Goal: Information Seeking & Learning: Learn about a topic

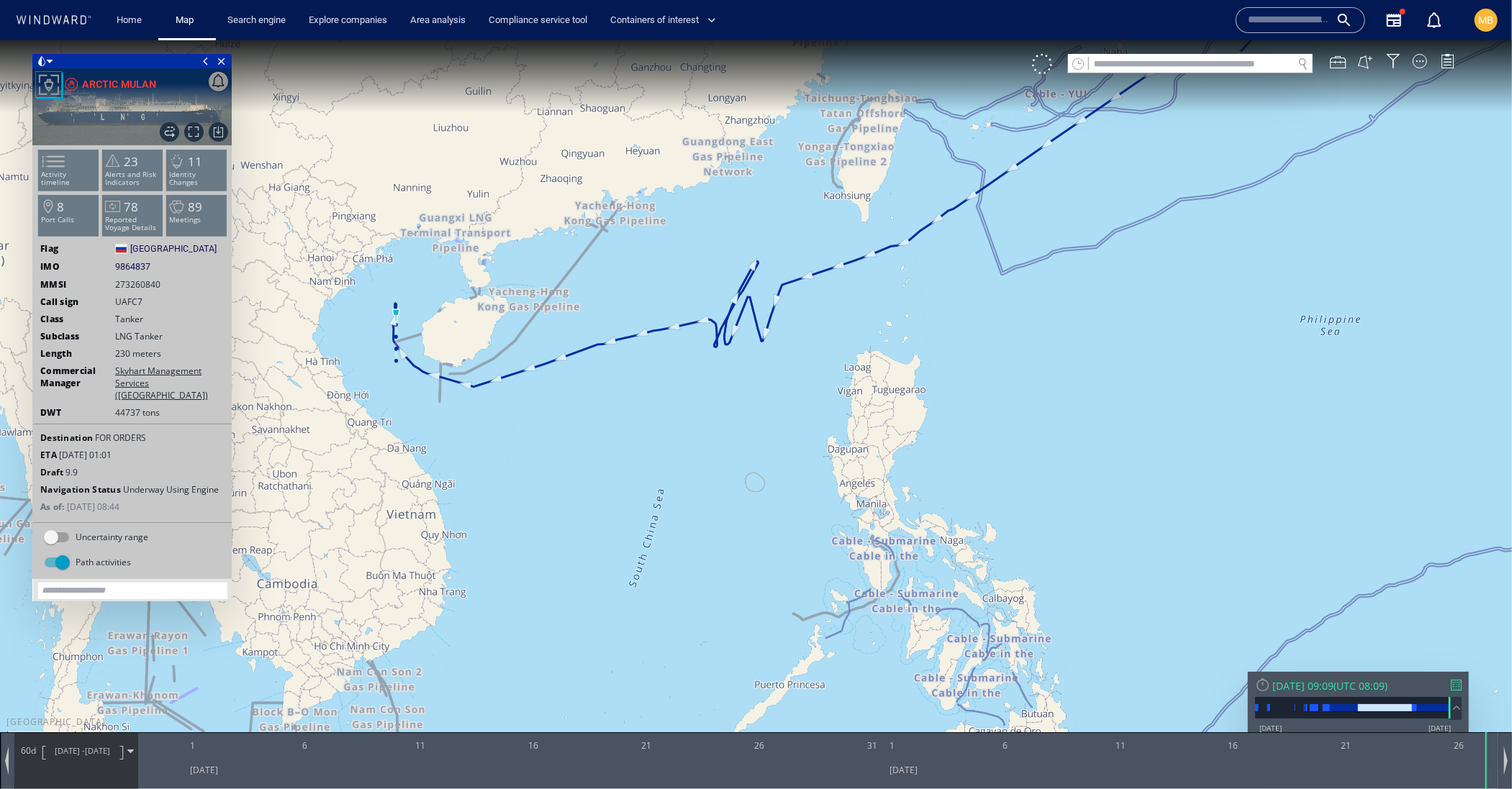
drag, startPoint x: 602, startPoint y: 245, endPoint x: 494, endPoint y: 211, distance: 113.2
click at [494, 211] on canvas "Map" at bounding box center [756, 407] width 1512 height 734
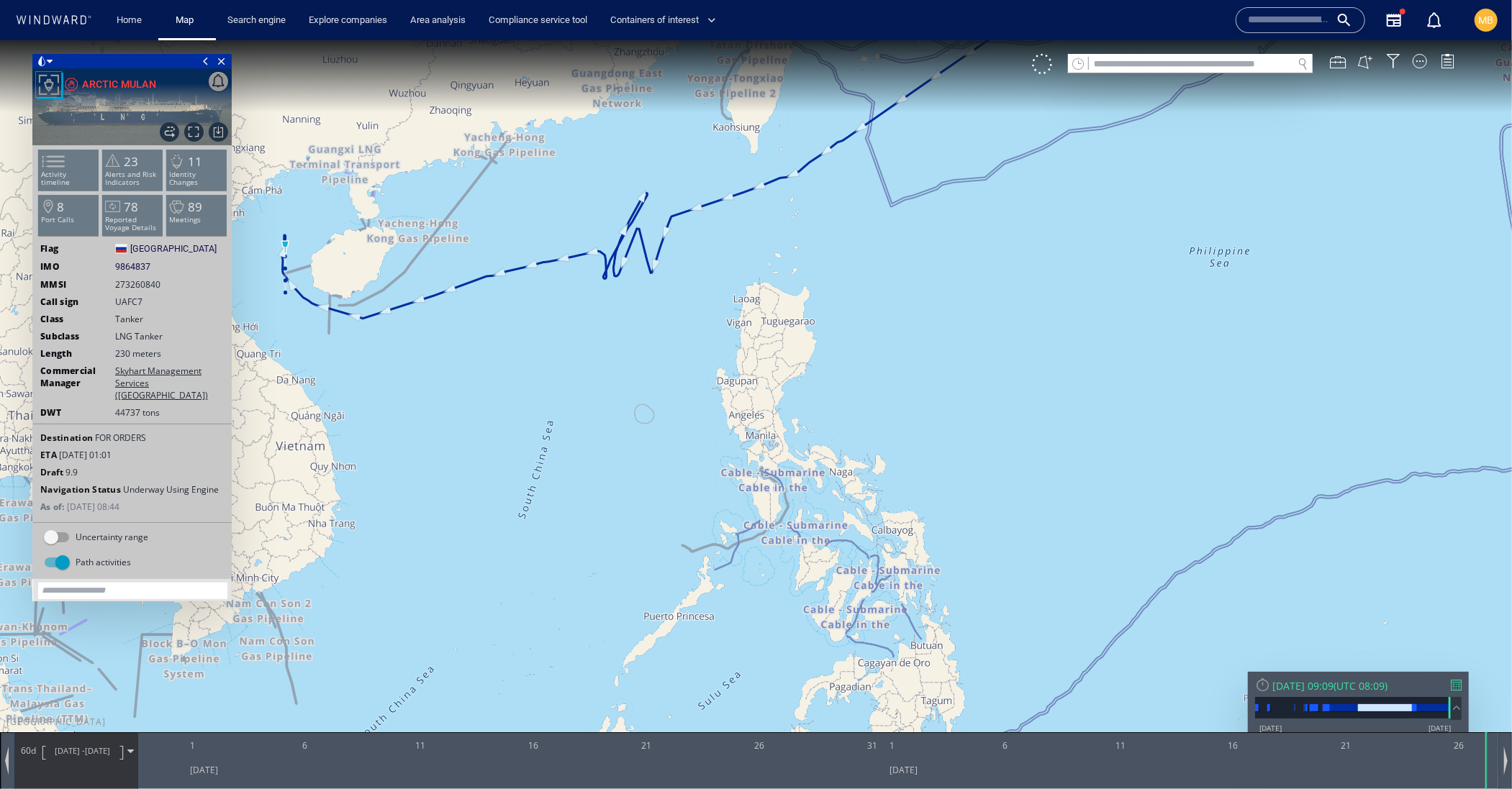
drag, startPoint x: 599, startPoint y: 113, endPoint x: 481, endPoint y: 43, distance: 137.2
click at [482, 41] on canvas "Map" at bounding box center [756, 407] width 1512 height 734
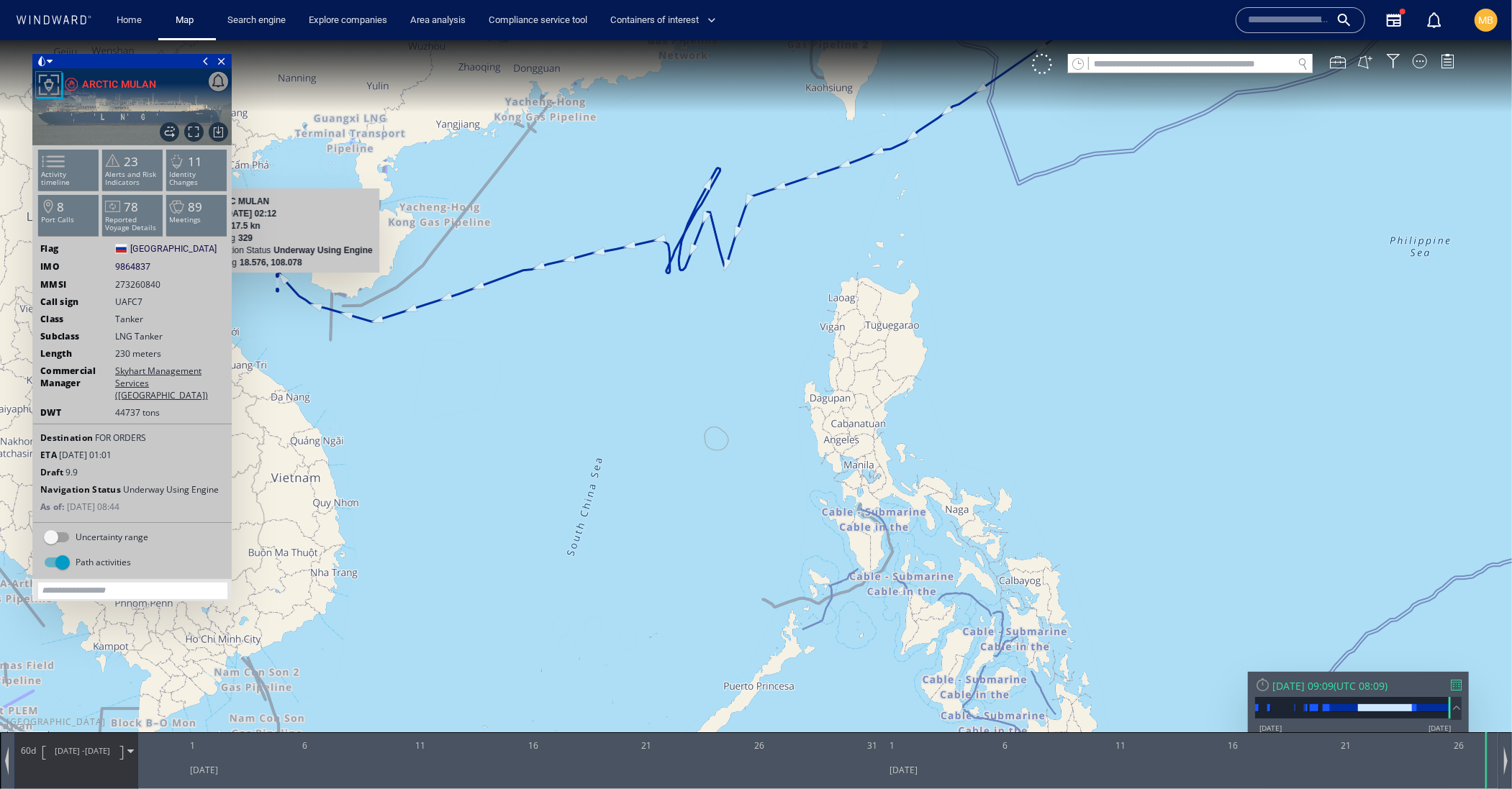
drag, startPoint x: 301, startPoint y: 284, endPoint x: 367, endPoint y: 317, distance: 73.8
click at [367, 317] on canvas "Map" at bounding box center [756, 407] width 1512 height 734
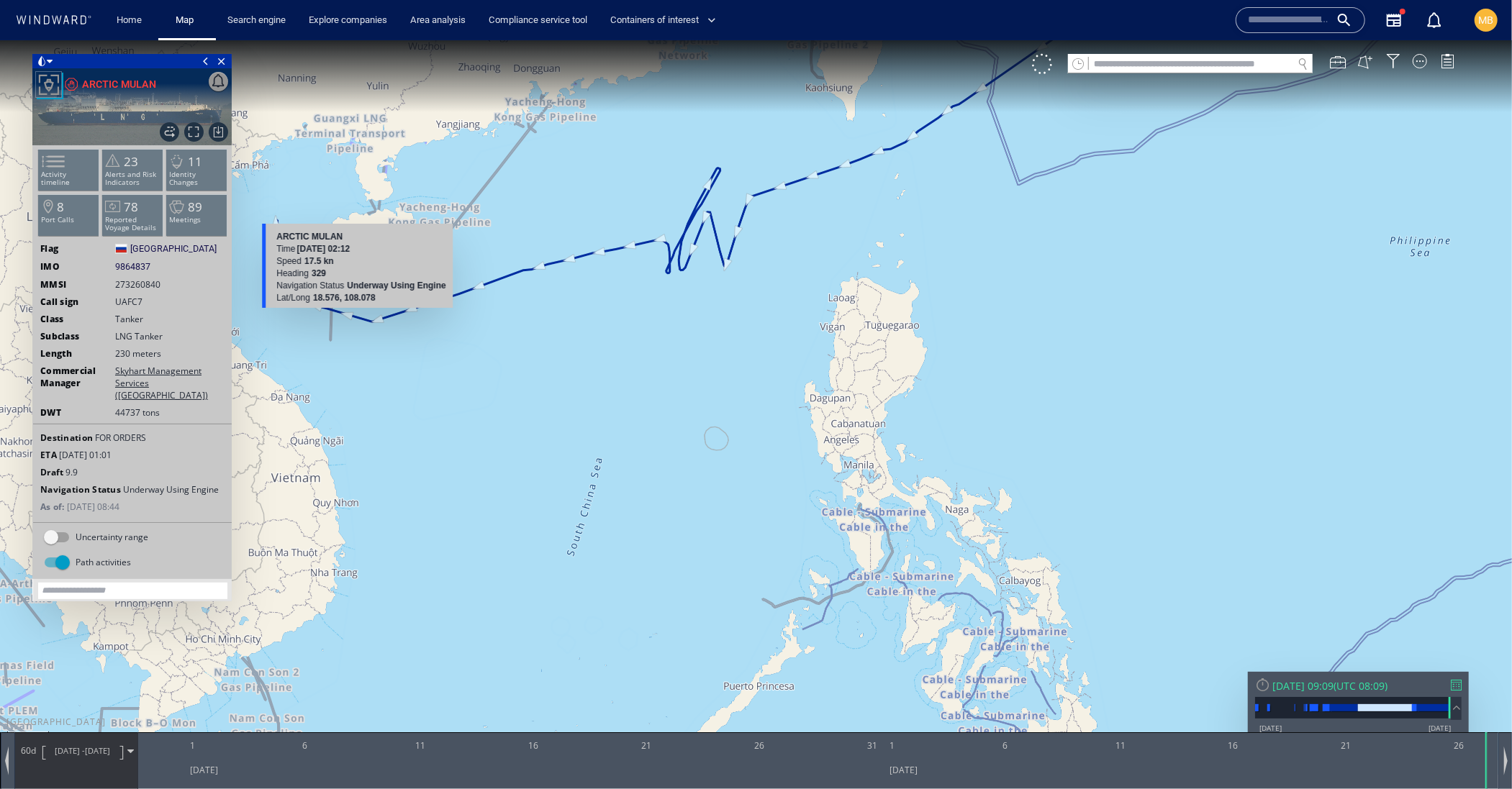
click at [367, 317] on canvas "Map" at bounding box center [756, 407] width 1512 height 734
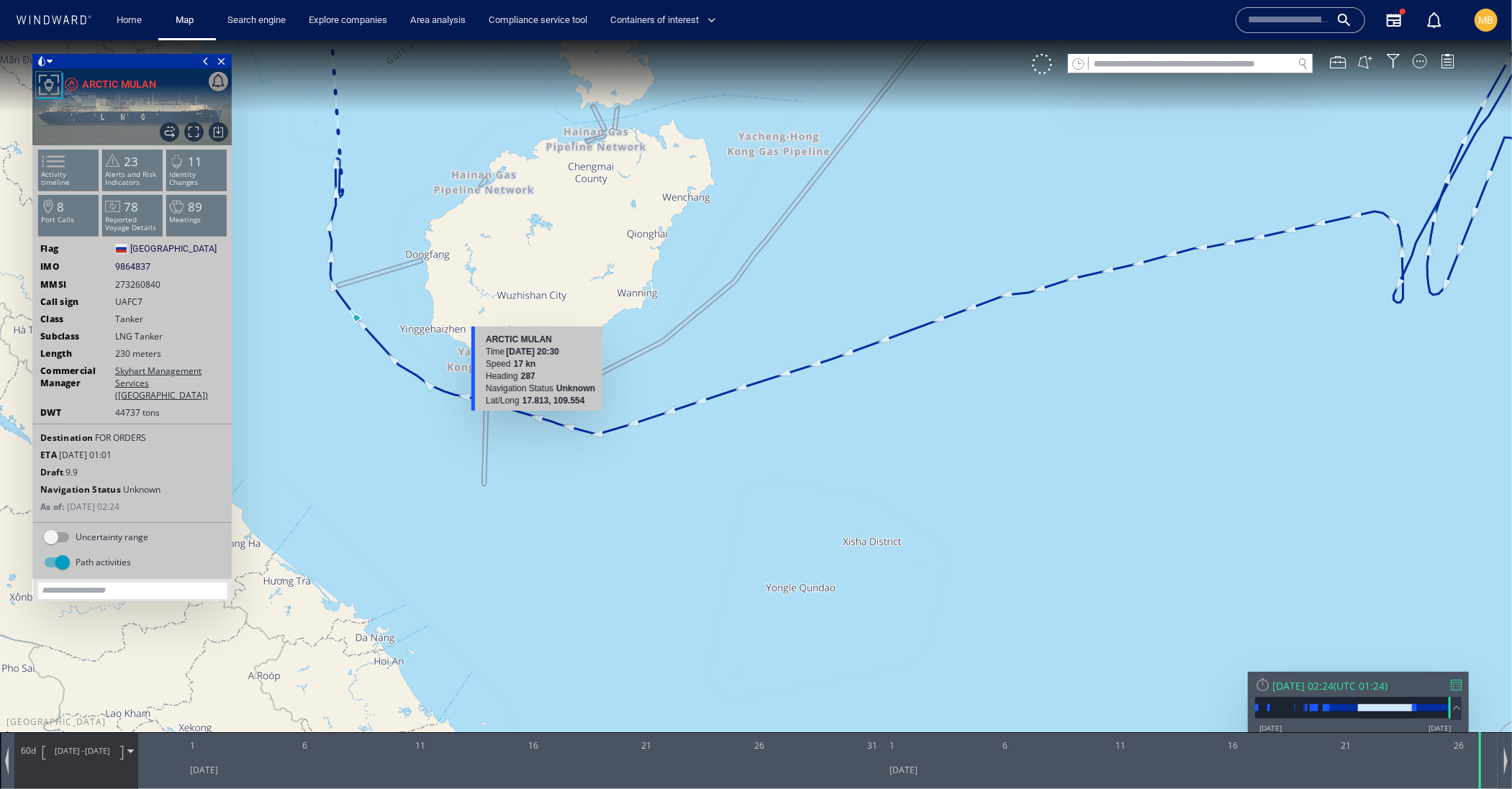
click at [536, 416] on canvas "Map" at bounding box center [756, 407] width 1512 height 734
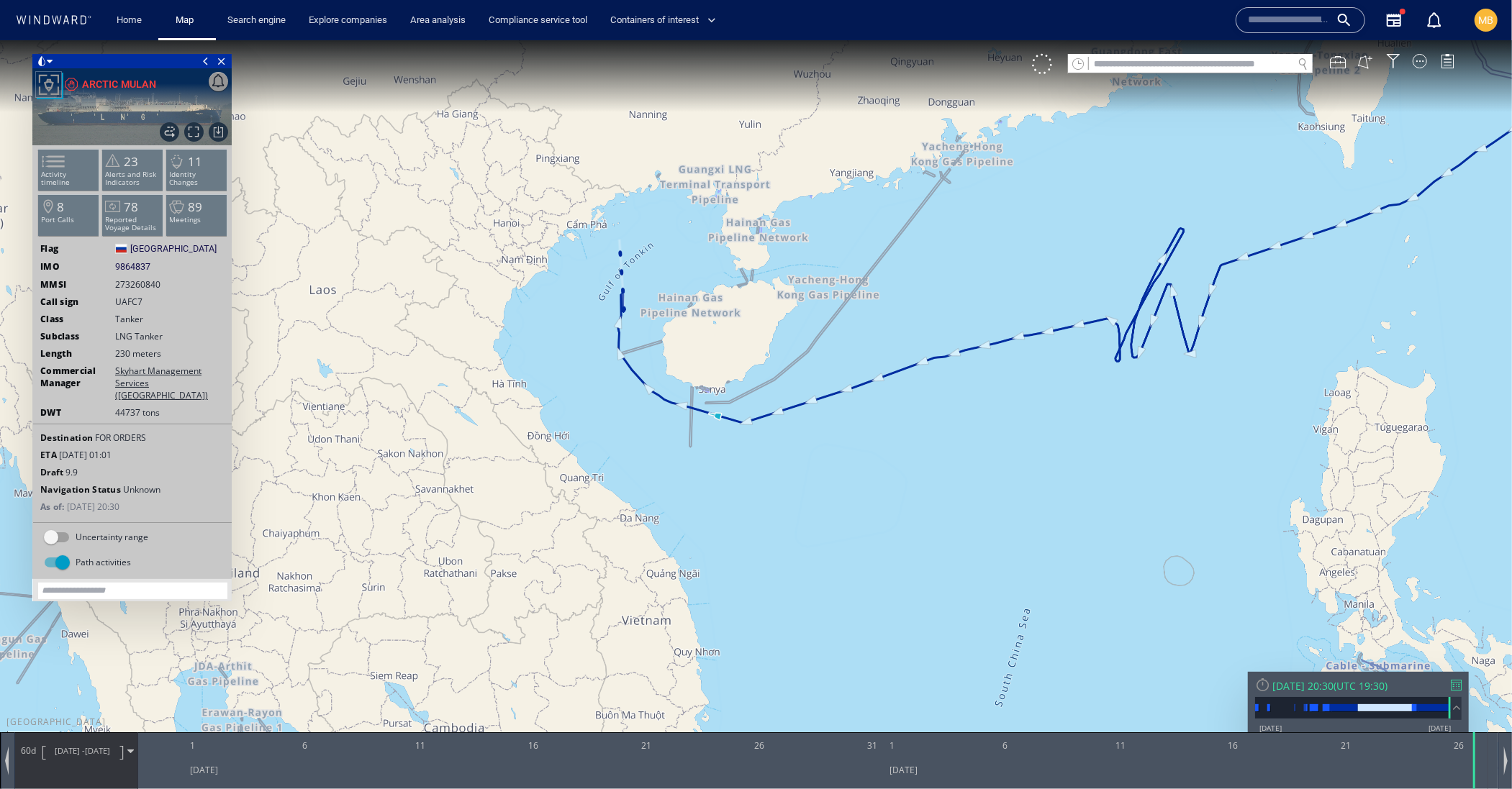
drag, startPoint x: 862, startPoint y: 271, endPoint x: 723, endPoint y: 358, distance: 164.0
click at [870, 374] on canvas "Map" at bounding box center [756, 407] width 1512 height 734
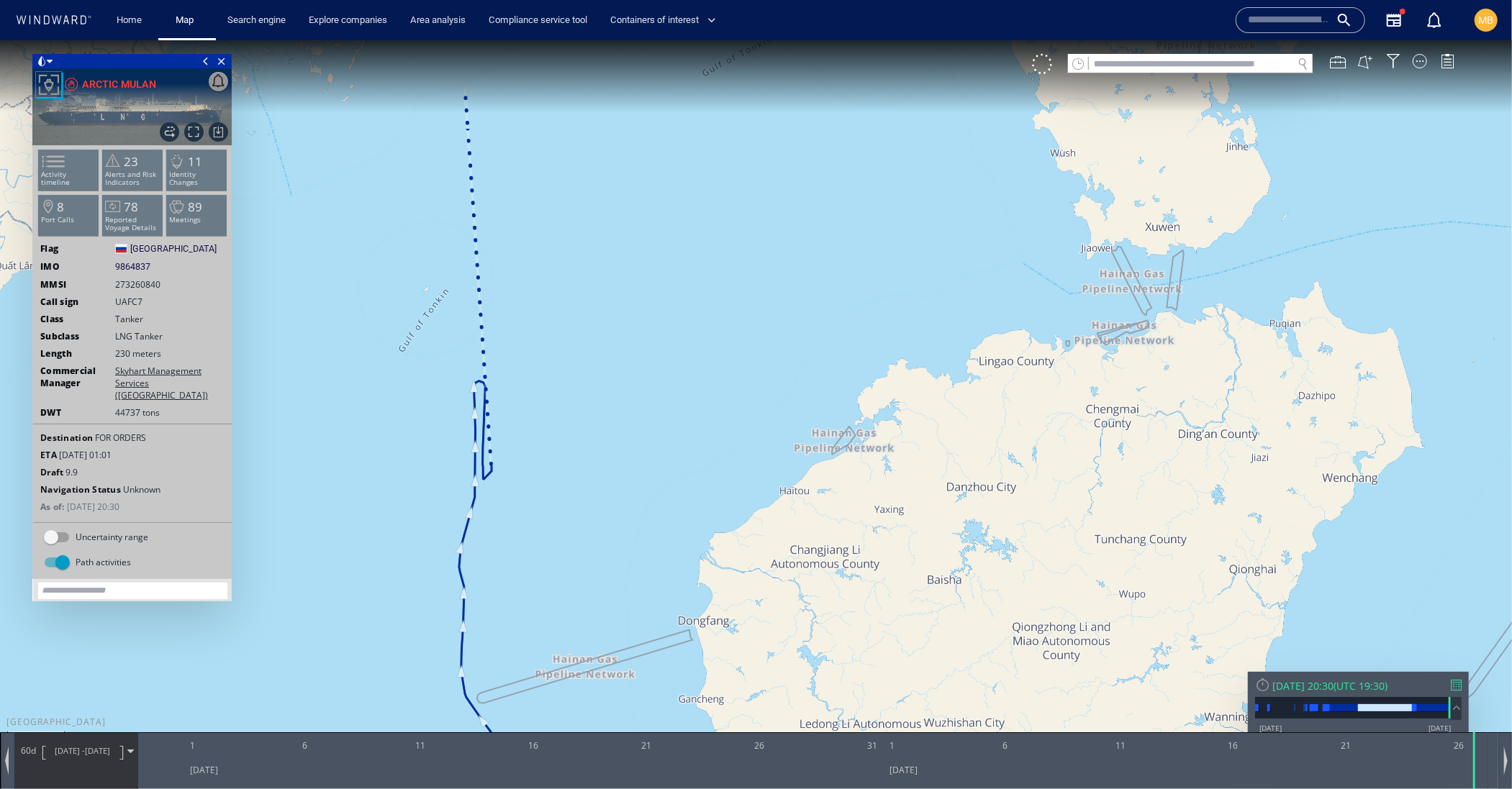
drag, startPoint x: 588, startPoint y: 394, endPoint x: 717, endPoint y: 394, distance: 129.0
click at [717, 394] on canvas "Map" at bounding box center [756, 407] width 1512 height 734
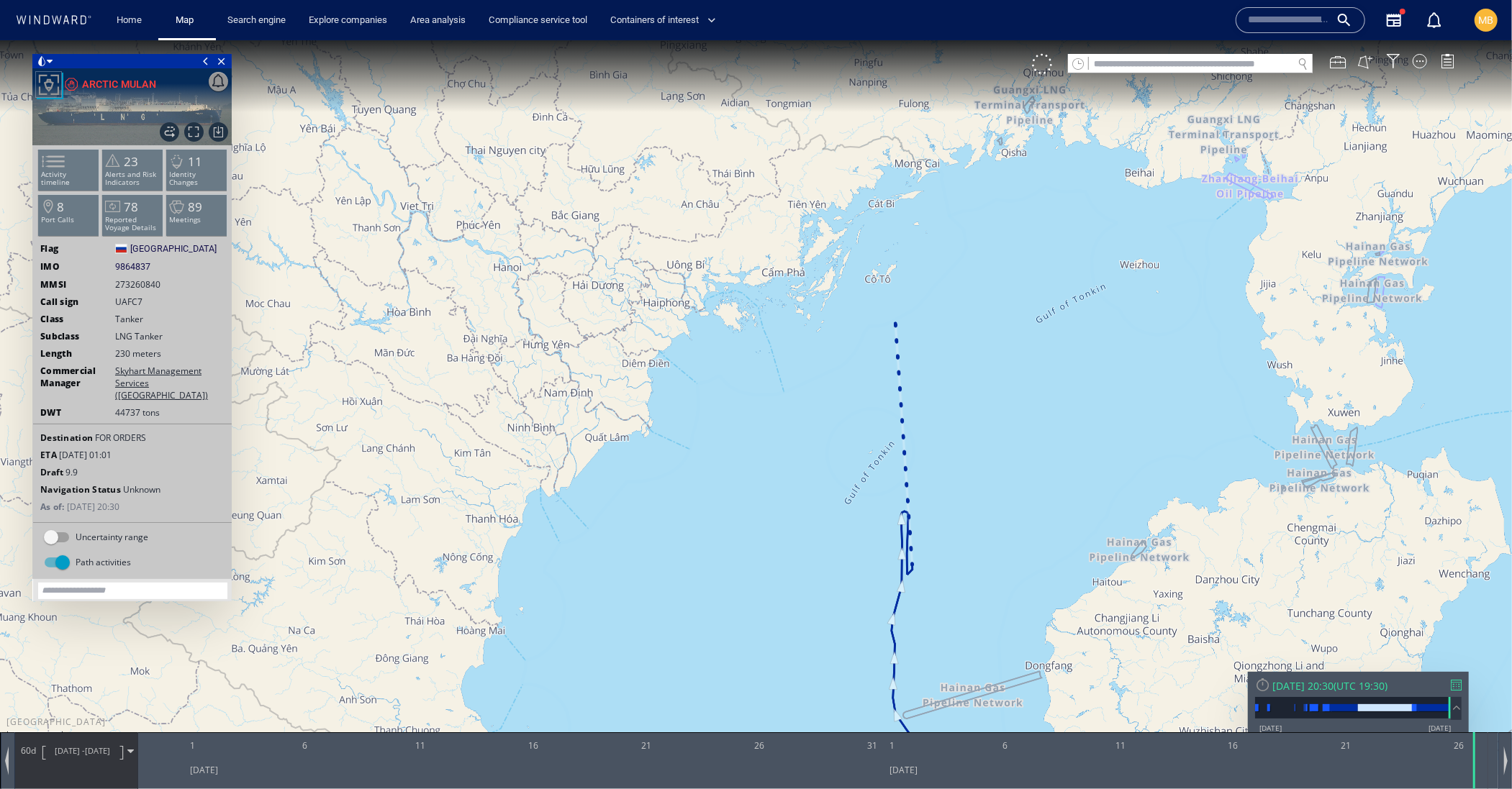
drag, startPoint x: 574, startPoint y: 496, endPoint x: 538, endPoint y: 365, distance: 135.9
click at [538, 365] on canvas "Map" at bounding box center [756, 407] width 1512 height 734
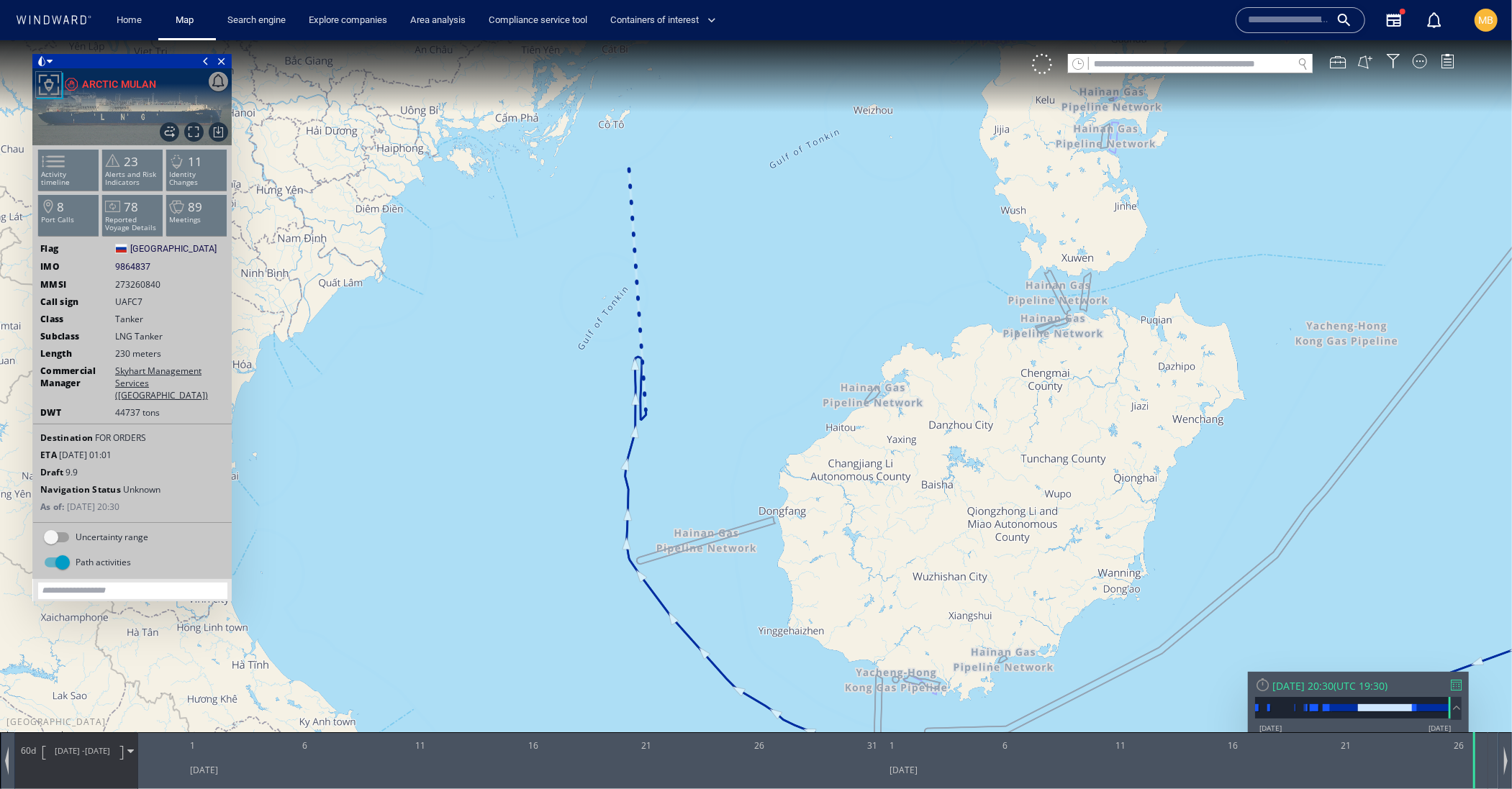
drag, startPoint x: 461, startPoint y: 316, endPoint x: 265, endPoint y: 313, distance: 196.0
click at [265, 313] on canvas "Map" at bounding box center [756, 407] width 1512 height 734
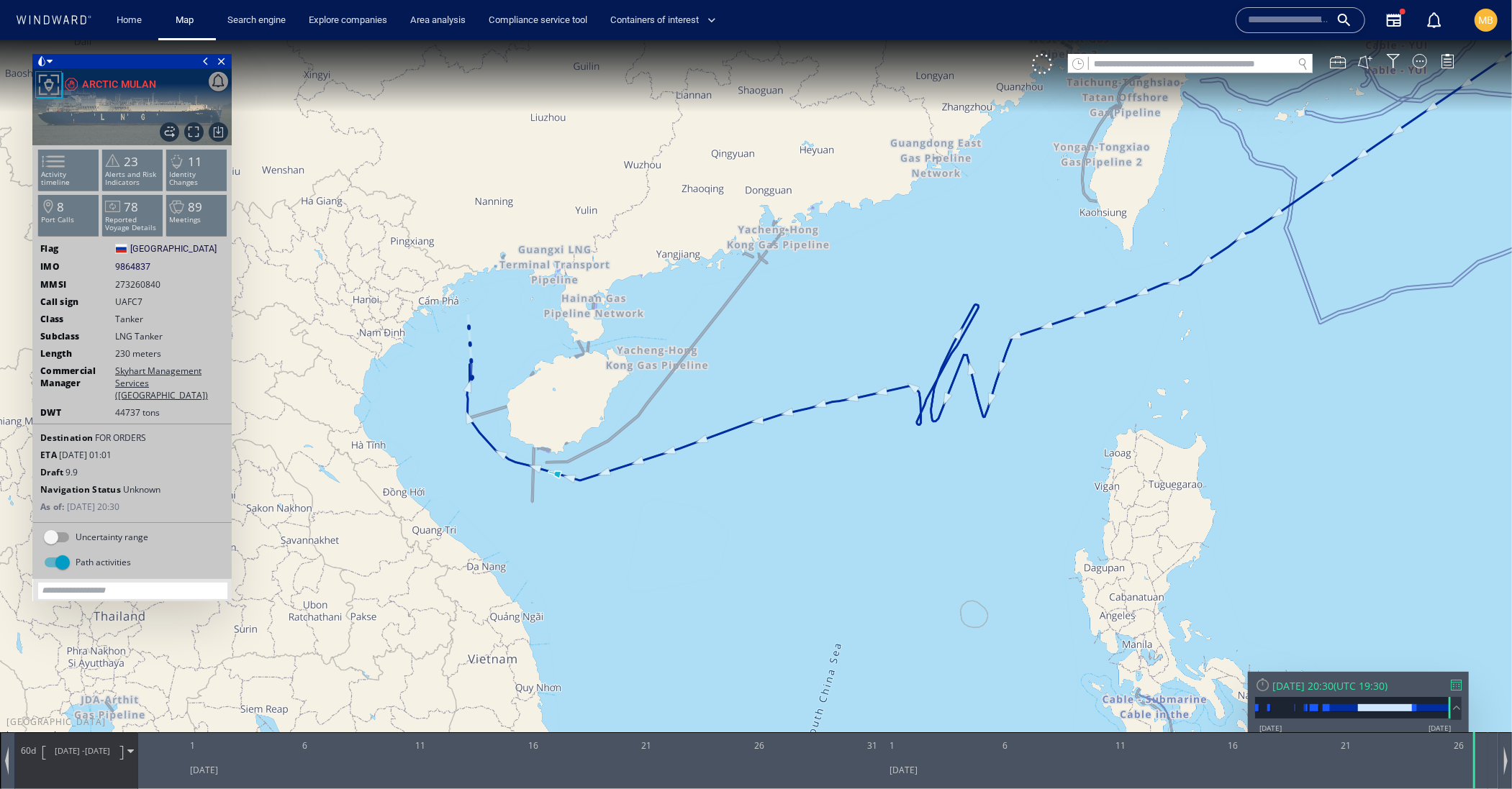
click at [1203, 66] on input "text" at bounding box center [1190, 63] width 203 height 20
type input "*"
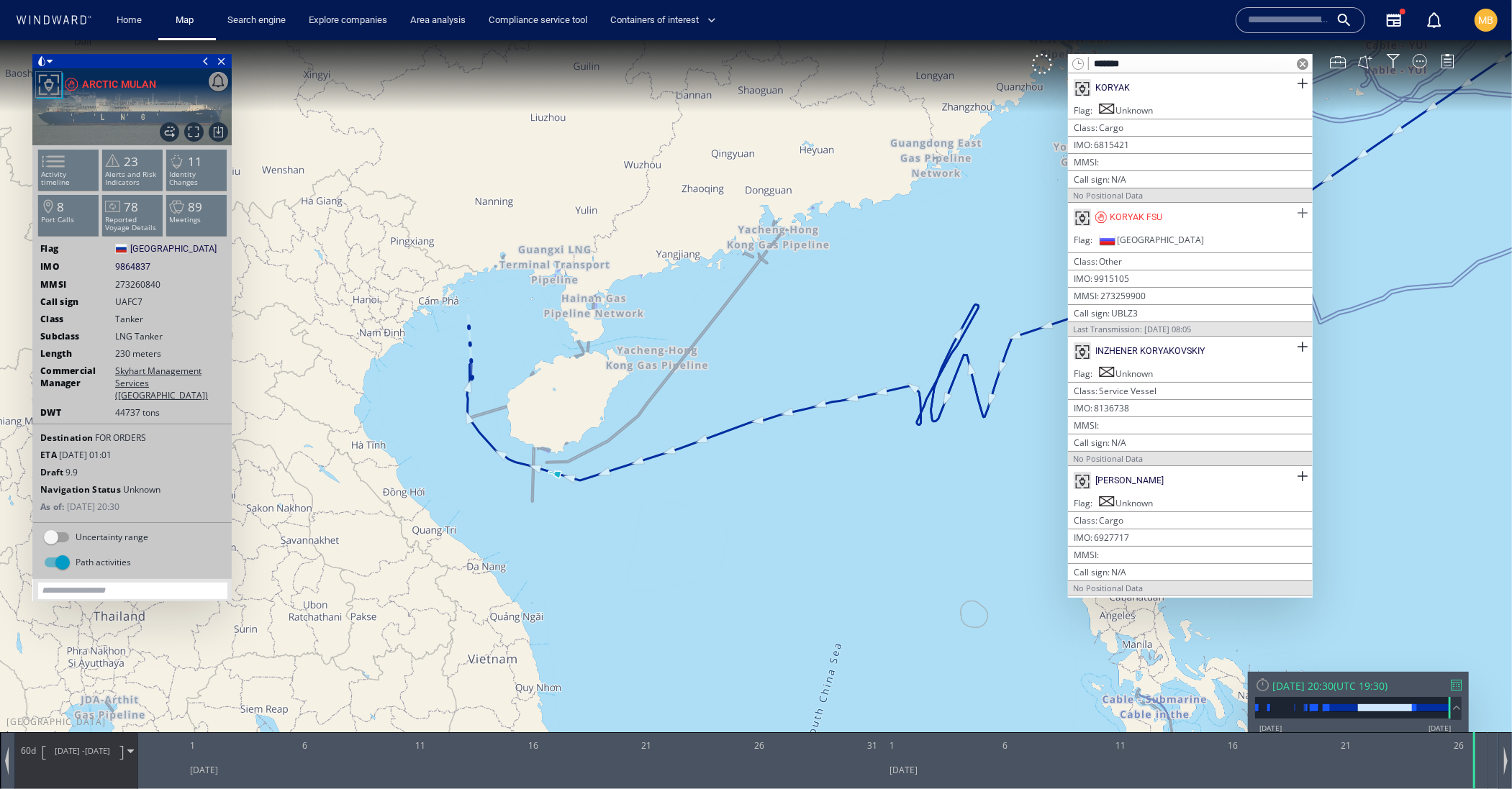
type input "******"
click at [1292, 221] on span at bounding box center [1301, 212] width 18 height 18
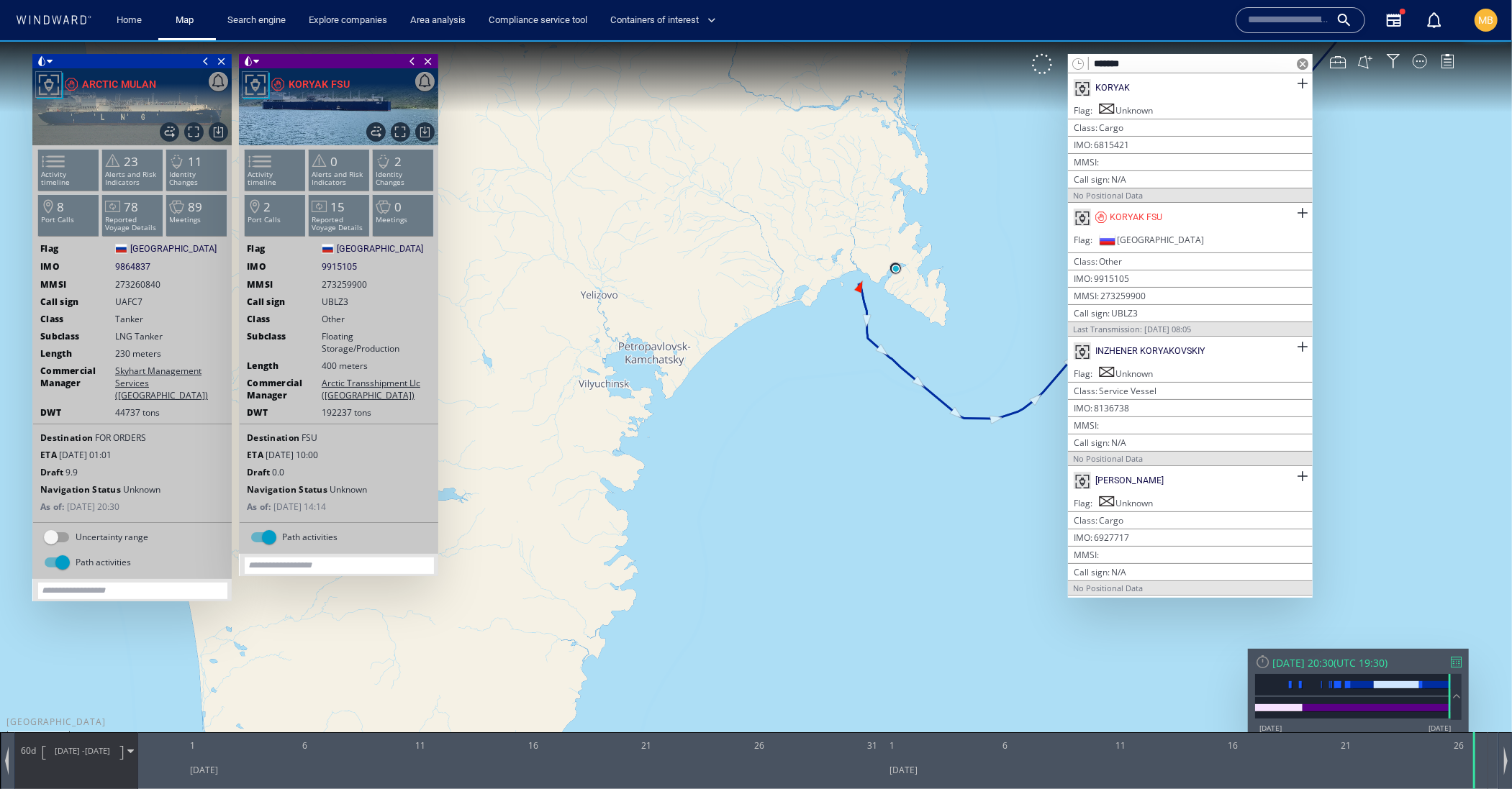
drag, startPoint x: 878, startPoint y: 360, endPoint x: 829, endPoint y: 438, distance: 92.1
click at [829, 438] on canvas "Map" at bounding box center [756, 407] width 1512 height 734
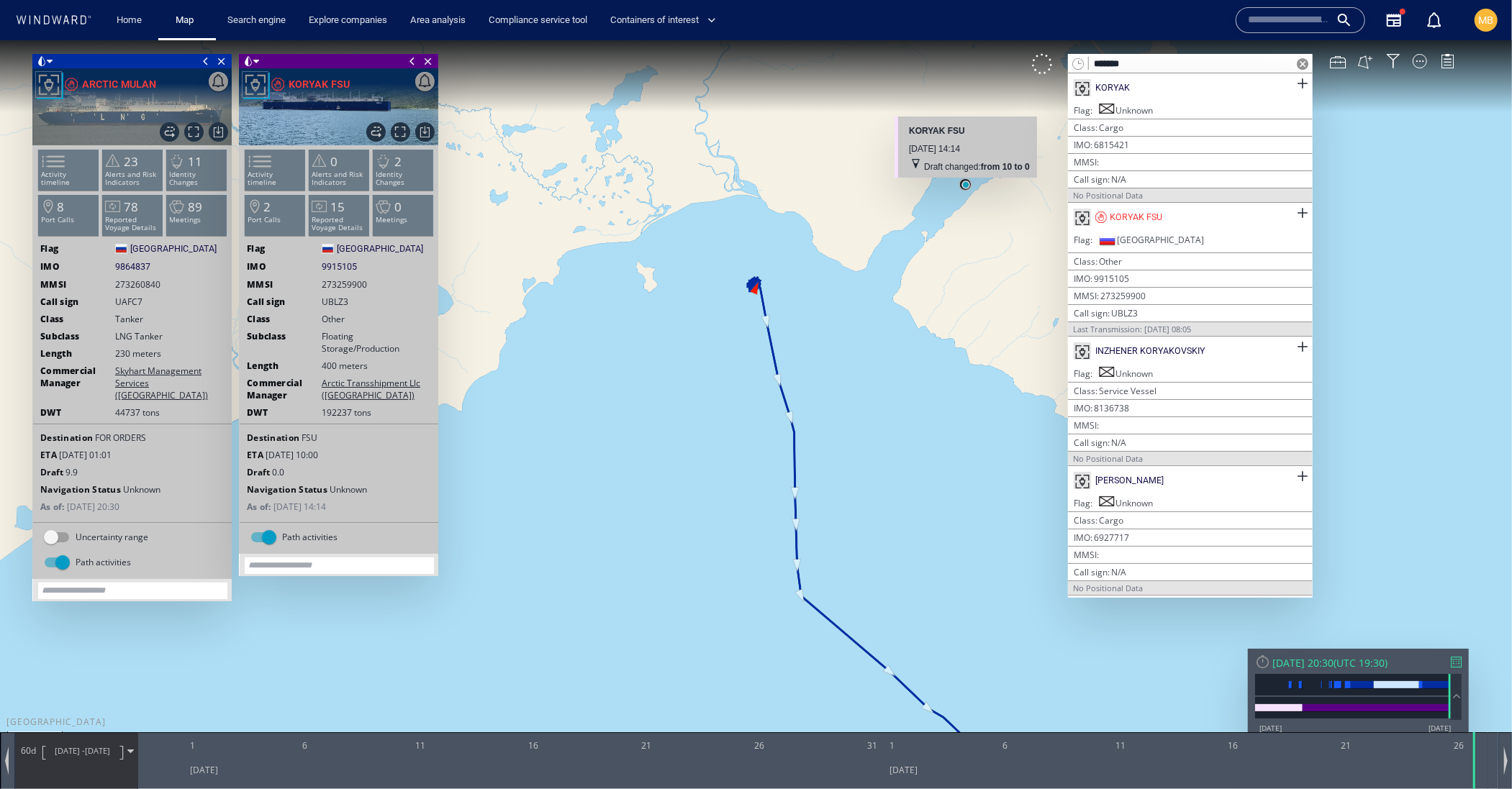
click at [965, 184] on canvas "Map" at bounding box center [756, 407] width 1512 height 734
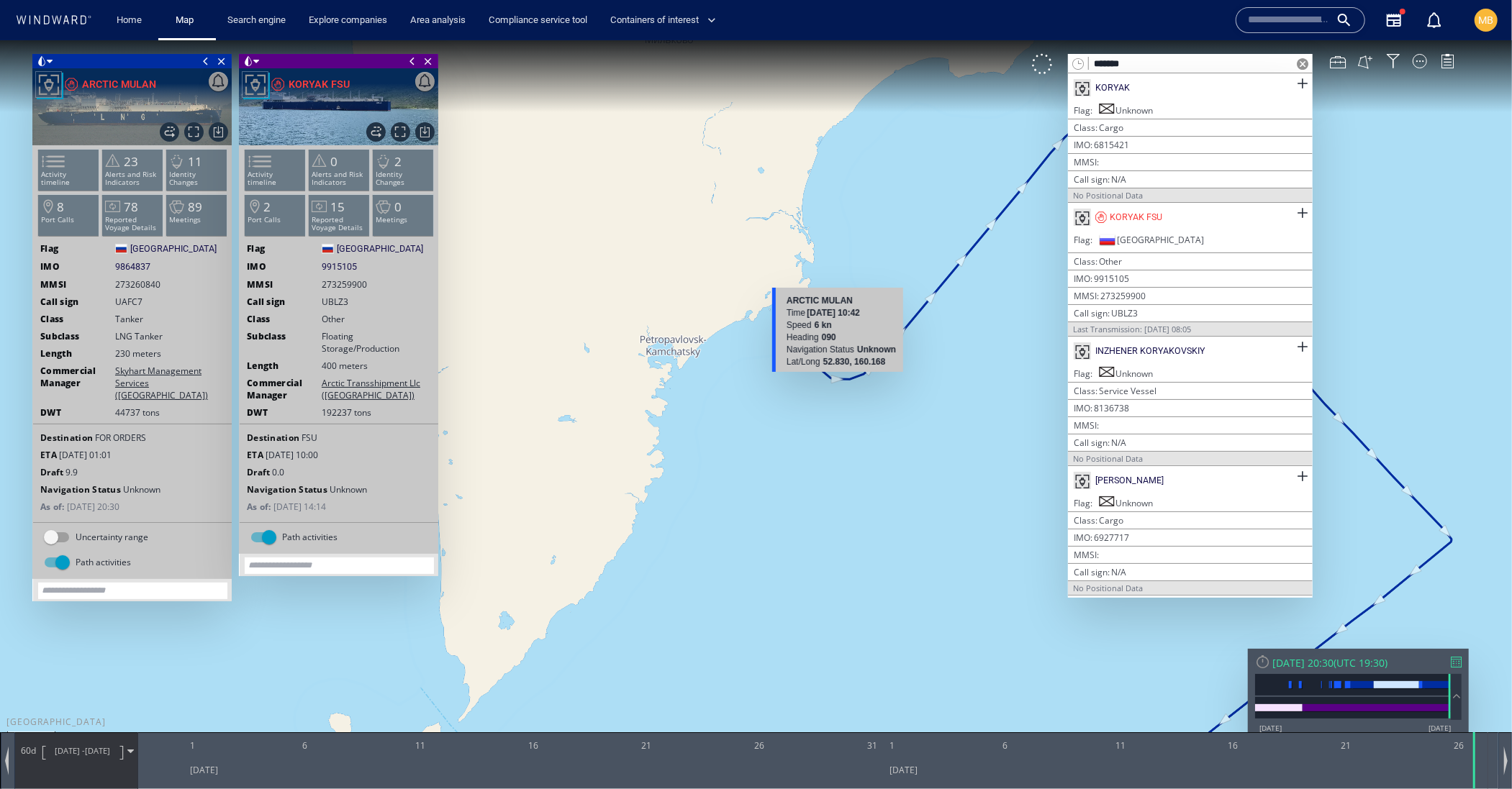
click at [836, 377] on canvas "Map" at bounding box center [756, 407] width 1512 height 734
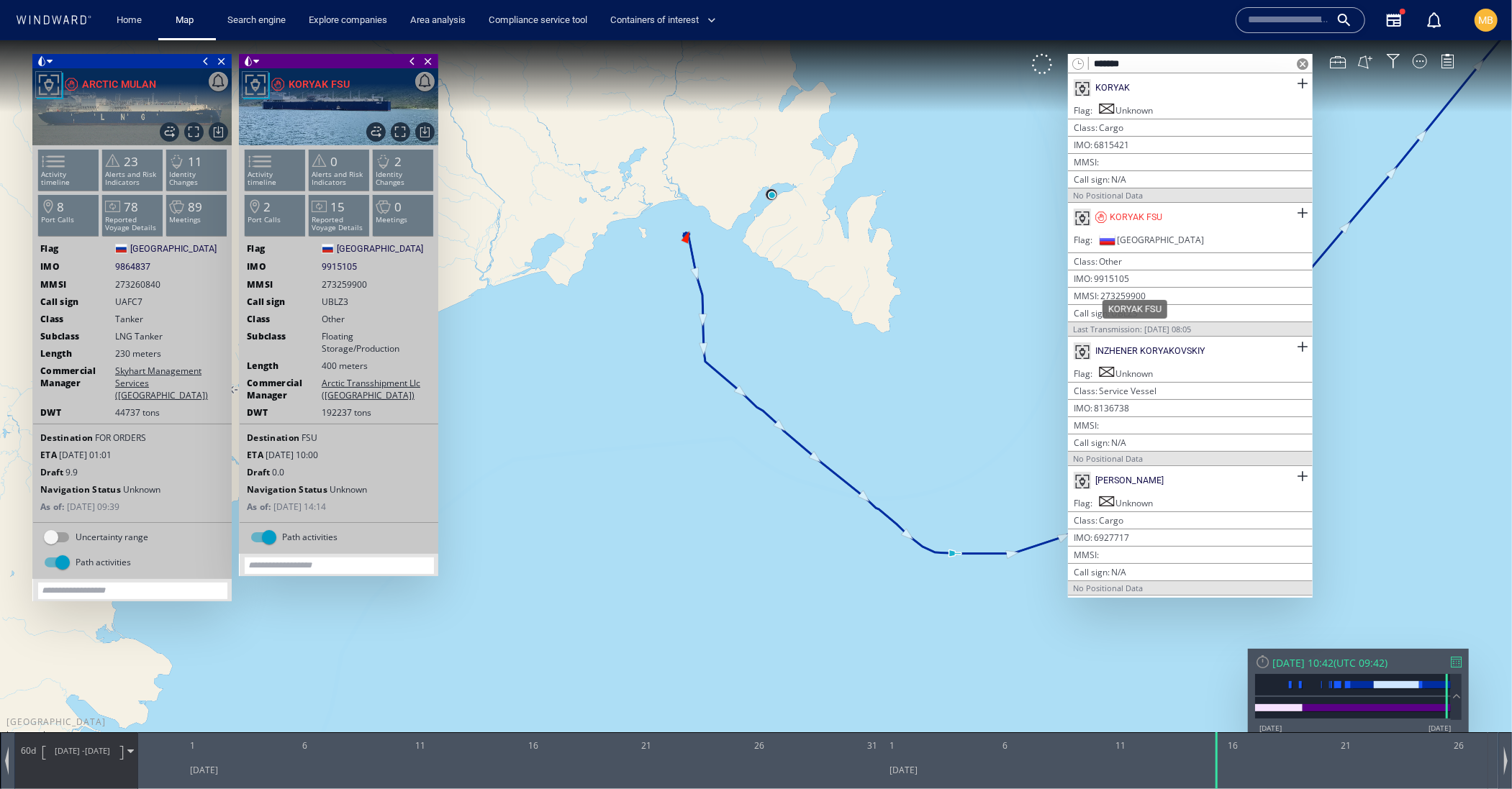
click at [1162, 223] on div "KORYAK FSU" at bounding box center [1136, 217] width 53 height 13
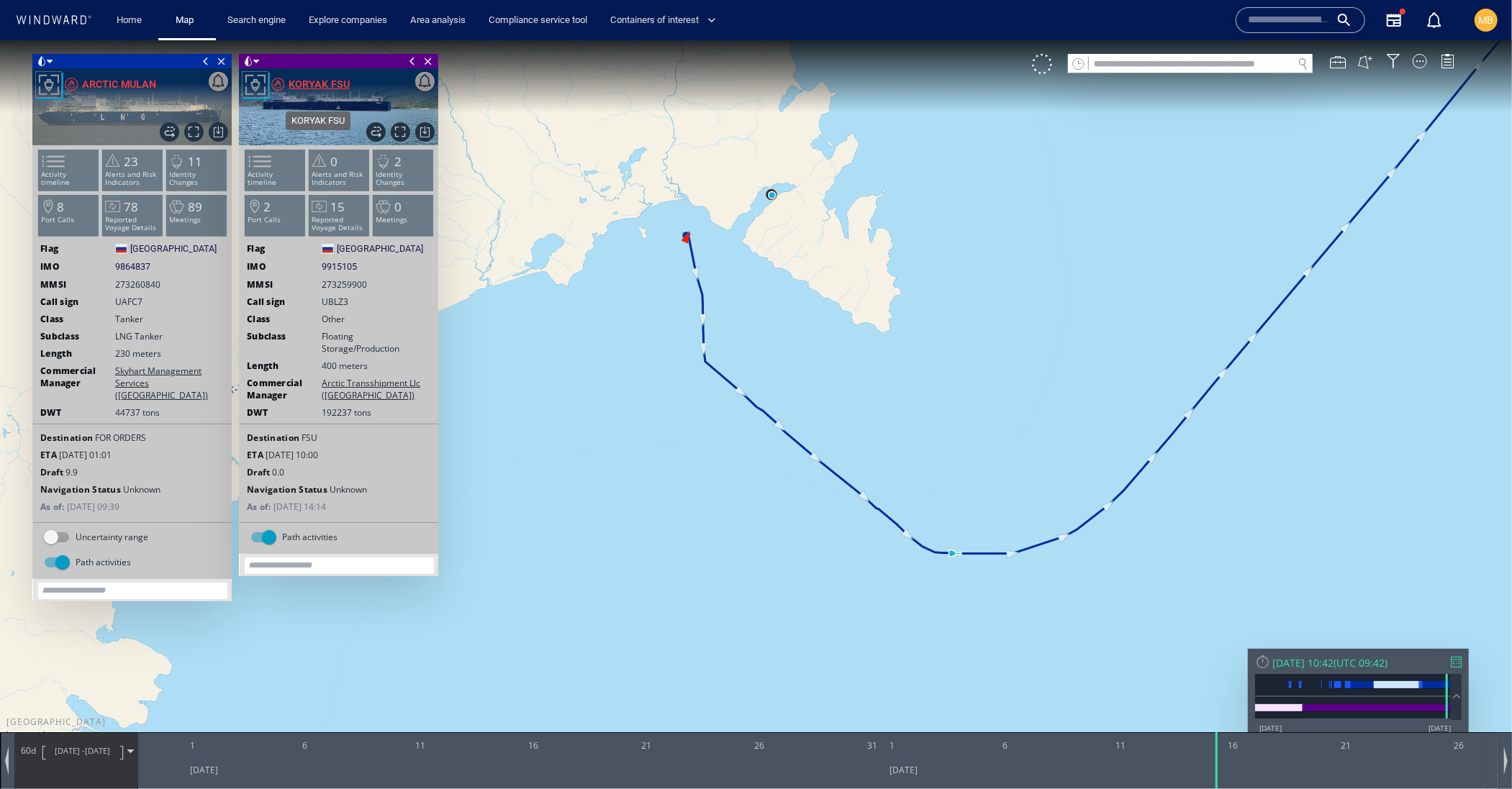
click at [350, 85] on div "KORYAK FSU" at bounding box center [319, 83] width 62 height 17
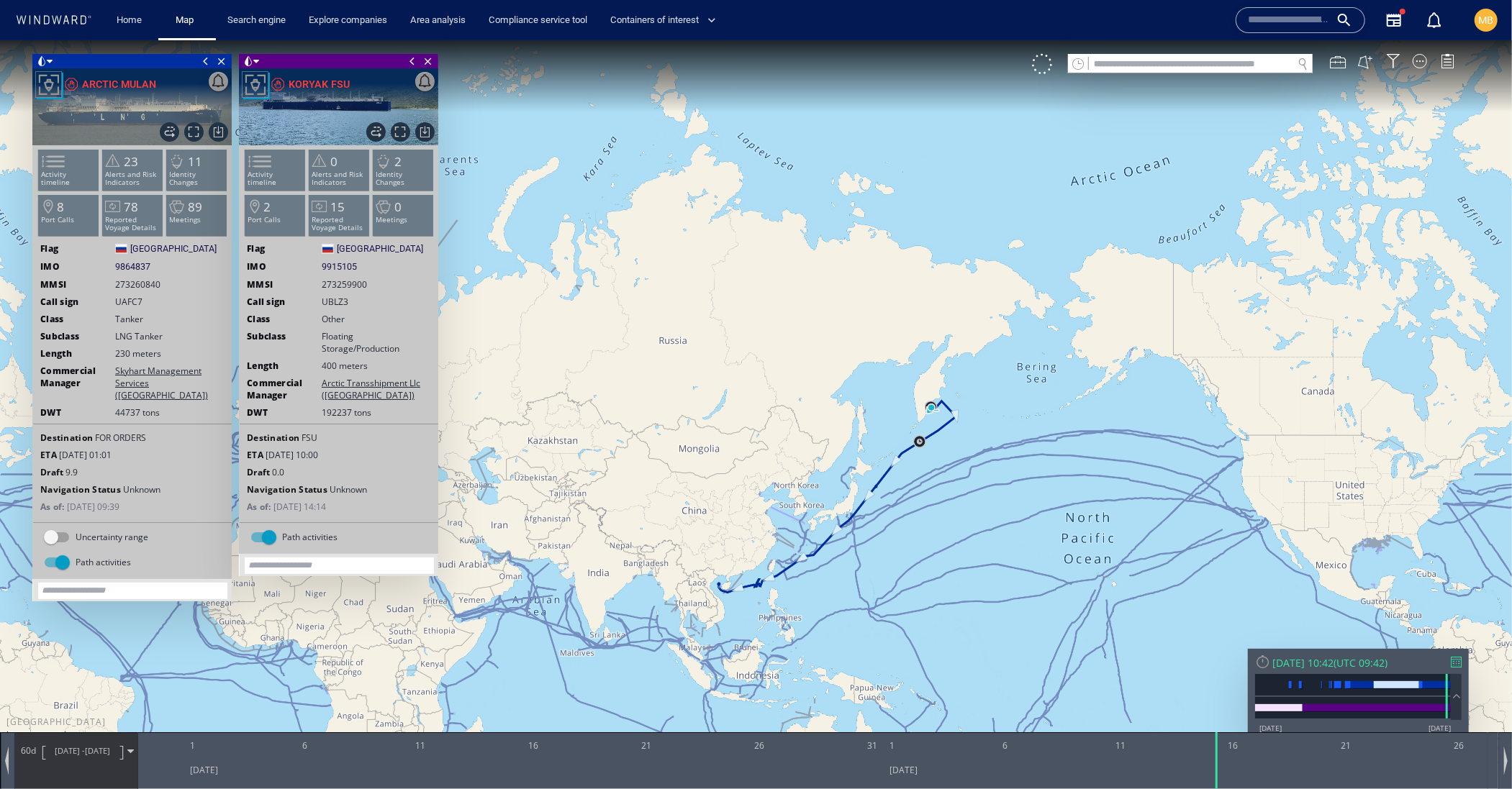
drag, startPoint x: 762, startPoint y: 530, endPoint x: 902, endPoint y: 379, distance: 205.9
click at [902, 379] on canvas "Map" at bounding box center [756, 407] width 1512 height 734
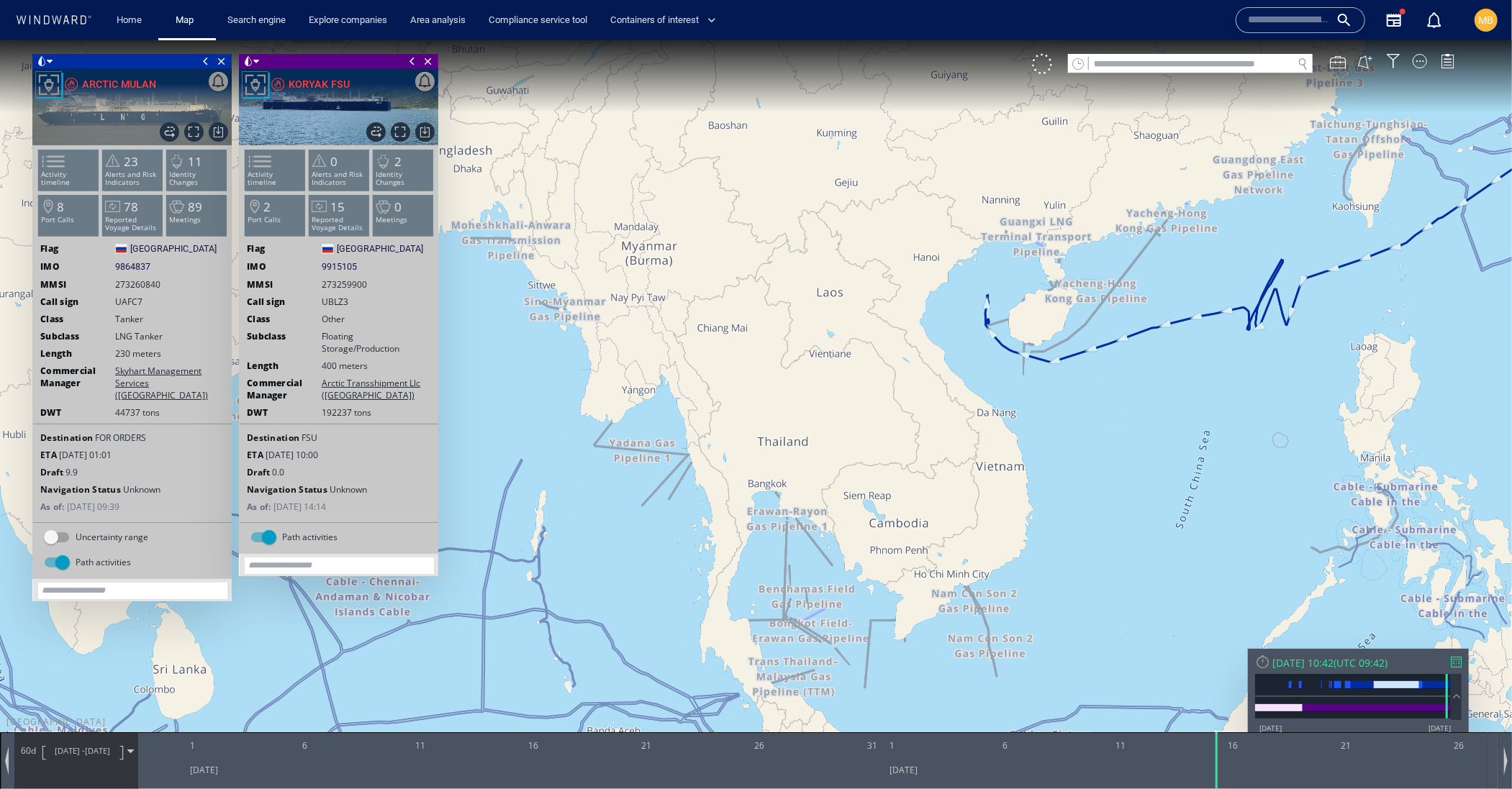
drag, startPoint x: 980, startPoint y: 375, endPoint x: 926, endPoint y: 401, distance: 59.9
click at [926, 401] on canvas "Map" at bounding box center [756, 407] width 1512 height 734
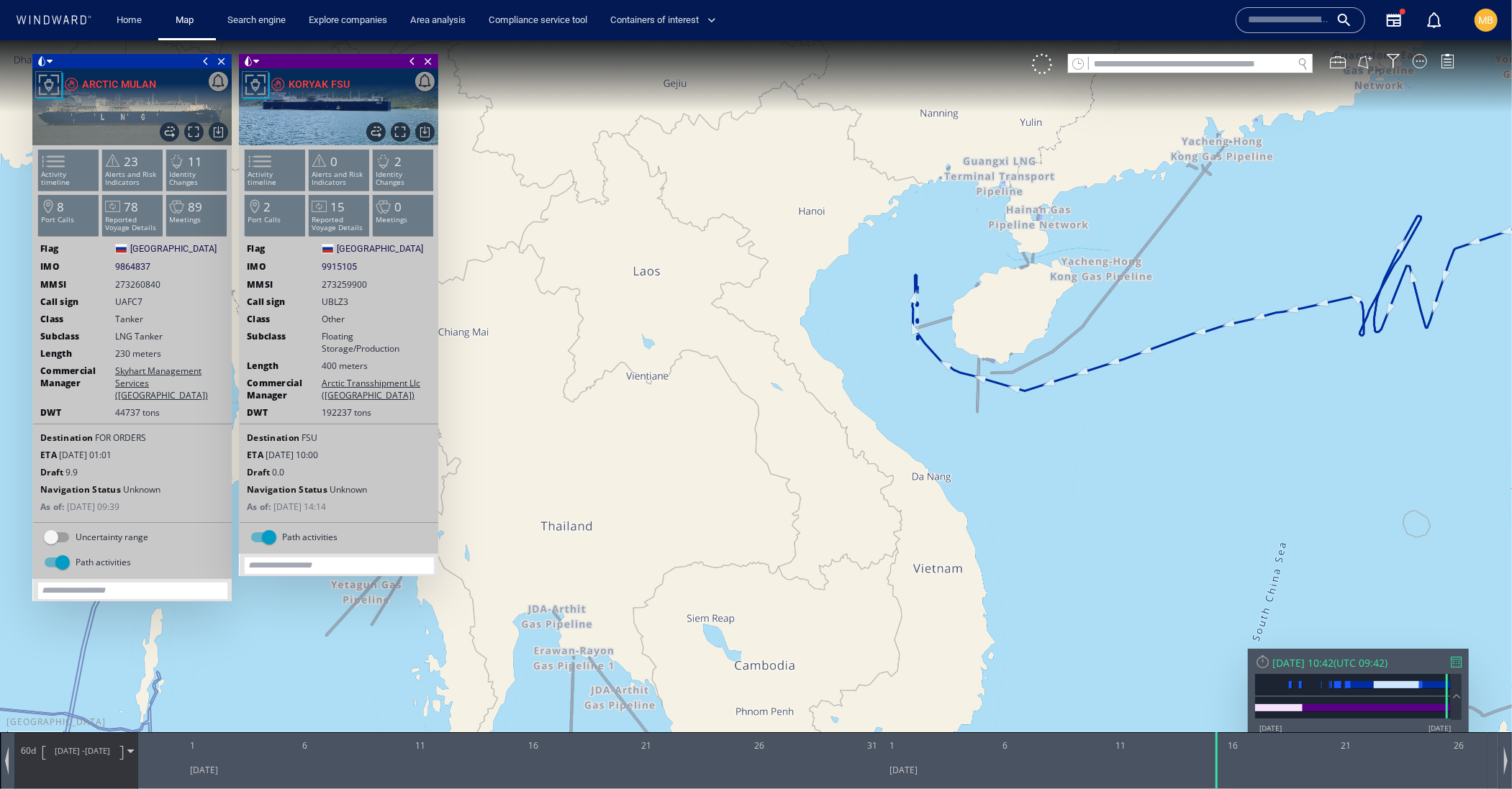
drag, startPoint x: 925, startPoint y: 342, endPoint x: 902, endPoint y: 447, distance: 107.5
click at [905, 444] on canvas "Map" at bounding box center [756, 407] width 1512 height 734
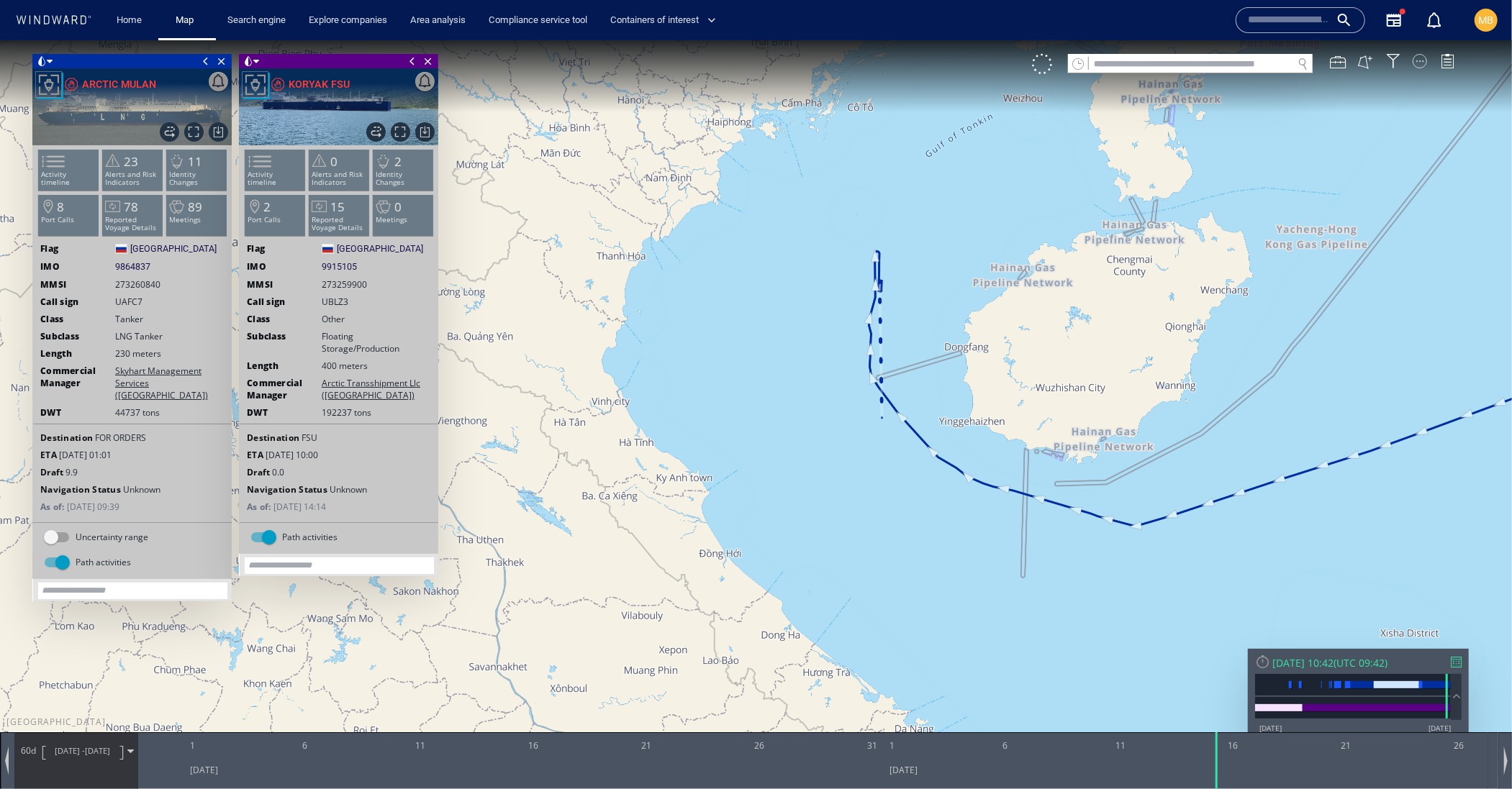
click at [1419, 62] on div at bounding box center [1419, 60] width 14 height 14
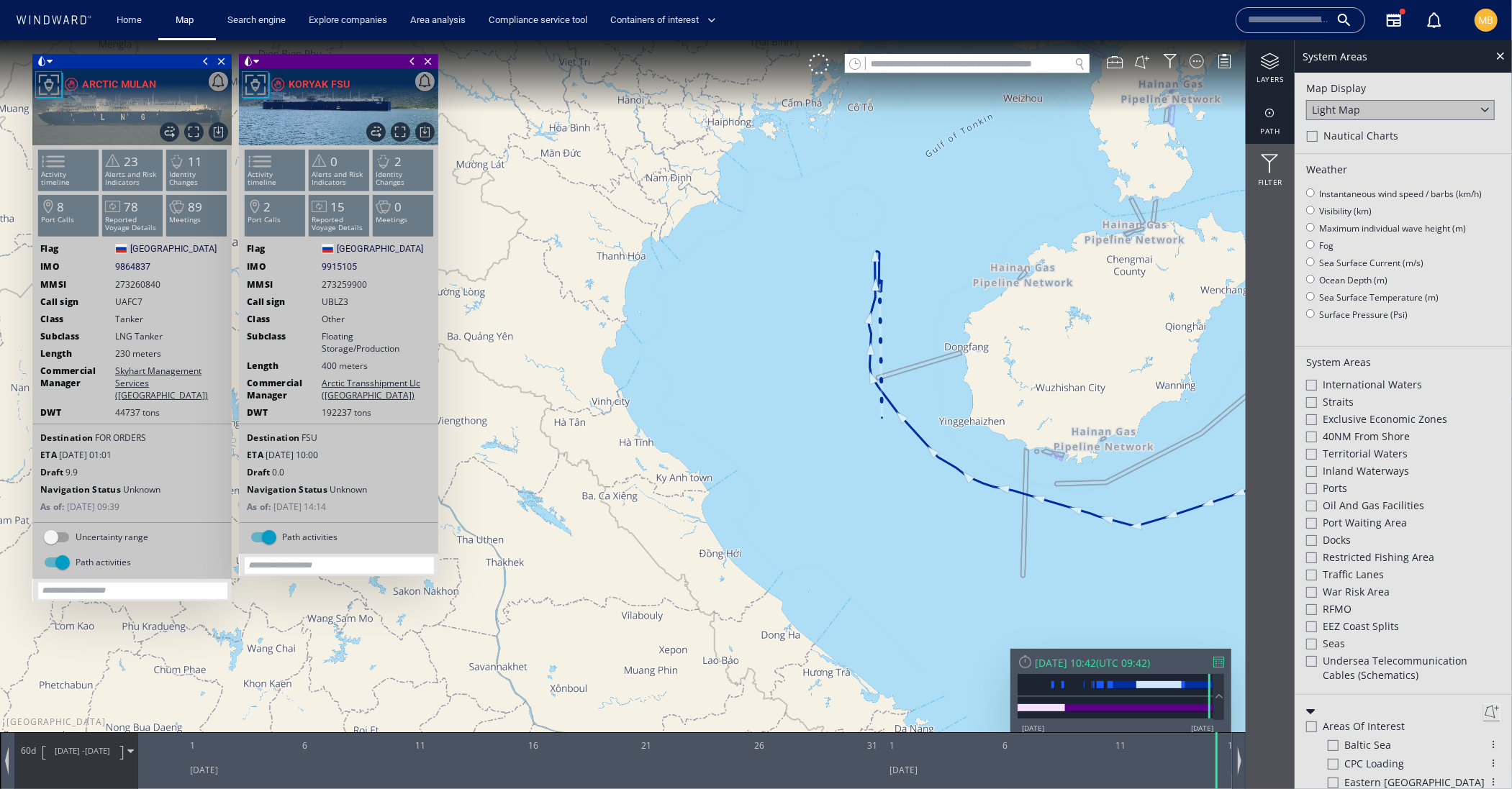
click at [1271, 109] on div at bounding box center [1270, 112] width 49 height 18
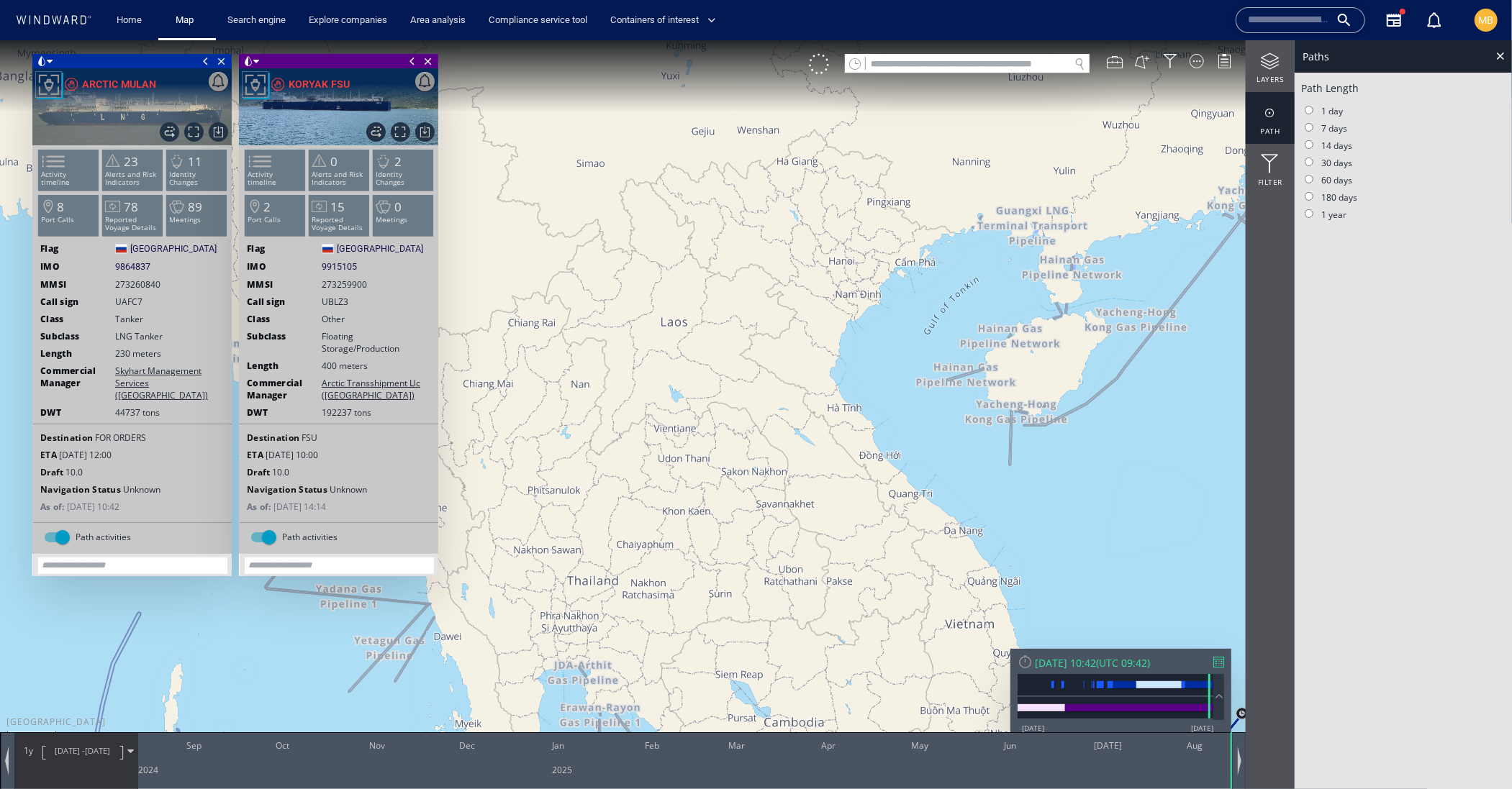
drag, startPoint x: 1000, startPoint y: 380, endPoint x: 942, endPoint y: 377, distance: 58.1
click at [944, 377] on canvas "Map" at bounding box center [756, 407] width 1512 height 734
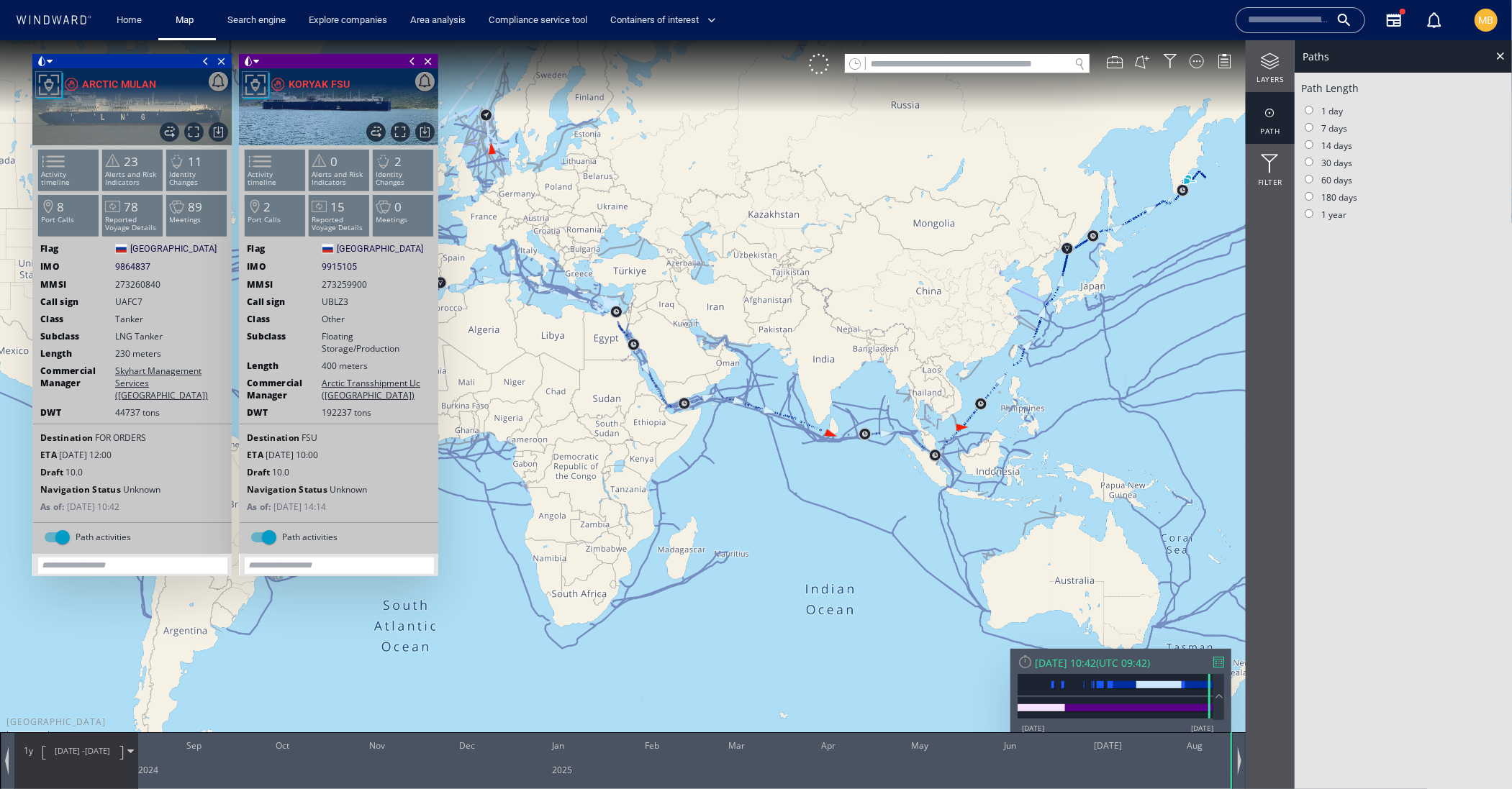
drag, startPoint x: 1128, startPoint y: 253, endPoint x: 1043, endPoint y: 272, distance: 87.1
click at [1043, 272] on canvas "Map" at bounding box center [756, 407] width 1512 height 734
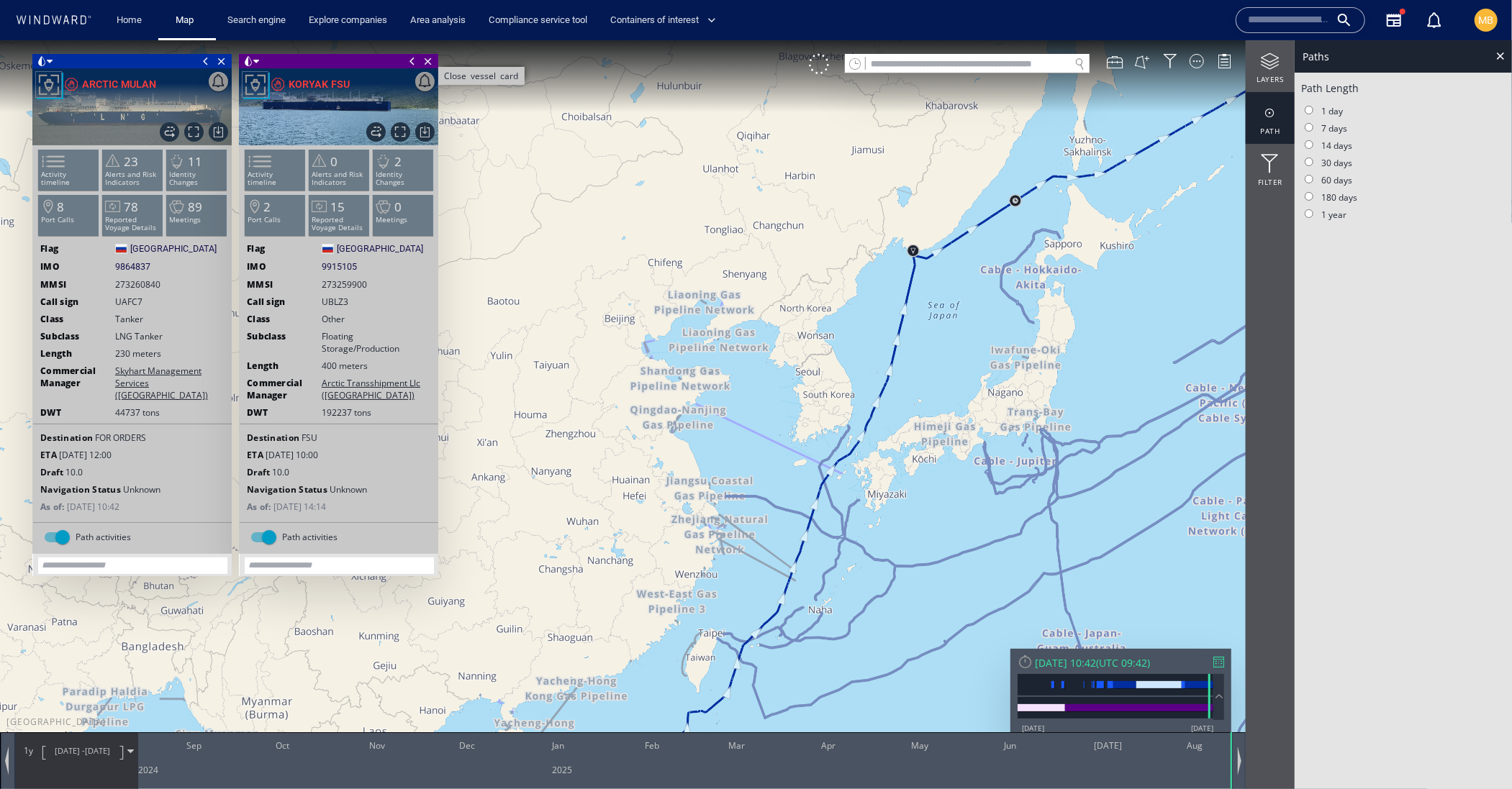
click at [427, 56] on span "Close vessel card" at bounding box center [428, 60] width 16 height 14
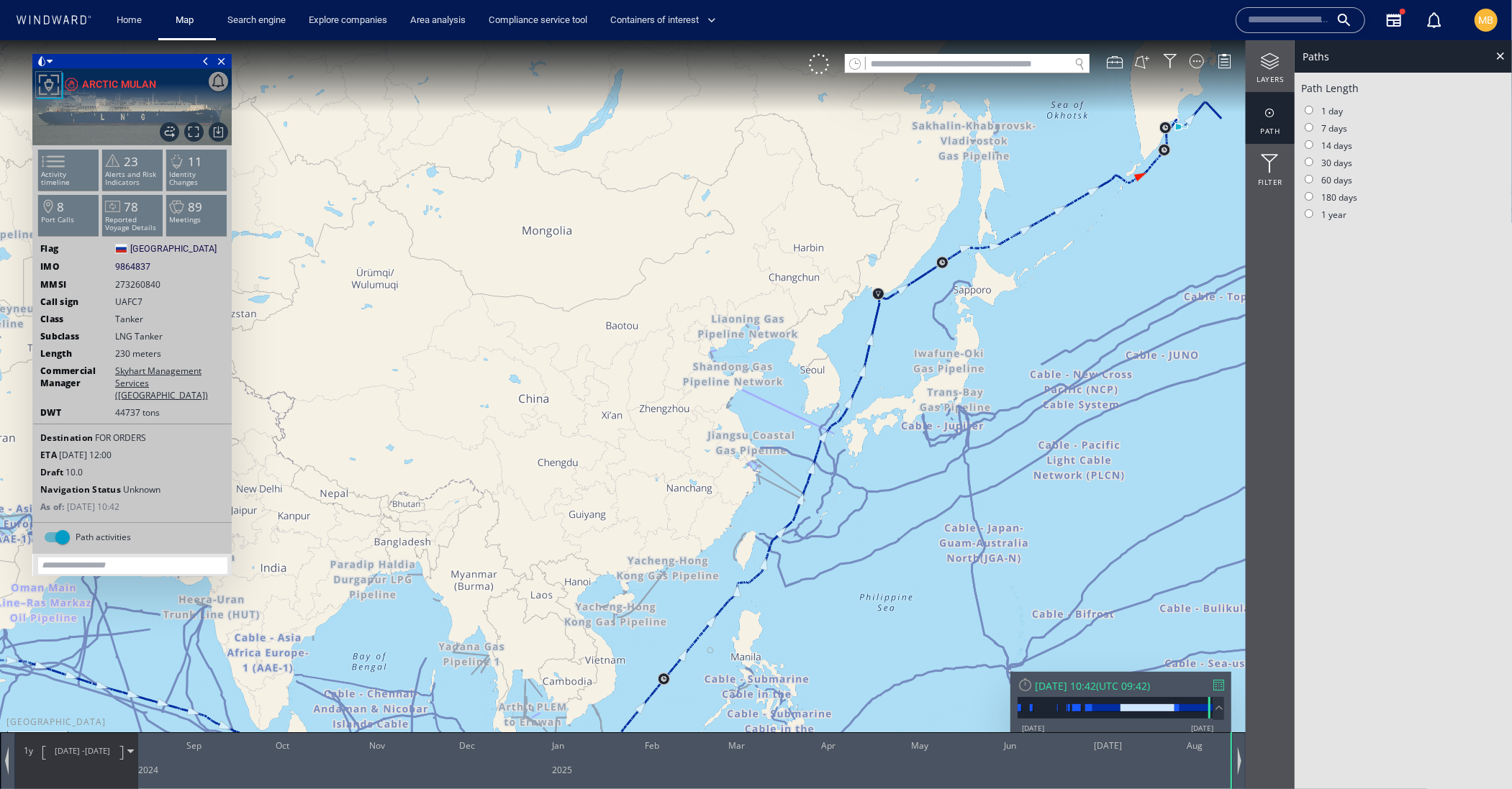
click at [1310, 202] on label "180 days" at bounding box center [1328, 197] width 56 height 12
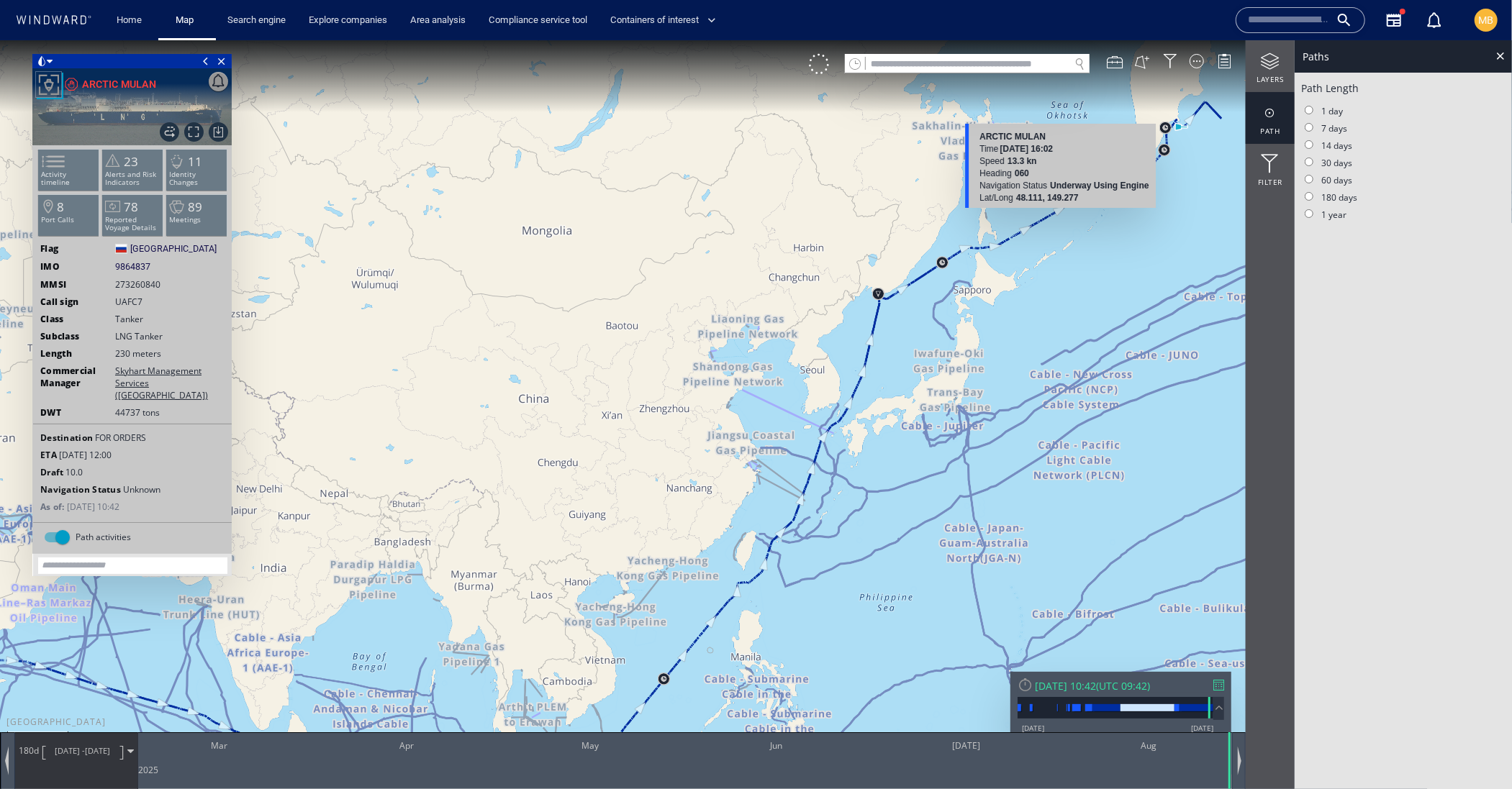
drag, startPoint x: 1059, startPoint y: 205, endPoint x: 1045, endPoint y: 305, distance: 101.0
click at [1045, 303] on canvas "Map" at bounding box center [756, 407] width 1512 height 734
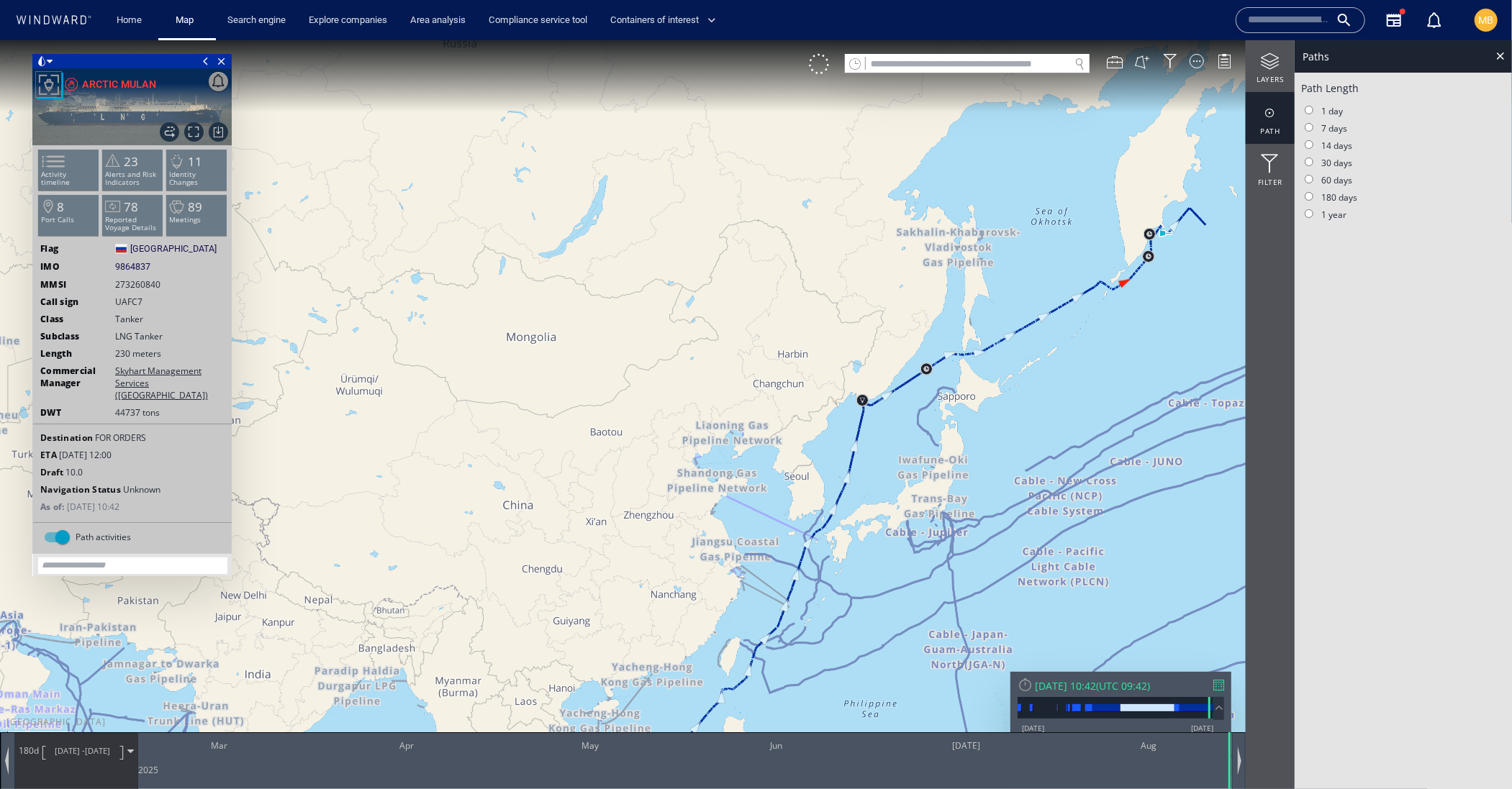
click at [1271, 113] on div at bounding box center [1270, 112] width 49 height 18
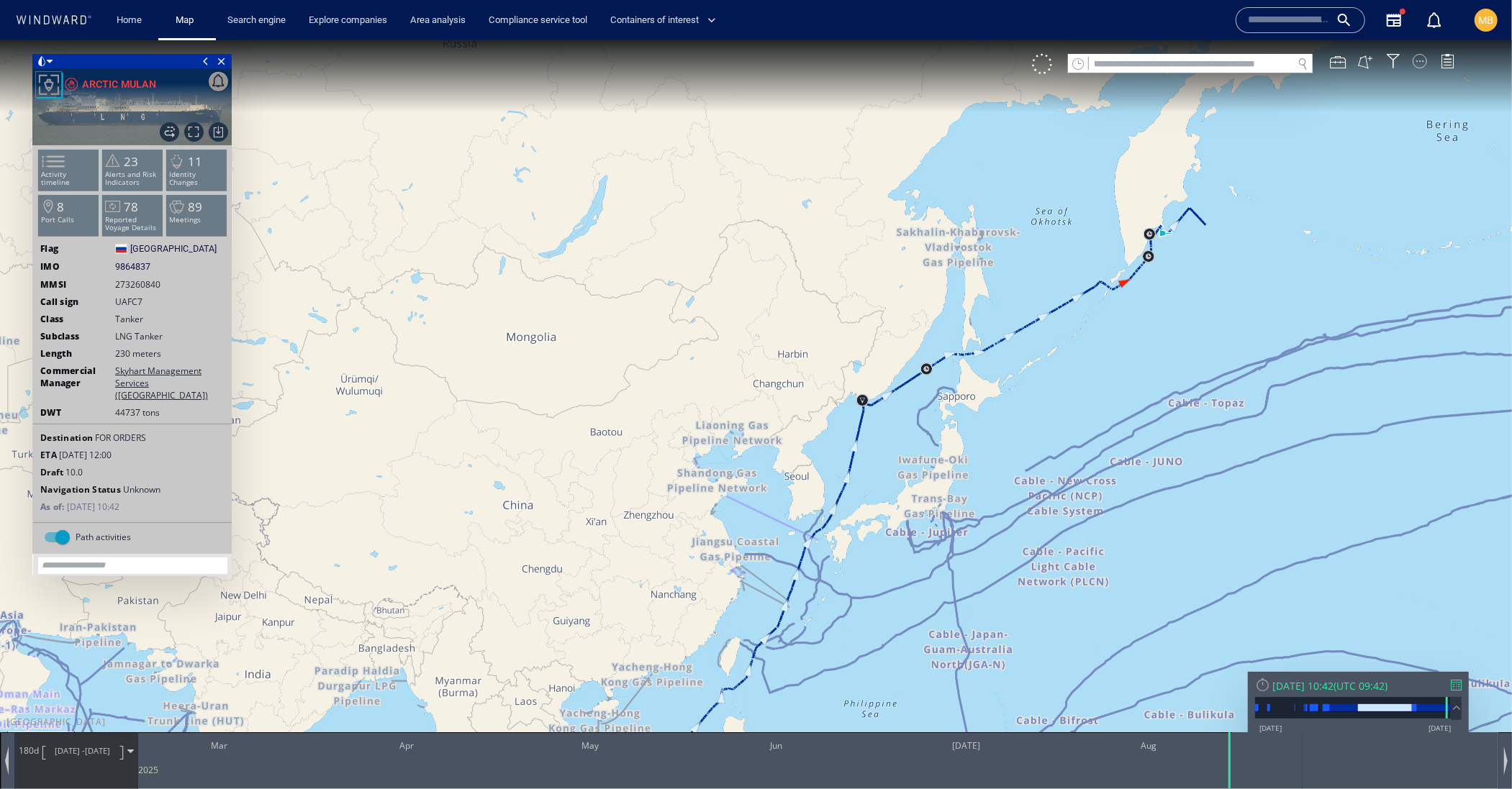
click at [1415, 67] on div at bounding box center [1419, 60] width 14 height 14
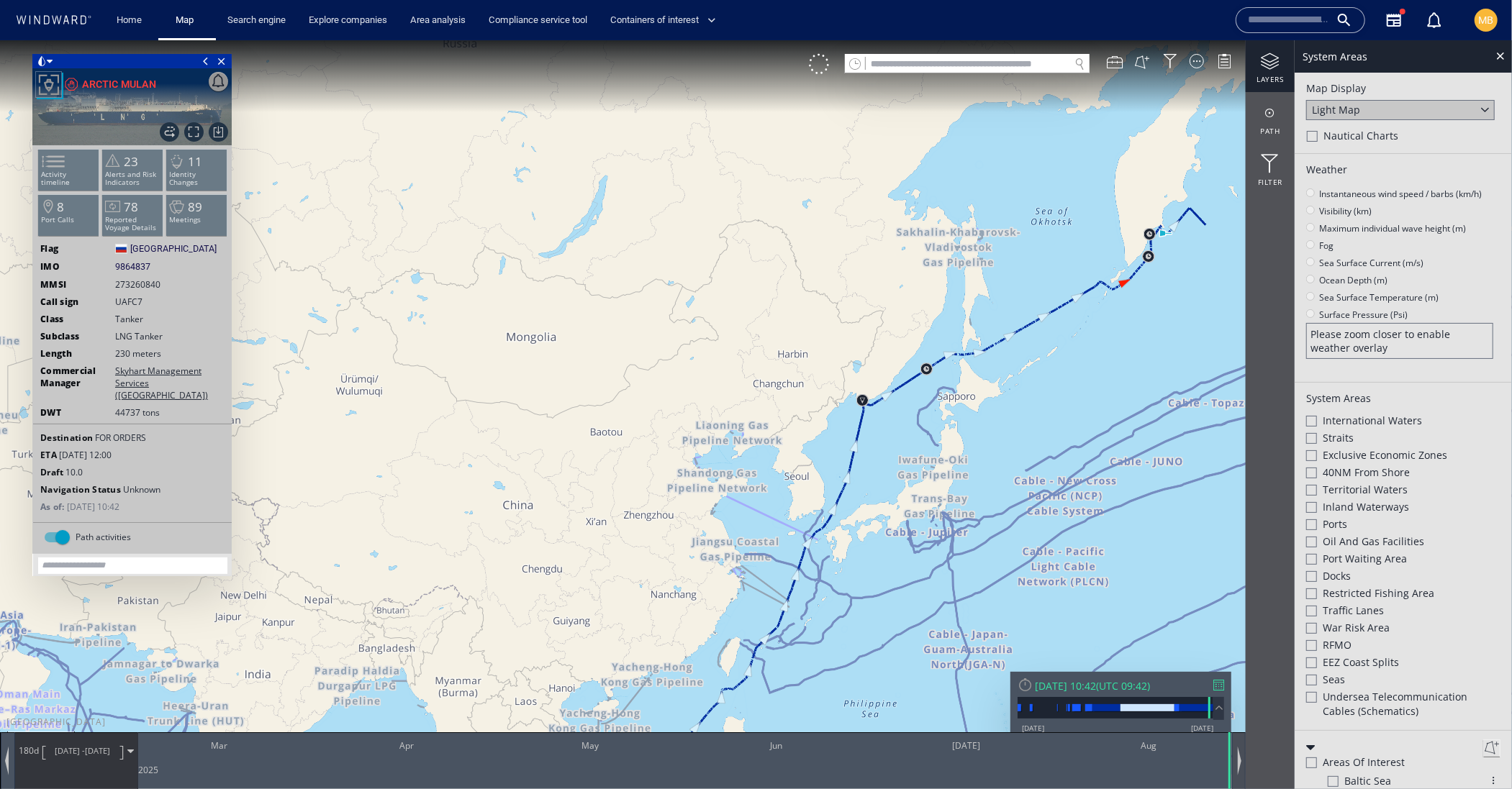
click at [1233, 753] on div "0 0 Feb 2025 Mar Apr May Jun Jul Aug 180d 16/02/25 - 15/08/25" at bounding box center [623, 760] width 1246 height 57
click at [473, 761] on div at bounding box center [685, 760] width 1094 height 57
click at [1213, 679] on div at bounding box center [1218, 684] width 10 height 10
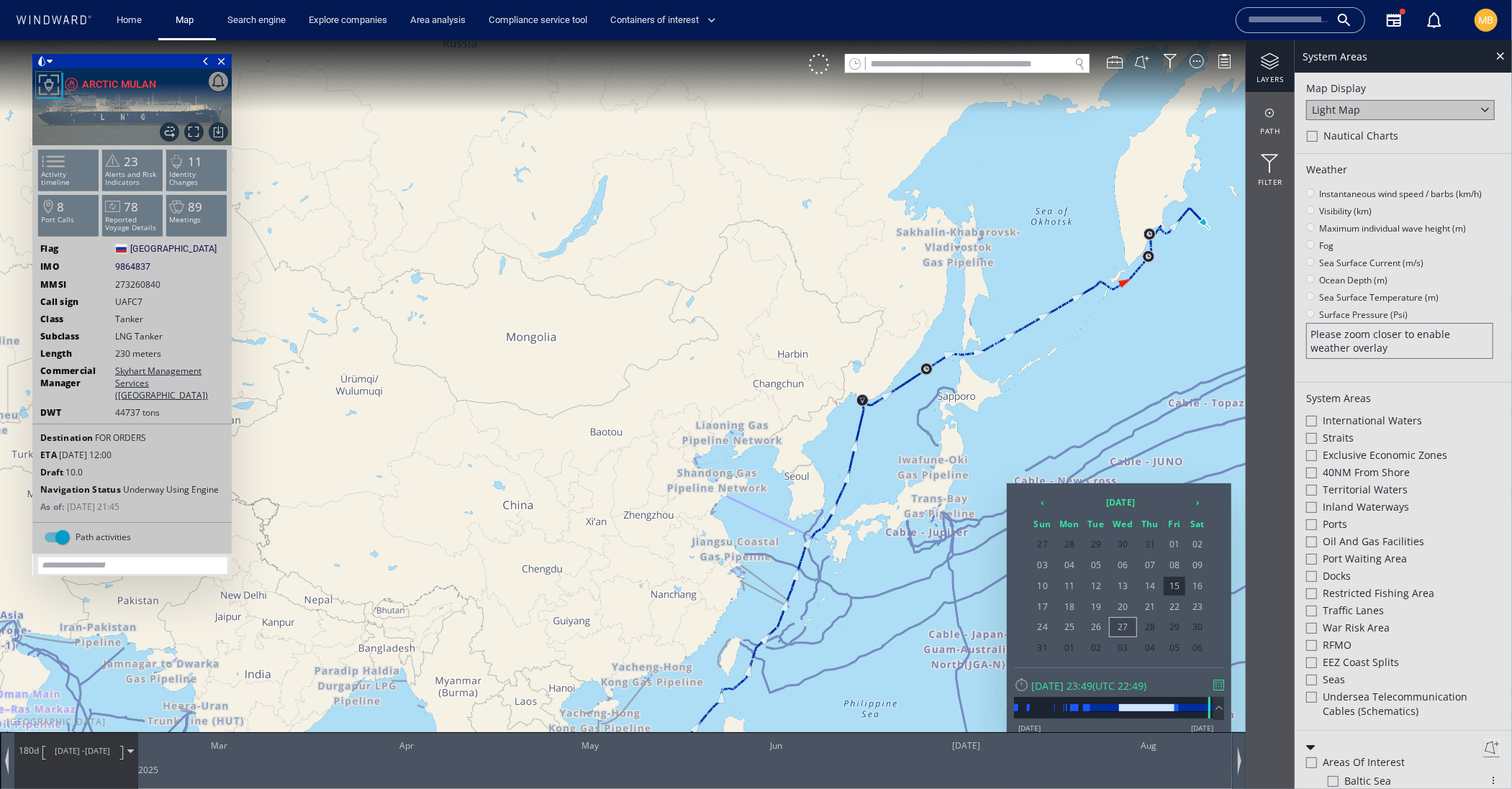
click at [1110, 625] on span "27" at bounding box center [1123, 626] width 27 height 19
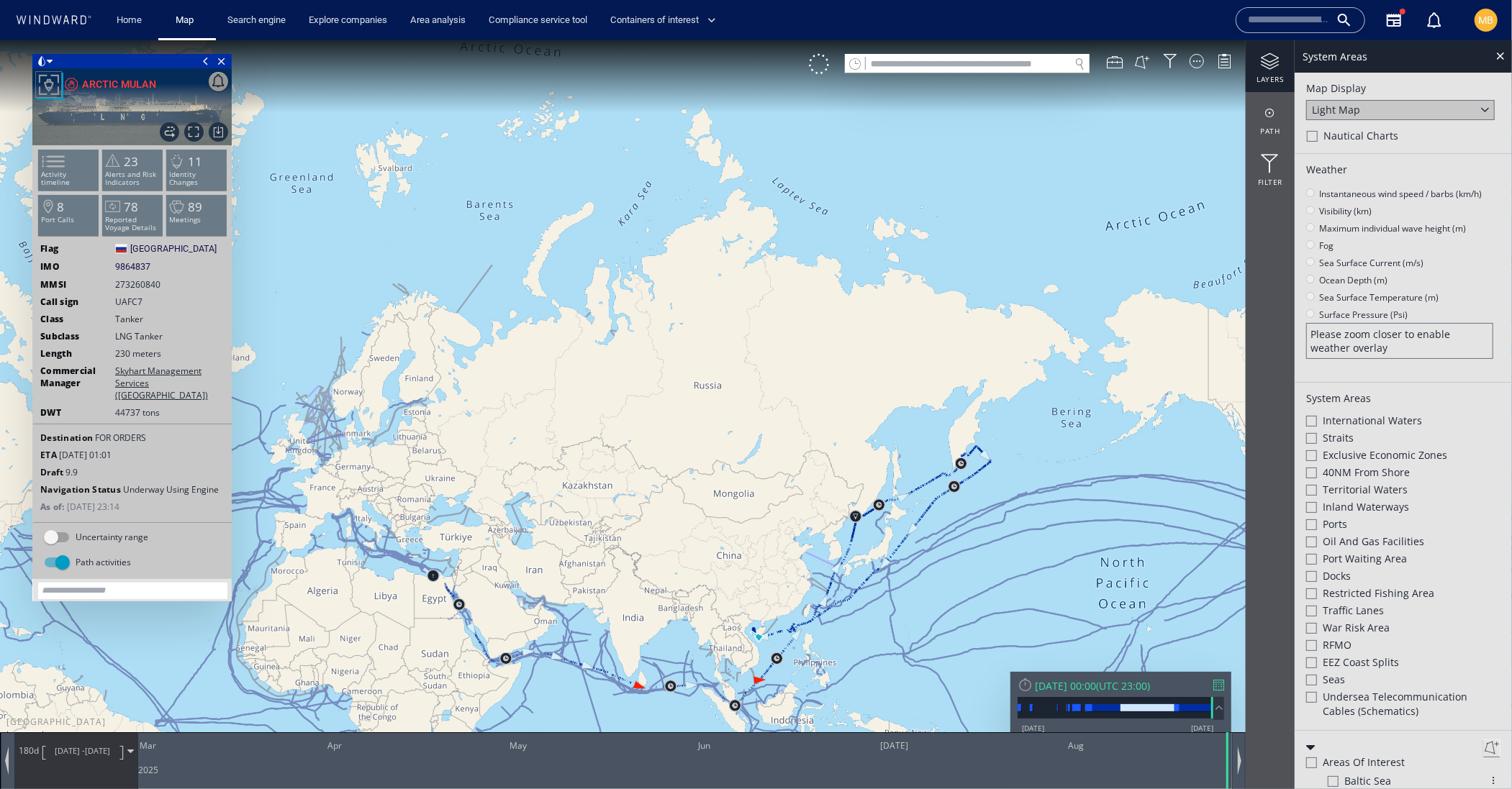
drag, startPoint x: 781, startPoint y: 617, endPoint x: 843, endPoint y: 523, distance: 112.6
click at [843, 523] on canvas "Map" at bounding box center [756, 407] width 1512 height 734
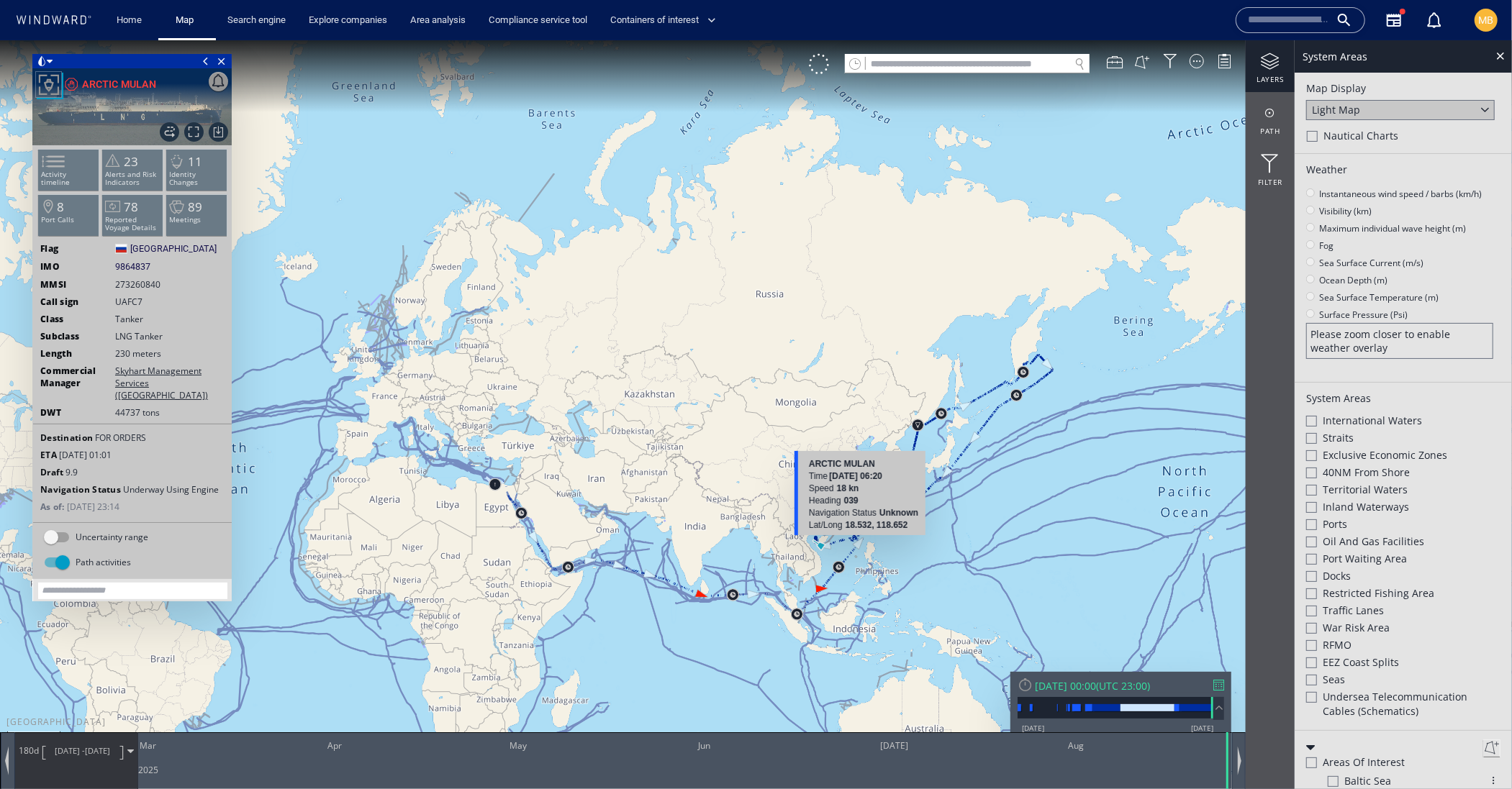
drag, startPoint x: 843, startPoint y: 510, endPoint x: 899, endPoint y: 394, distance: 128.8
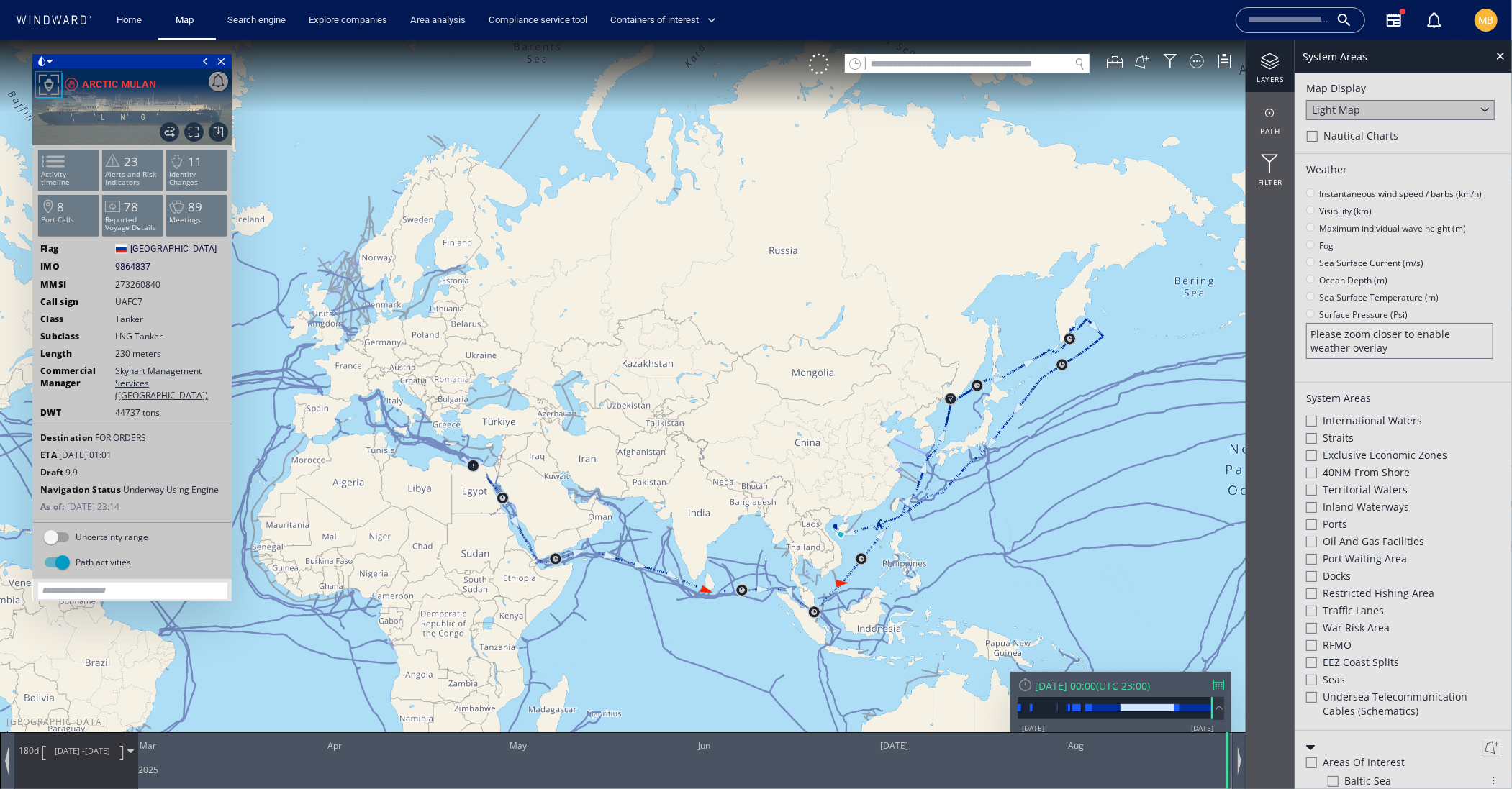
scroll to position [-3, 0]
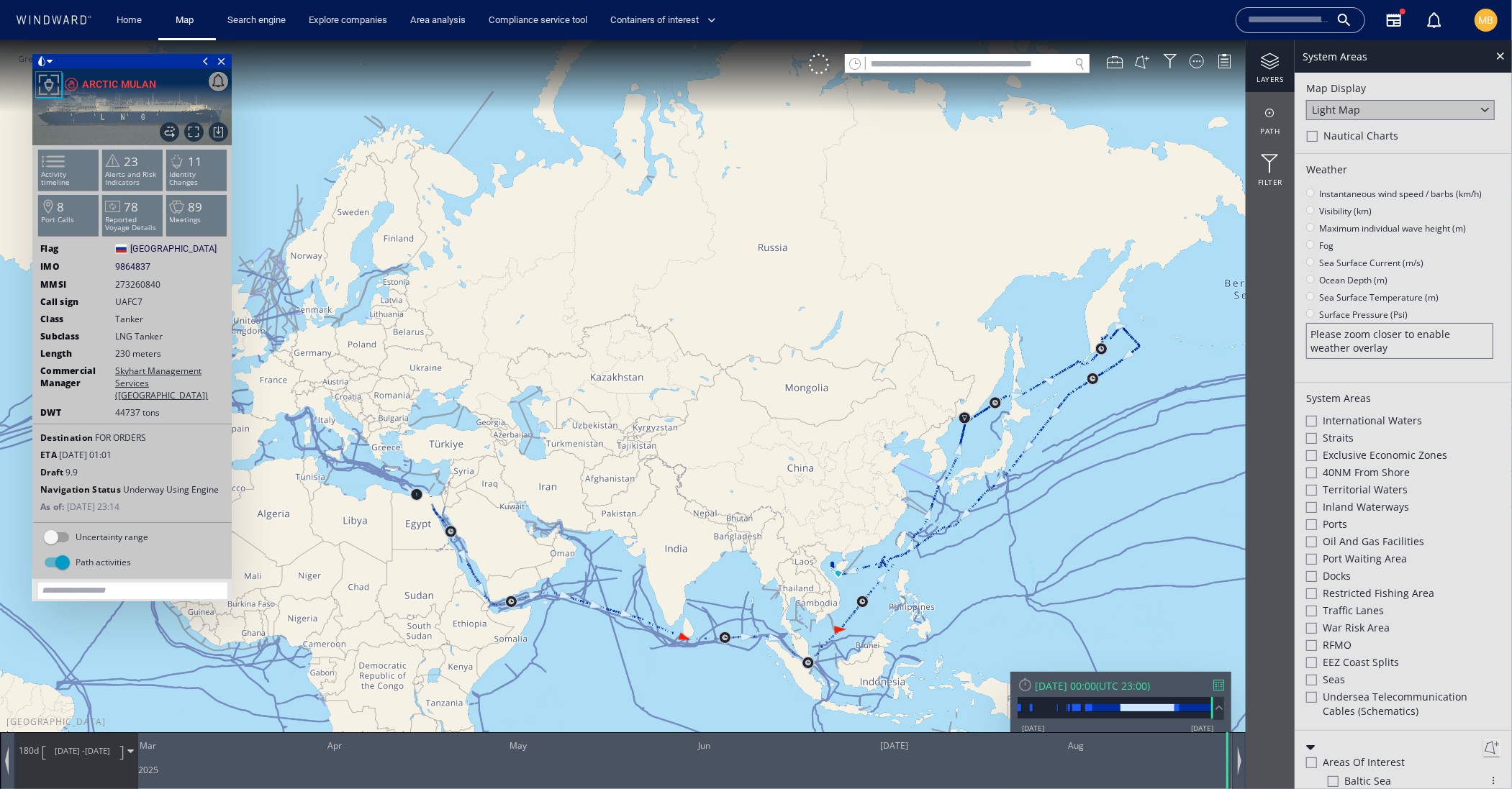
drag, startPoint x: 838, startPoint y: 460, endPoint x: 837, endPoint y: 379, distance: 81.0
click at [837, 379] on canvas "Map" at bounding box center [756, 407] width 1512 height 734
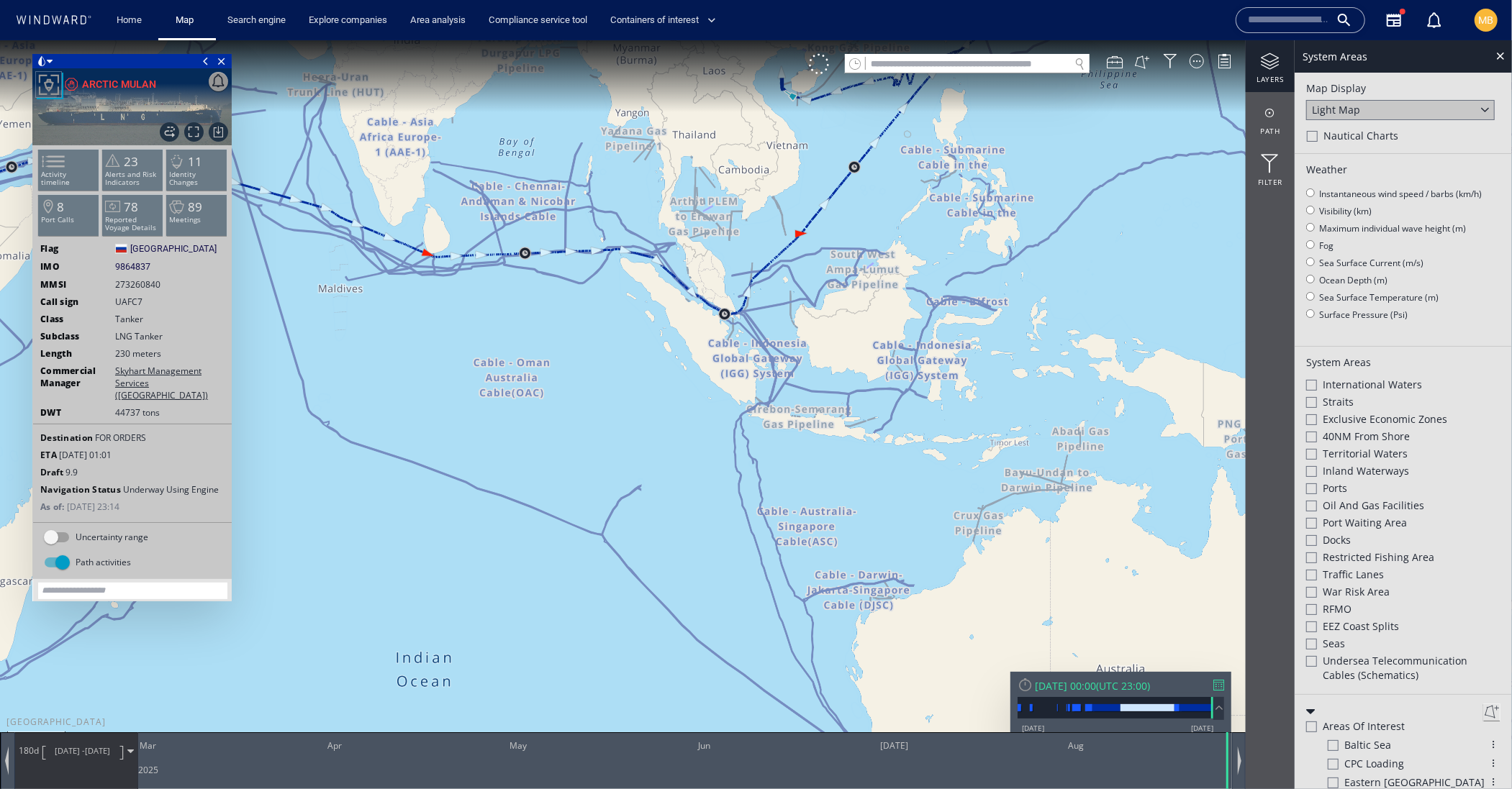
drag, startPoint x: 867, startPoint y: 284, endPoint x: 861, endPoint y: 438, distance: 154.1
click at [862, 437] on canvas "Map" at bounding box center [756, 407] width 1512 height 734
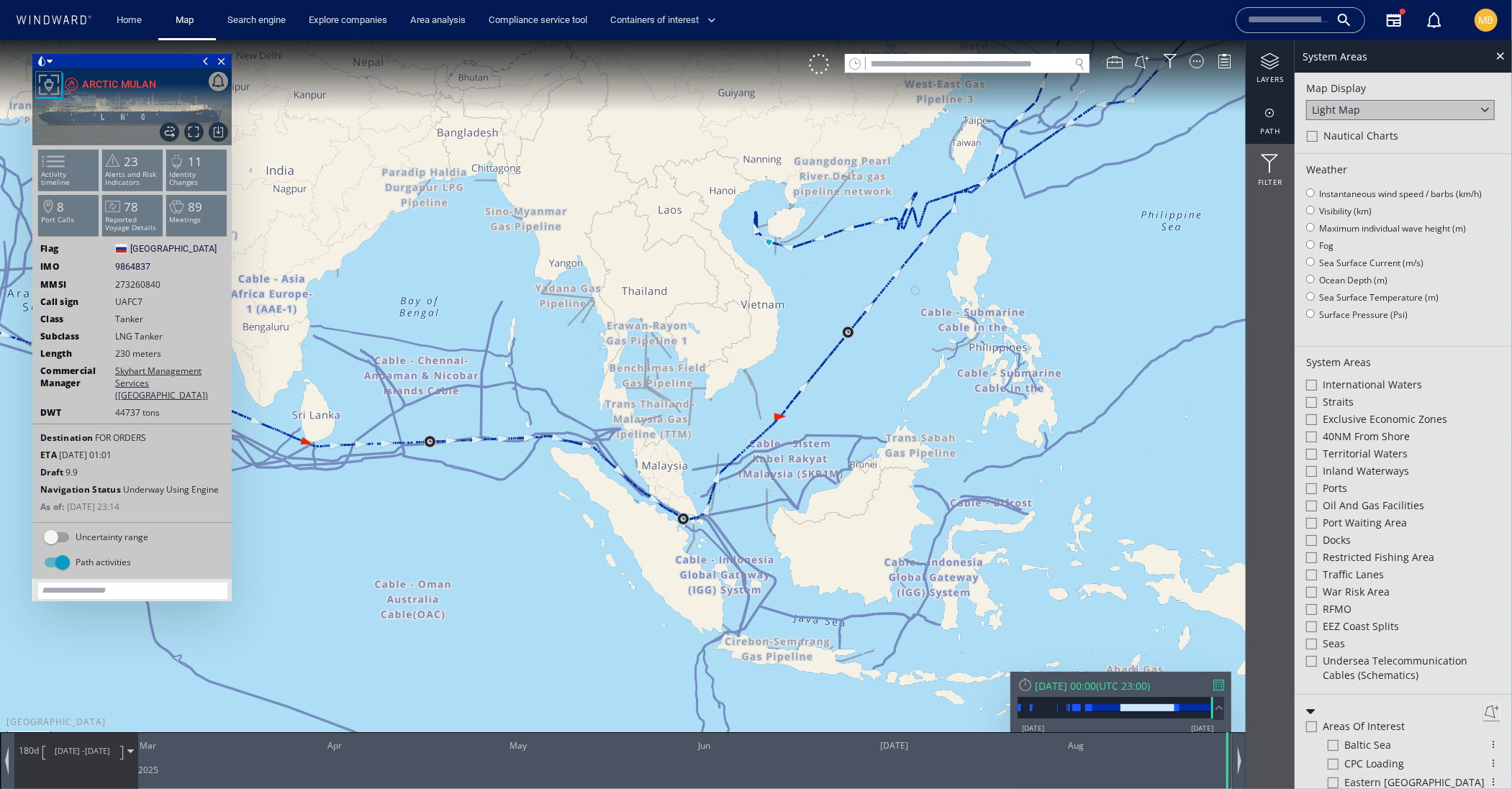
click at [1270, 118] on div at bounding box center [1270, 112] width 49 height 18
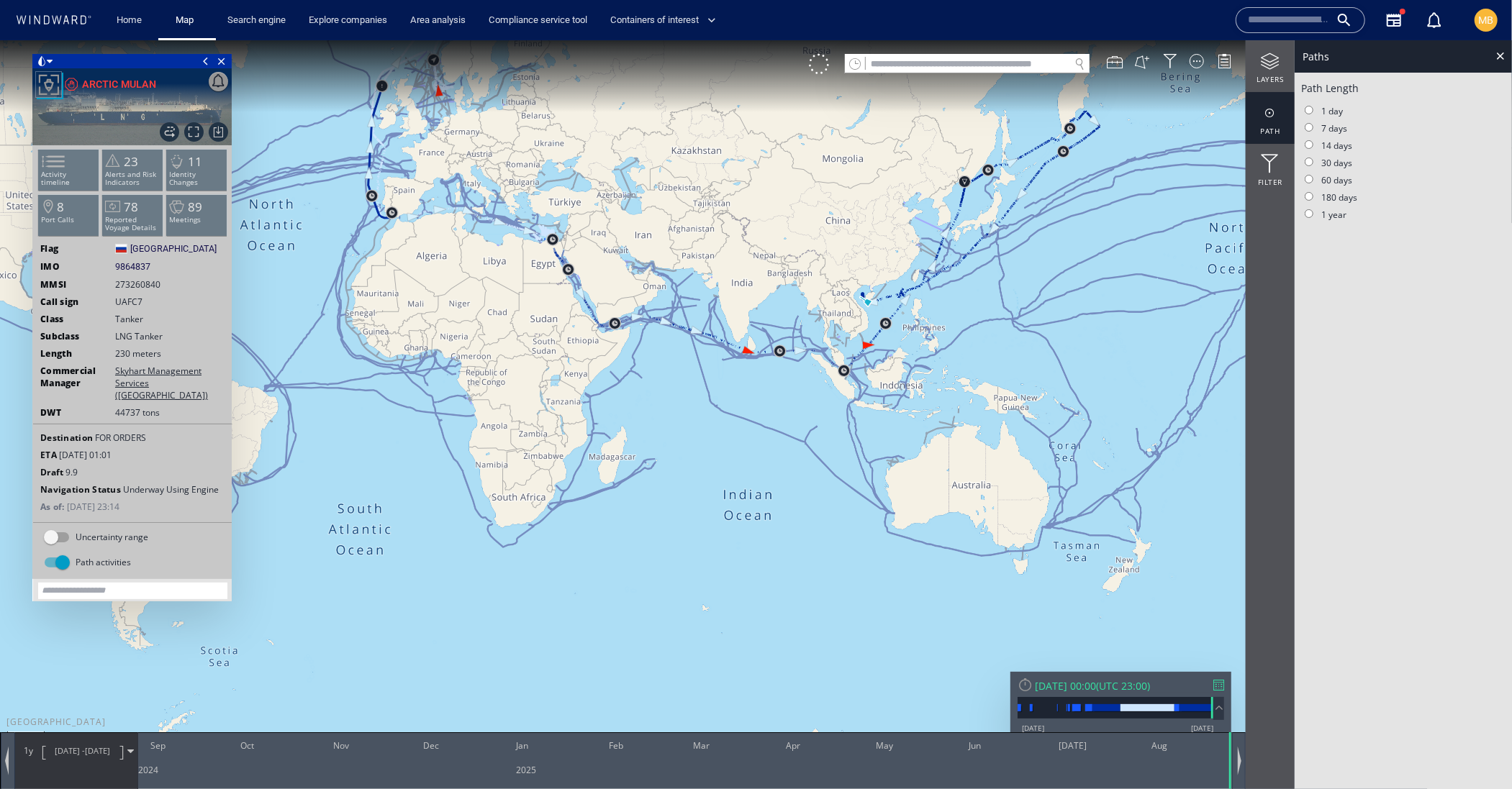
drag, startPoint x: 591, startPoint y: 303, endPoint x: 655, endPoint y: 414, distance: 128.1
click at [655, 414] on canvas "Map" at bounding box center [756, 407] width 1512 height 734
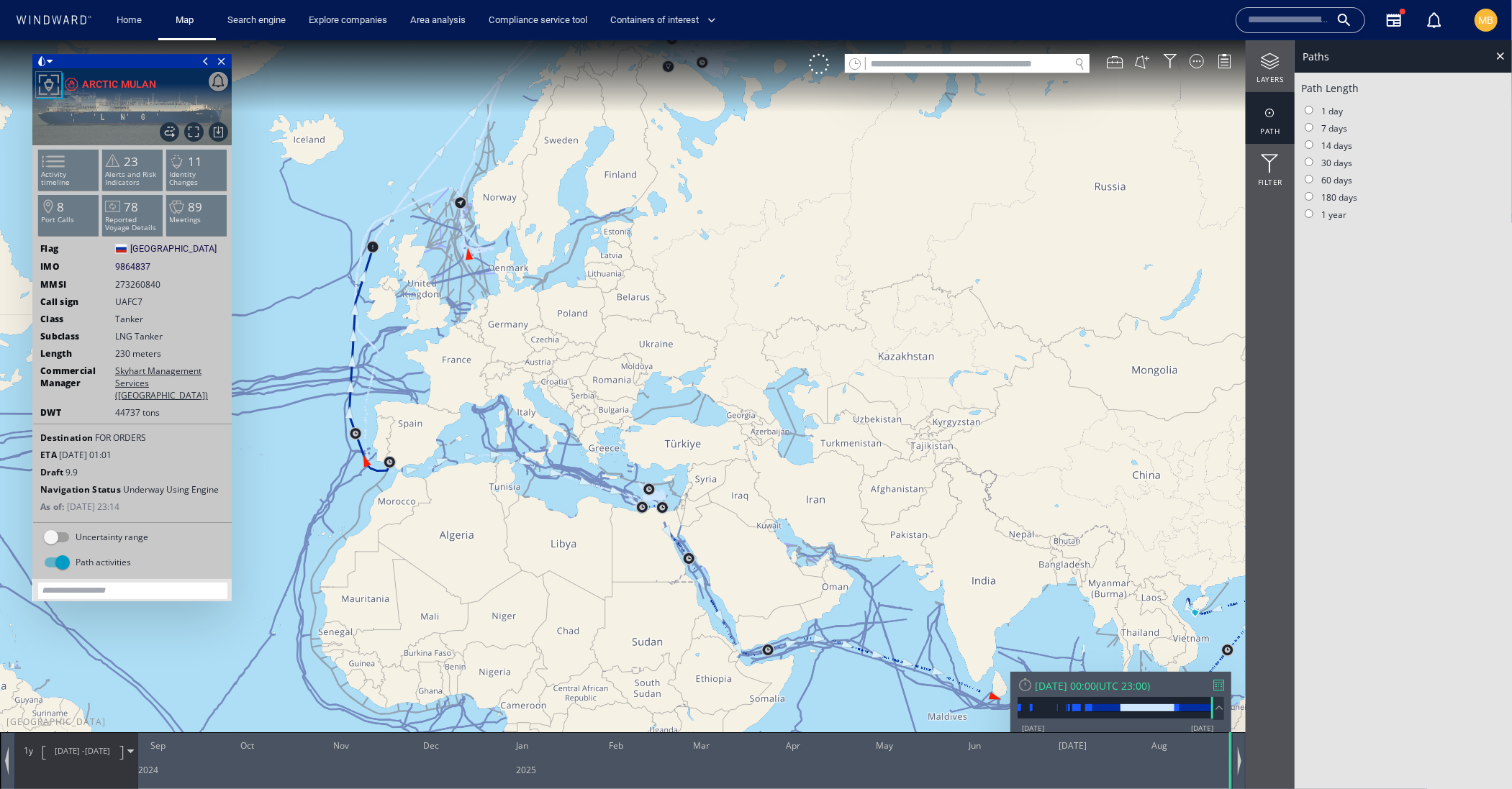
drag, startPoint x: 497, startPoint y: 230, endPoint x: 561, endPoint y: 266, distance: 73.4
click at [561, 266] on canvas "Map" at bounding box center [756, 407] width 1512 height 734
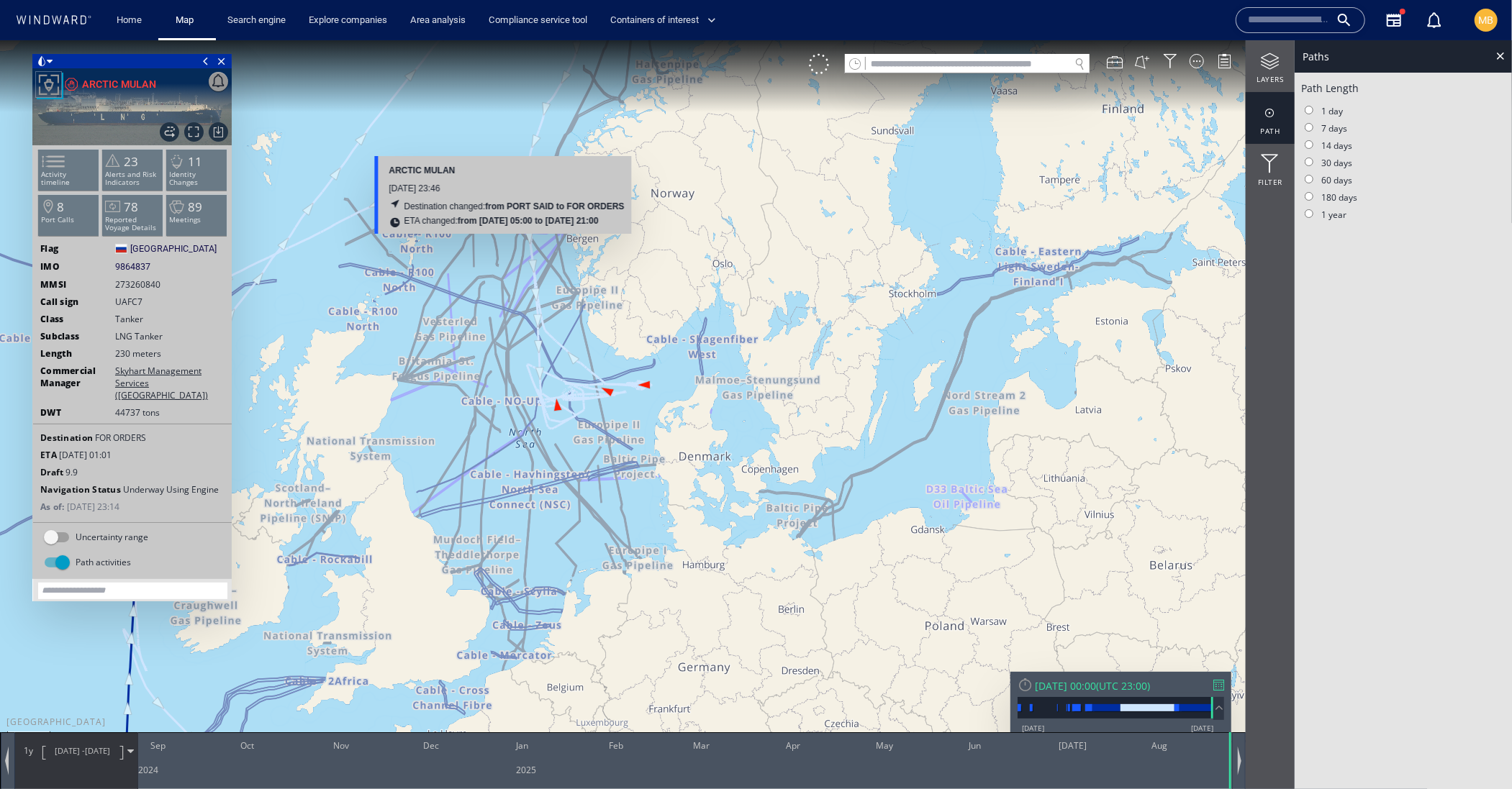
scroll to position [-1, 0]
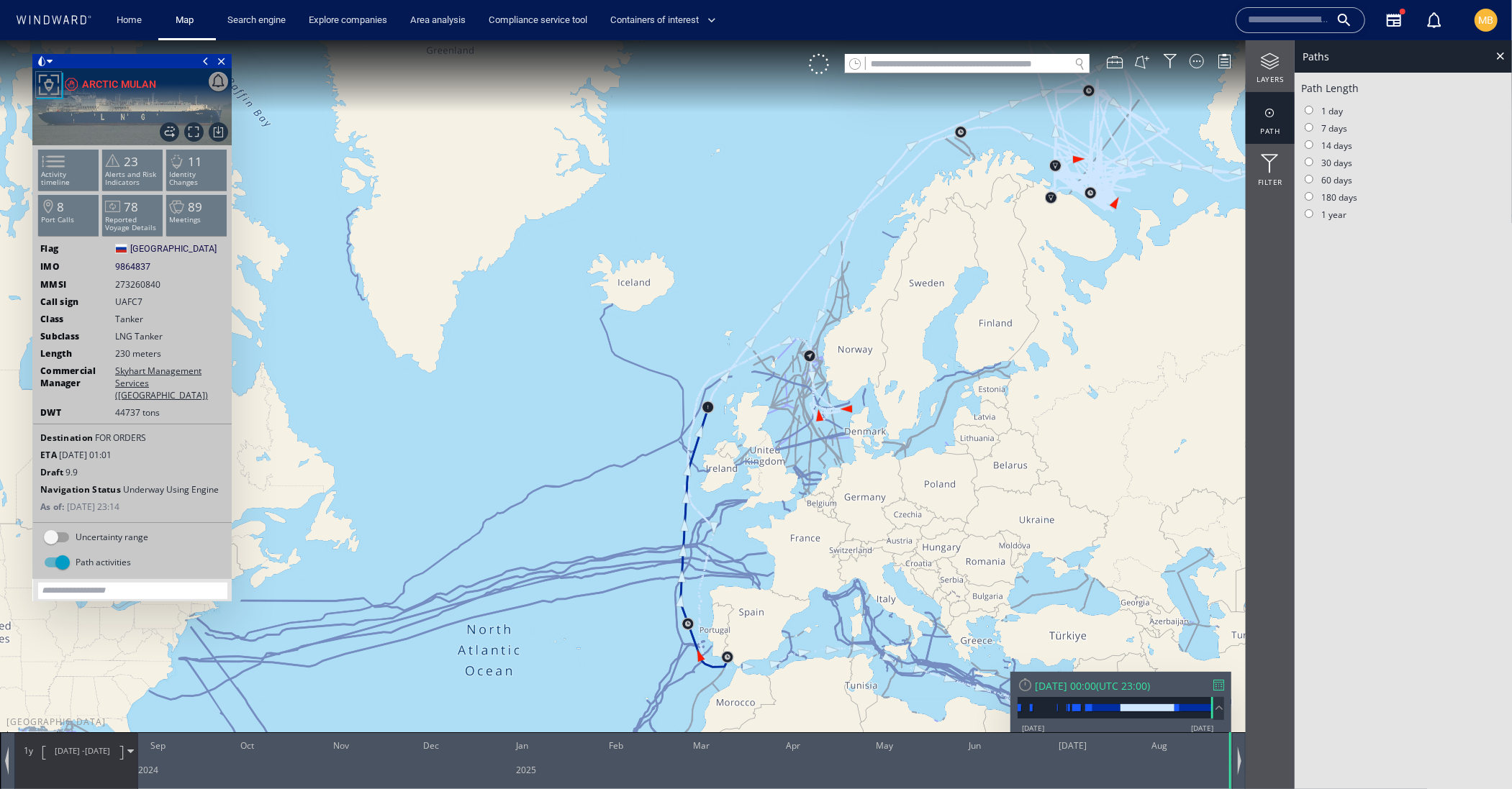
drag, startPoint x: 911, startPoint y: 414, endPoint x: 826, endPoint y: 325, distance: 123.1
click at [826, 325] on canvas "Map" at bounding box center [756, 407] width 1512 height 734
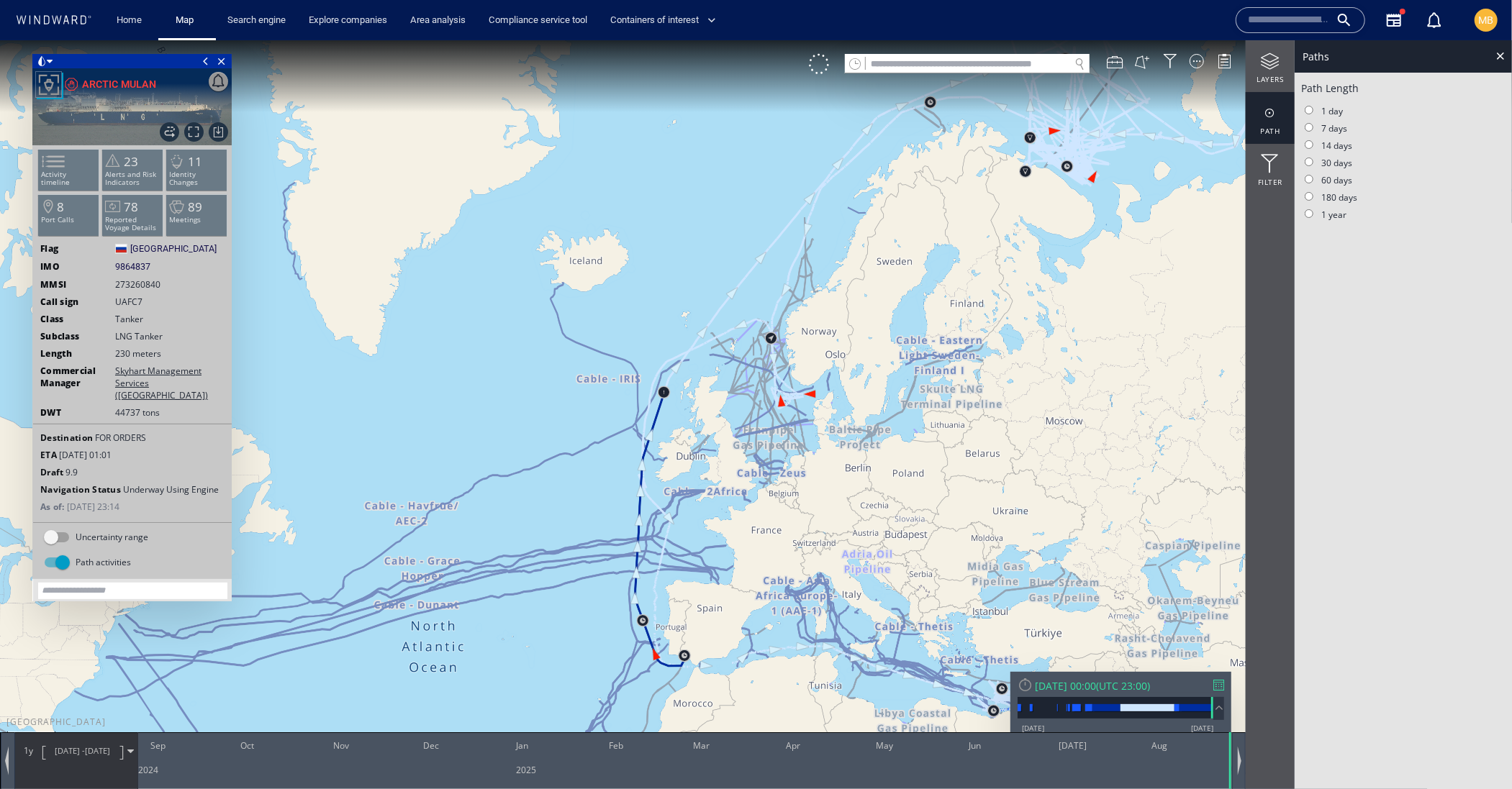
drag, startPoint x: 990, startPoint y: 332, endPoint x: 884, endPoint y: 431, distance: 145.0
click at [884, 431] on canvas "Map" at bounding box center [756, 407] width 1512 height 734
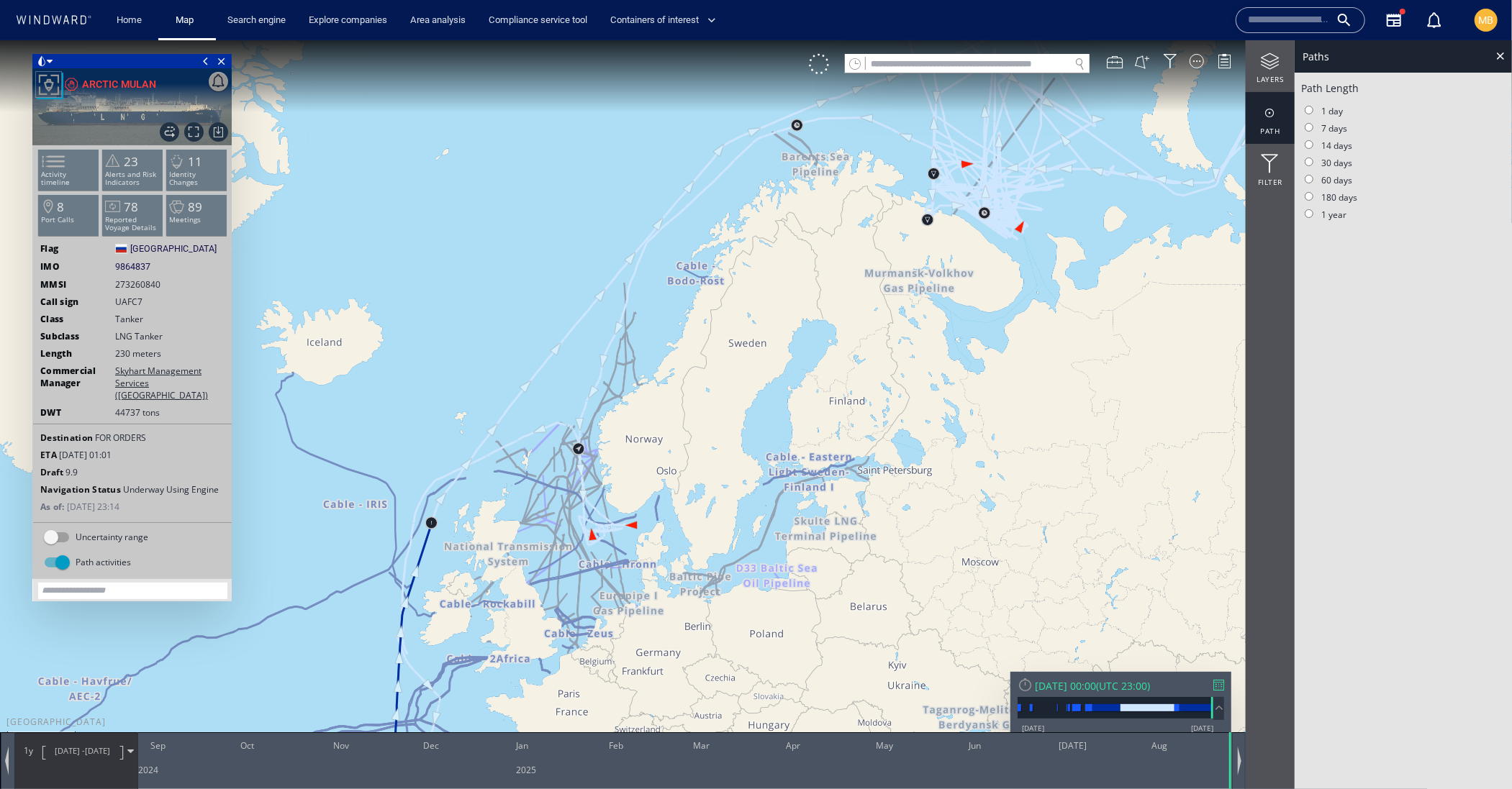
drag, startPoint x: 985, startPoint y: 265, endPoint x: 950, endPoint y: 366, distance: 106.9
click at [950, 365] on canvas "Map" at bounding box center [756, 407] width 1512 height 734
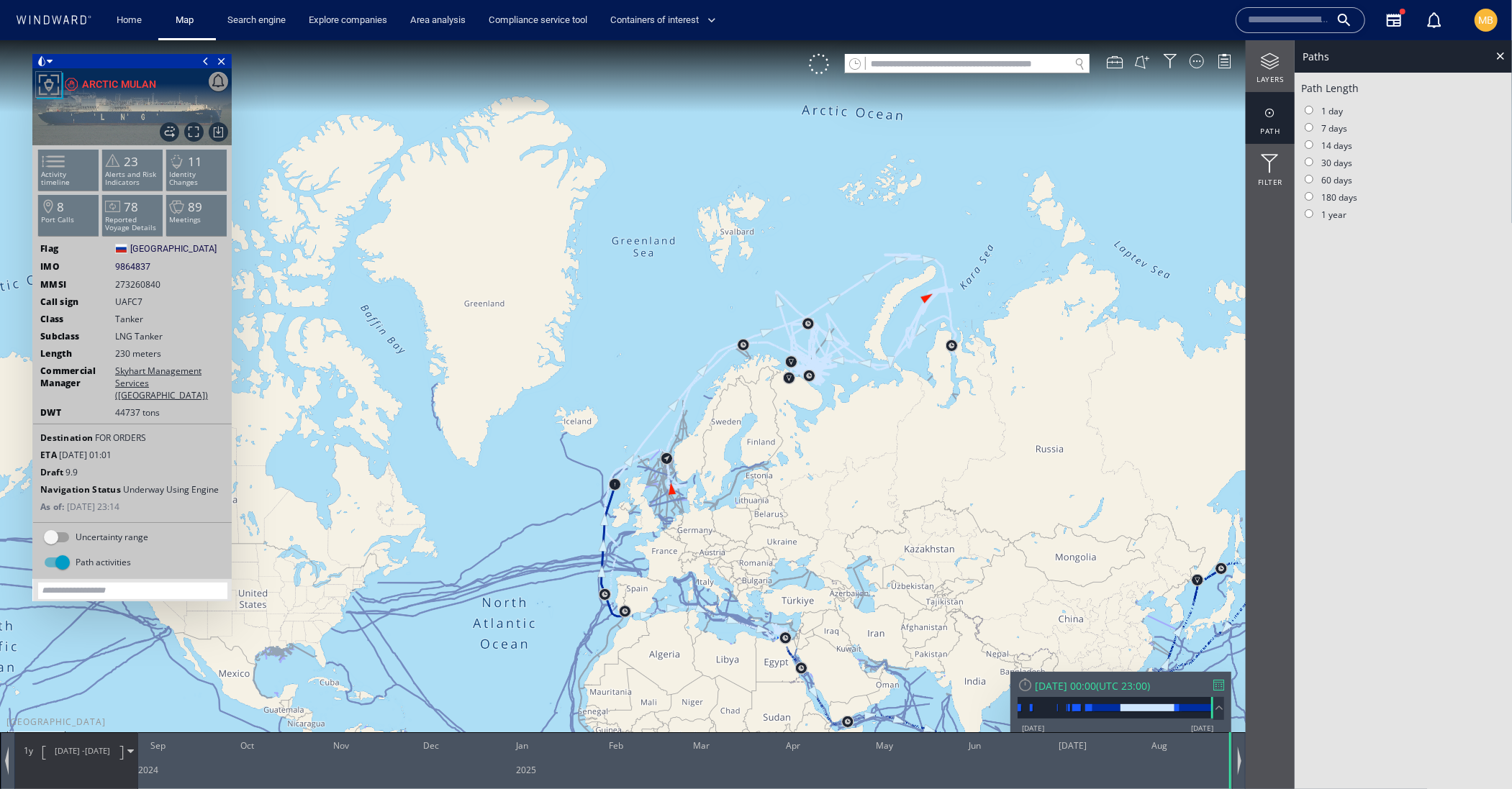
drag, startPoint x: 792, startPoint y: 452, endPoint x: 766, endPoint y: 280, distance: 174.0
click at [766, 282] on canvas "Map" at bounding box center [756, 407] width 1512 height 734
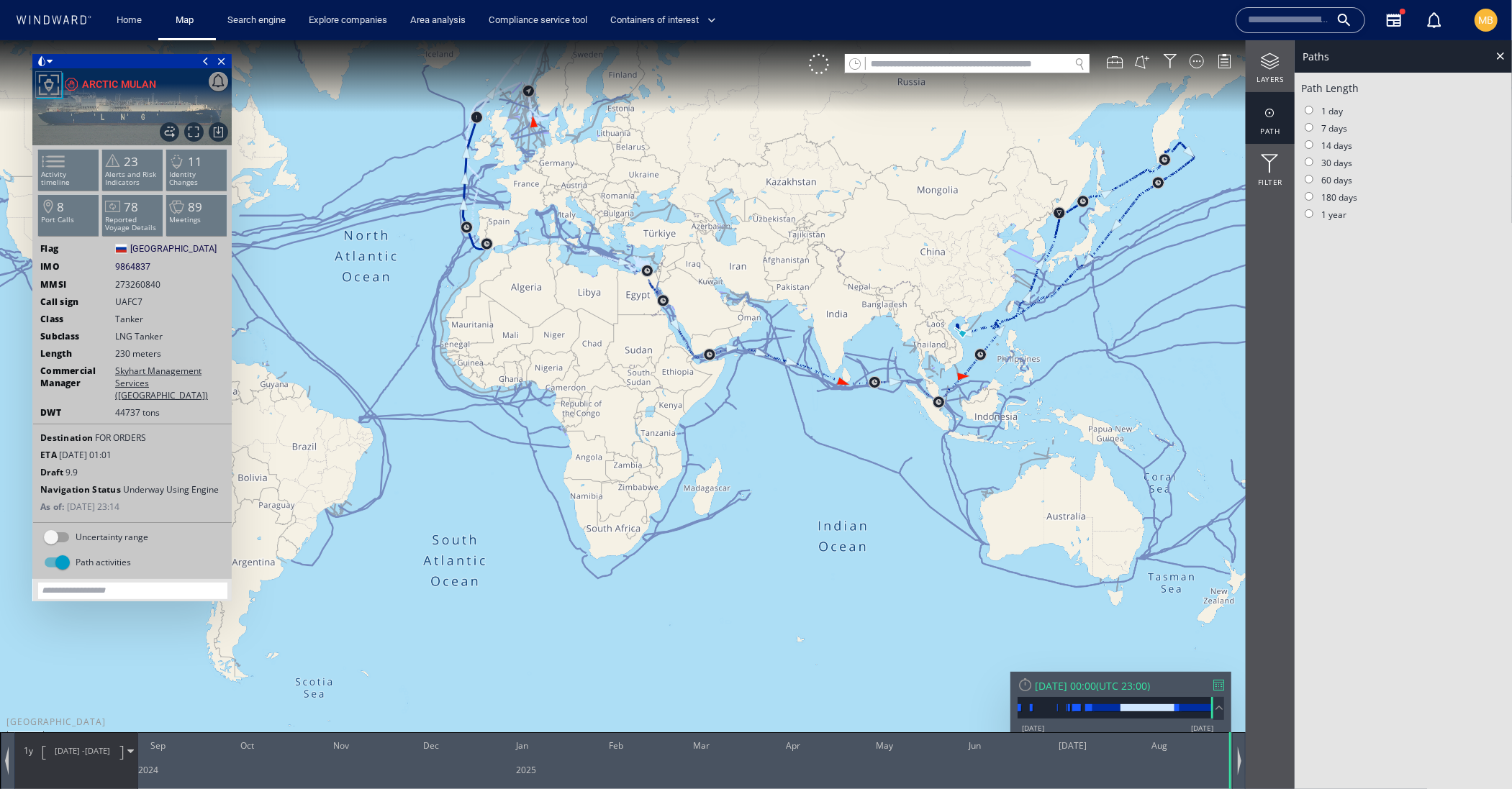
drag, startPoint x: 872, startPoint y: 320, endPoint x: 784, endPoint y: 369, distance: 100.7
click at [784, 369] on canvas "Map" at bounding box center [756, 407] width 1512 height 734
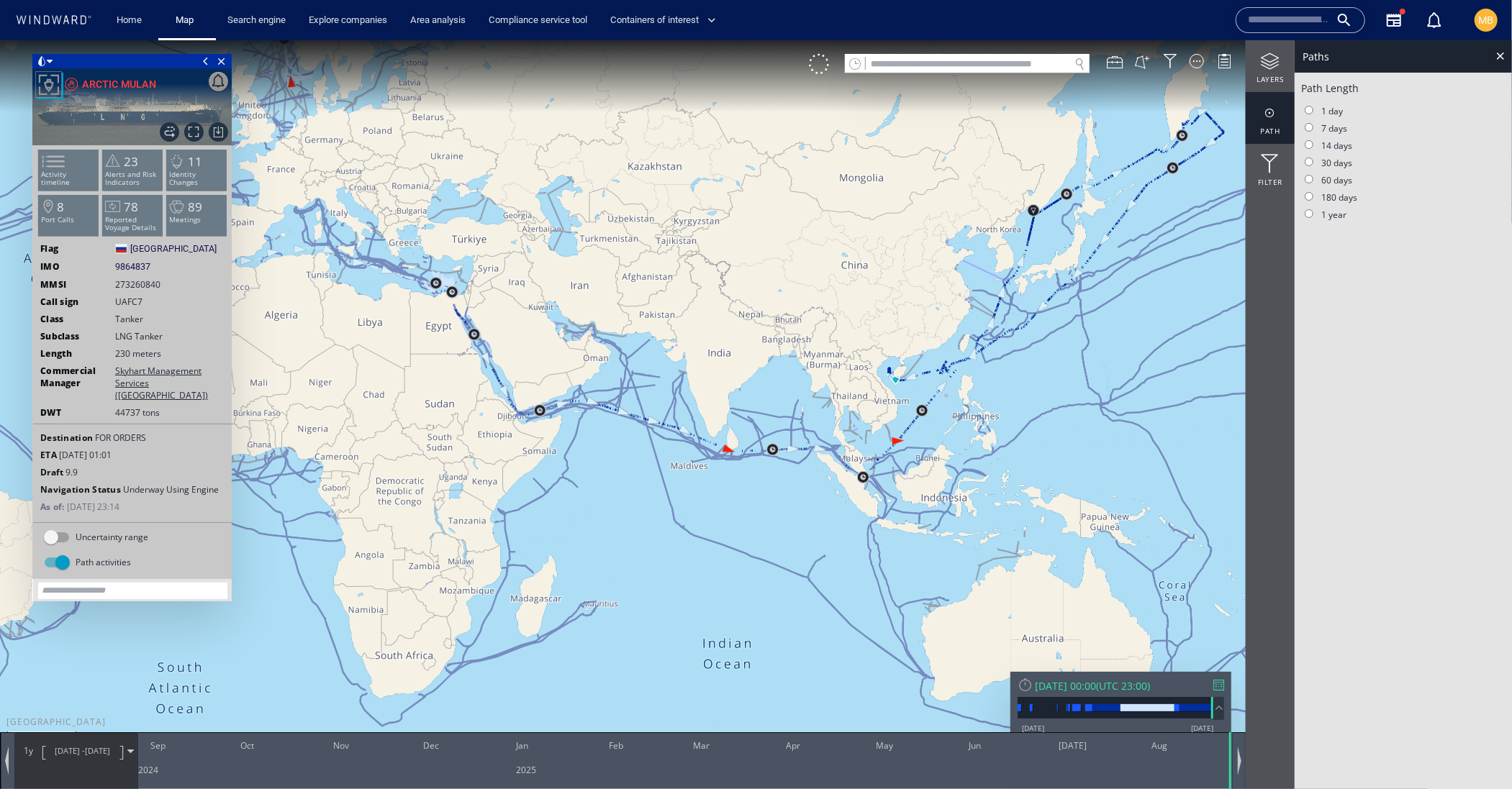
drag, startPoint x: 1132, startPoint y: 204, endPoint x: 1028, endPoint y: 283, distance: 130.6
click at [856, 369] on canvas "Map" at bounding box center [756, 407] width 1512 height 734
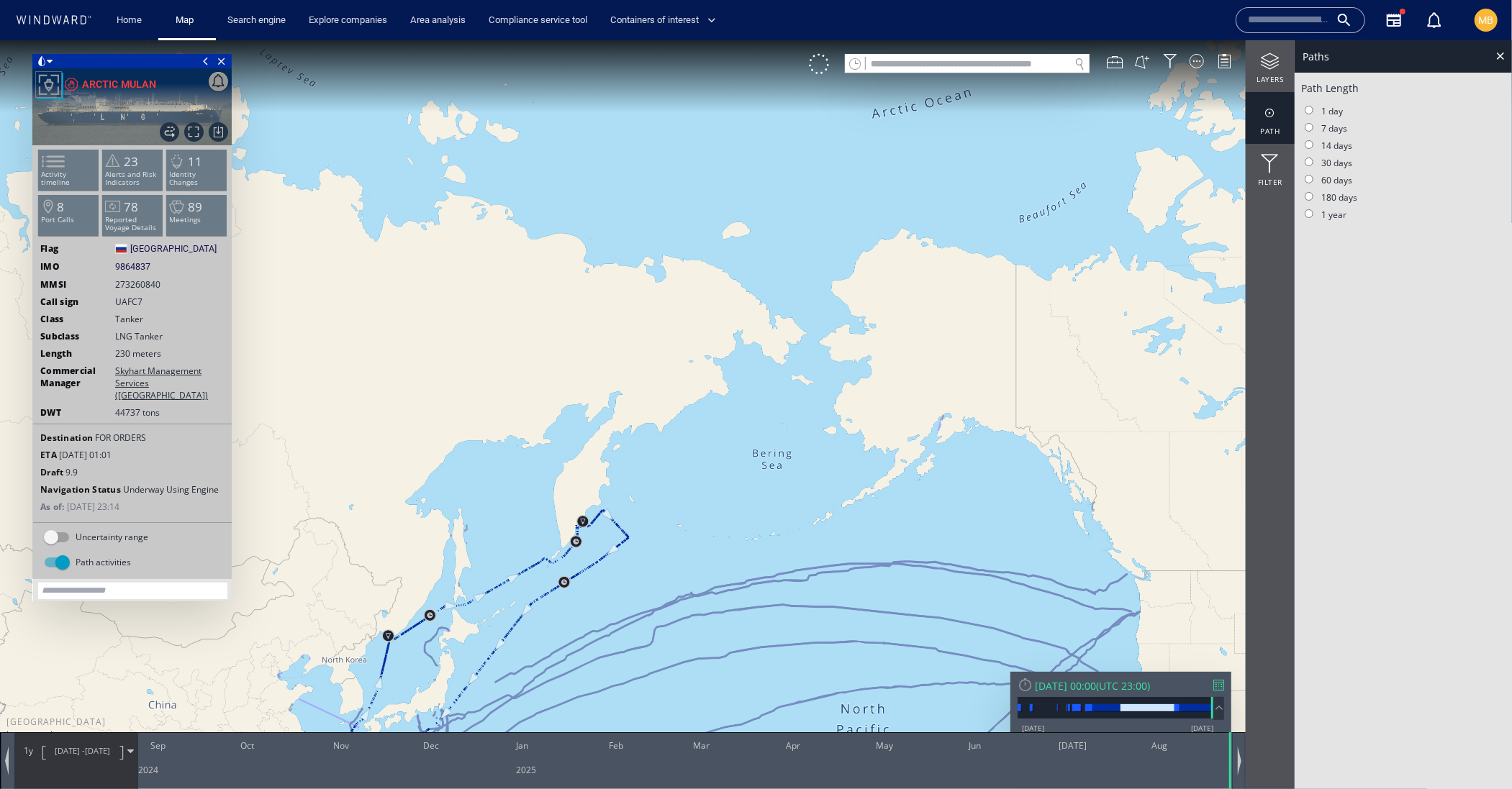
drag, startPoint x: 824, startPoint y: 368, endPoint x: 1042, endPoint y: 296, distance: 229.6
click at [1042, 296] on canvas "Map" at bounding box center [756, 407] width 1512 height 734
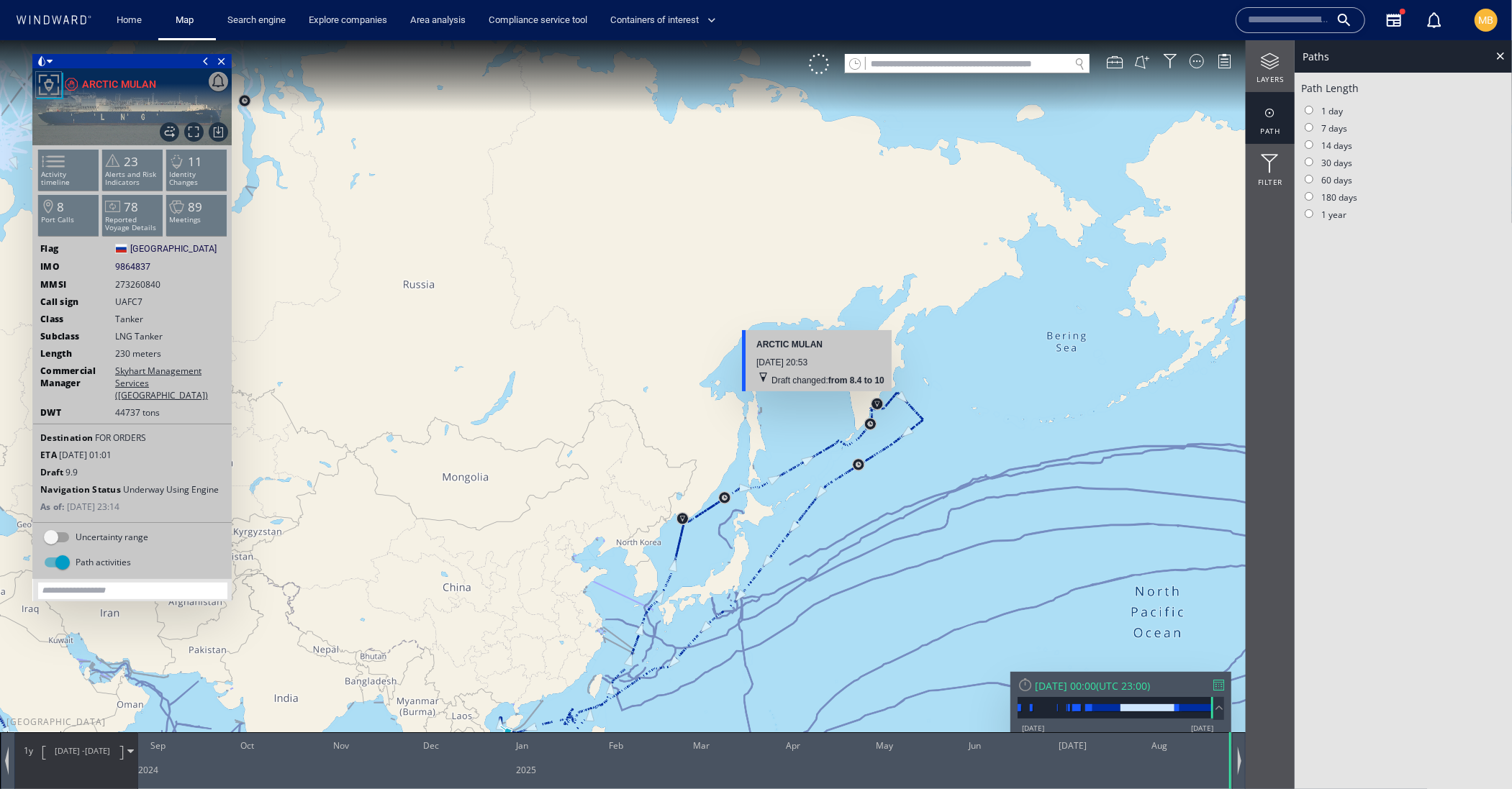
drag, startPoint x: 870, startPoint y: 406, endPoint x: 803, endPoint y: 398, distance: 67.5
click at [803, 398] on canvas "Map" at bounding box center [756, 407] width 1512 height 734
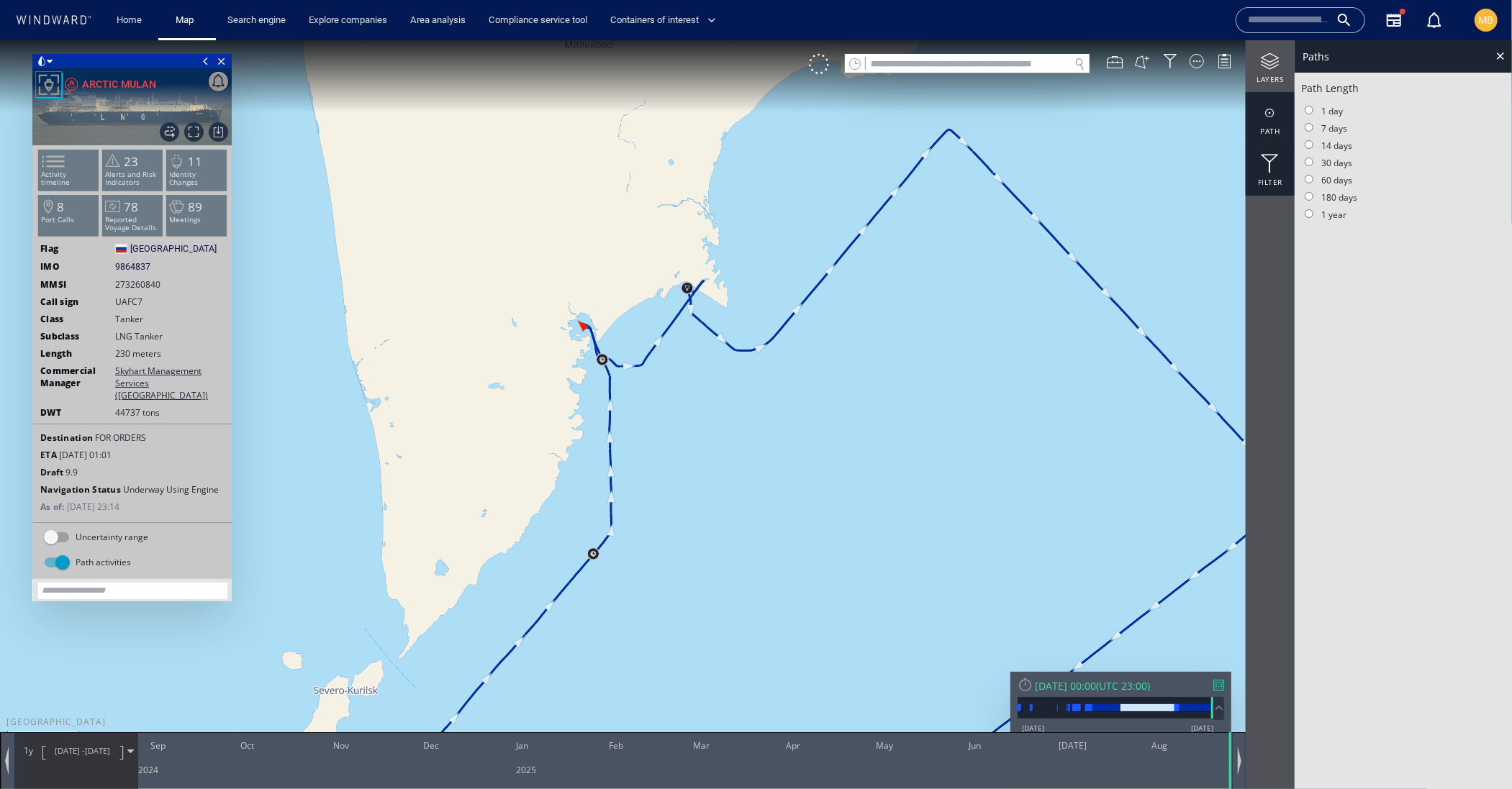
click at [1268, 161] on div at bounding box center [1270, 164] width 49 height 19
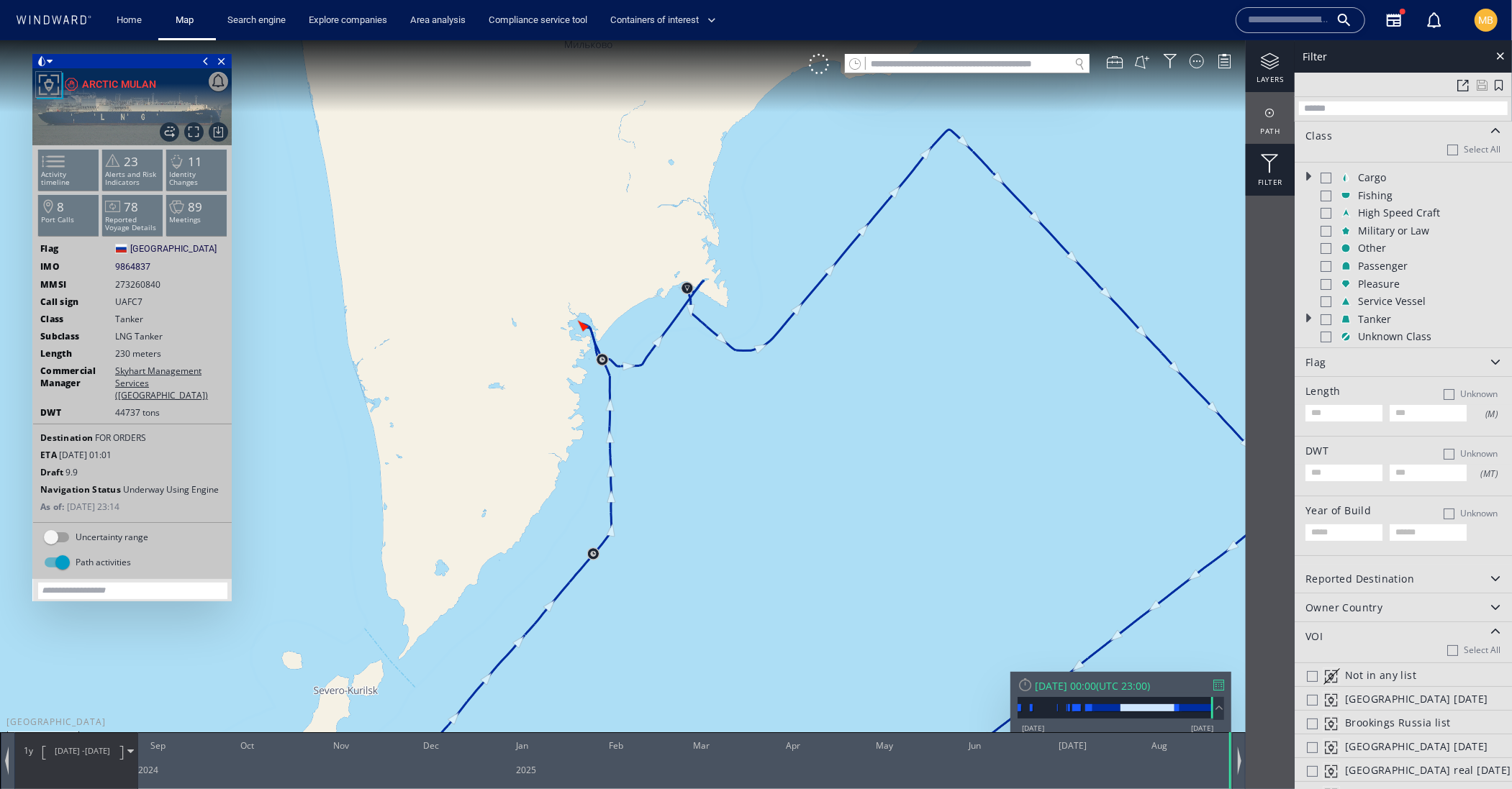
click at [1271, 59] on div at bounding box center [1270, 61] width 49 height 18
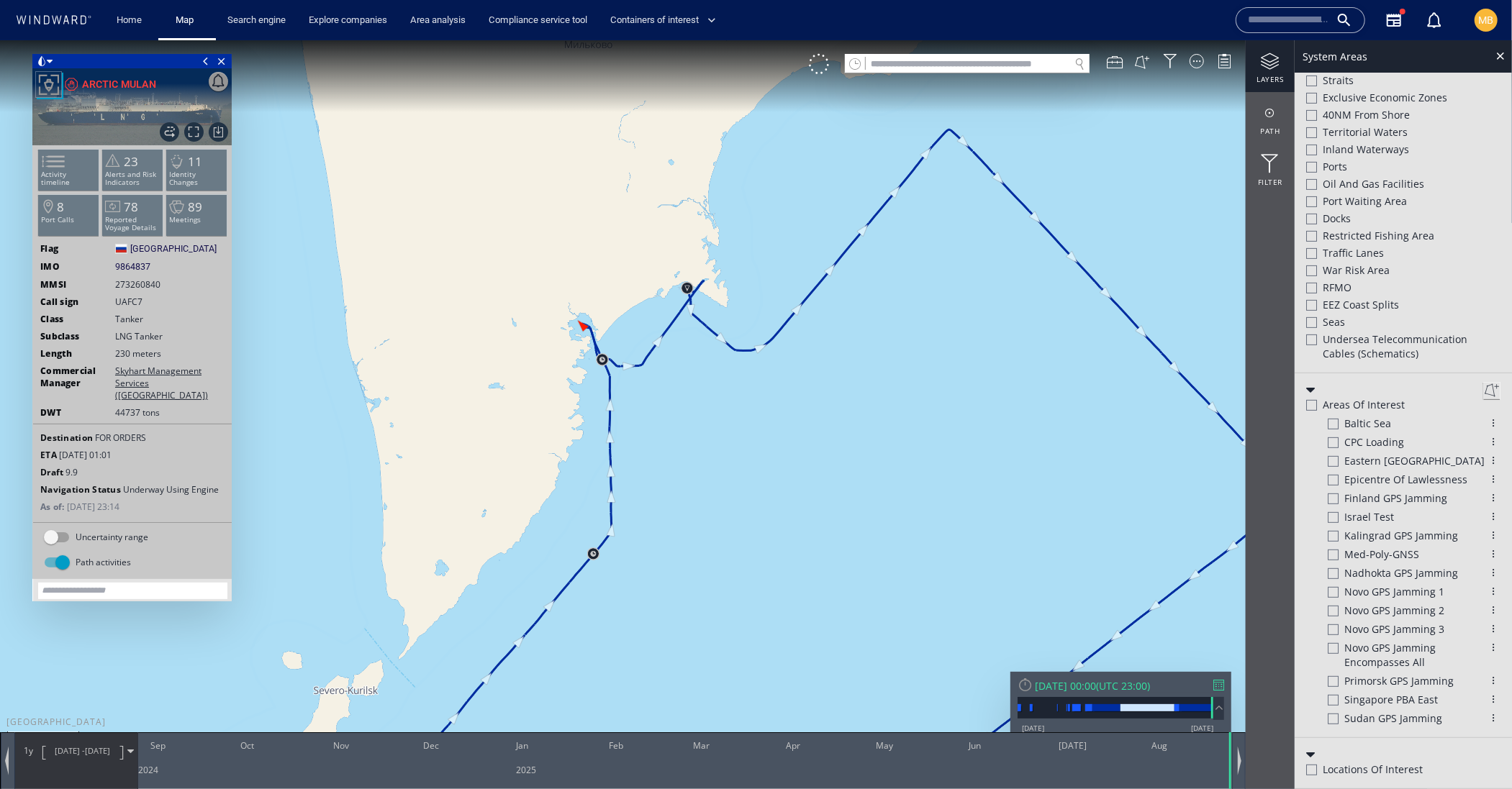
scroll to position [465, 0]
click at [1314, 172] on div at bounding box center [1310, 166] width 10 height 10
click at [1315, 189] on div at bounding box center [1310, 184] width 10 height 10
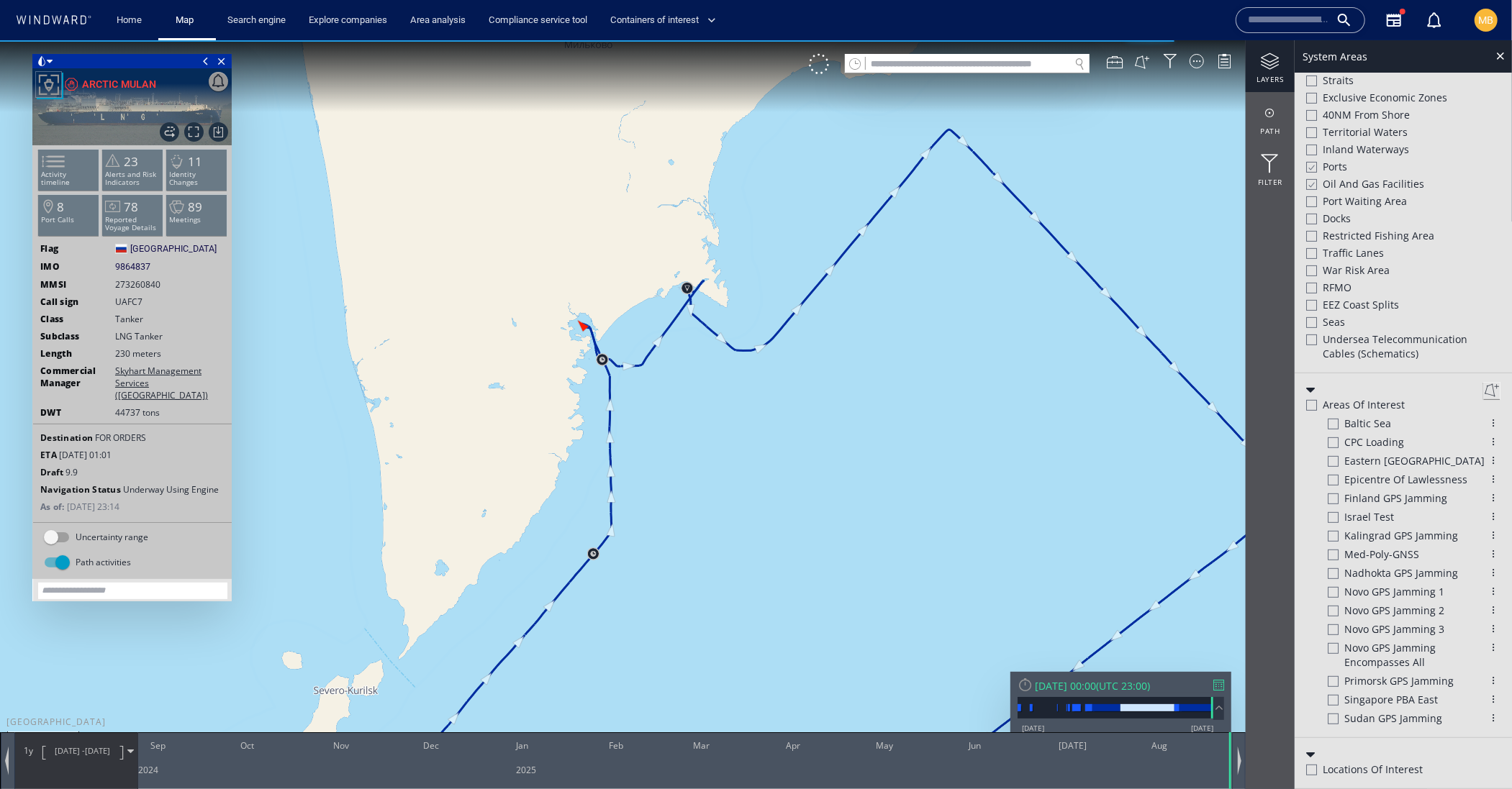
click at [1313, 206] on div at bounding box center [1310, 201] width 10 height 10
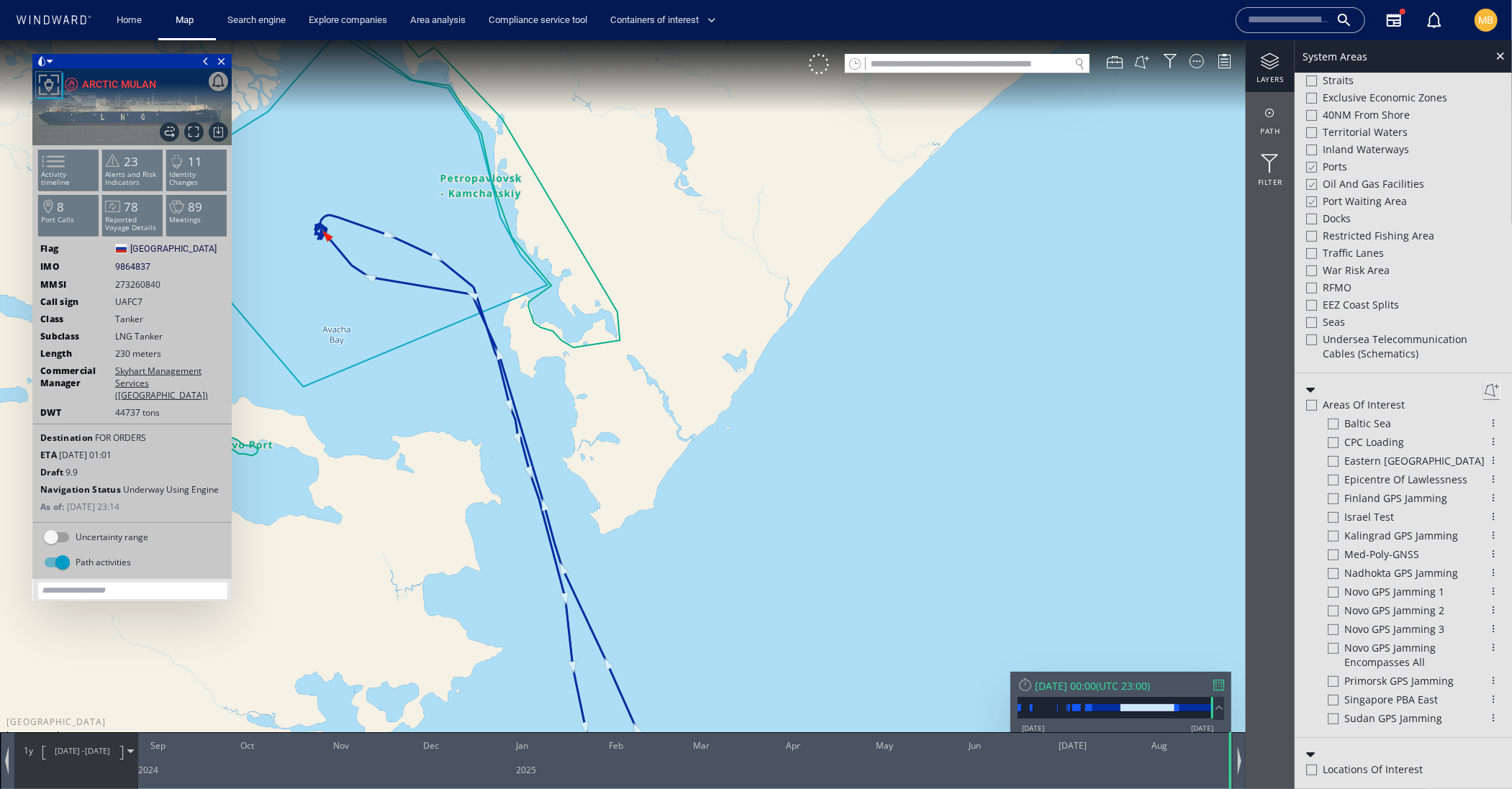
click at [562, 271] on canvas "Map" at bounding box center [756, 407] width 1512 height 734
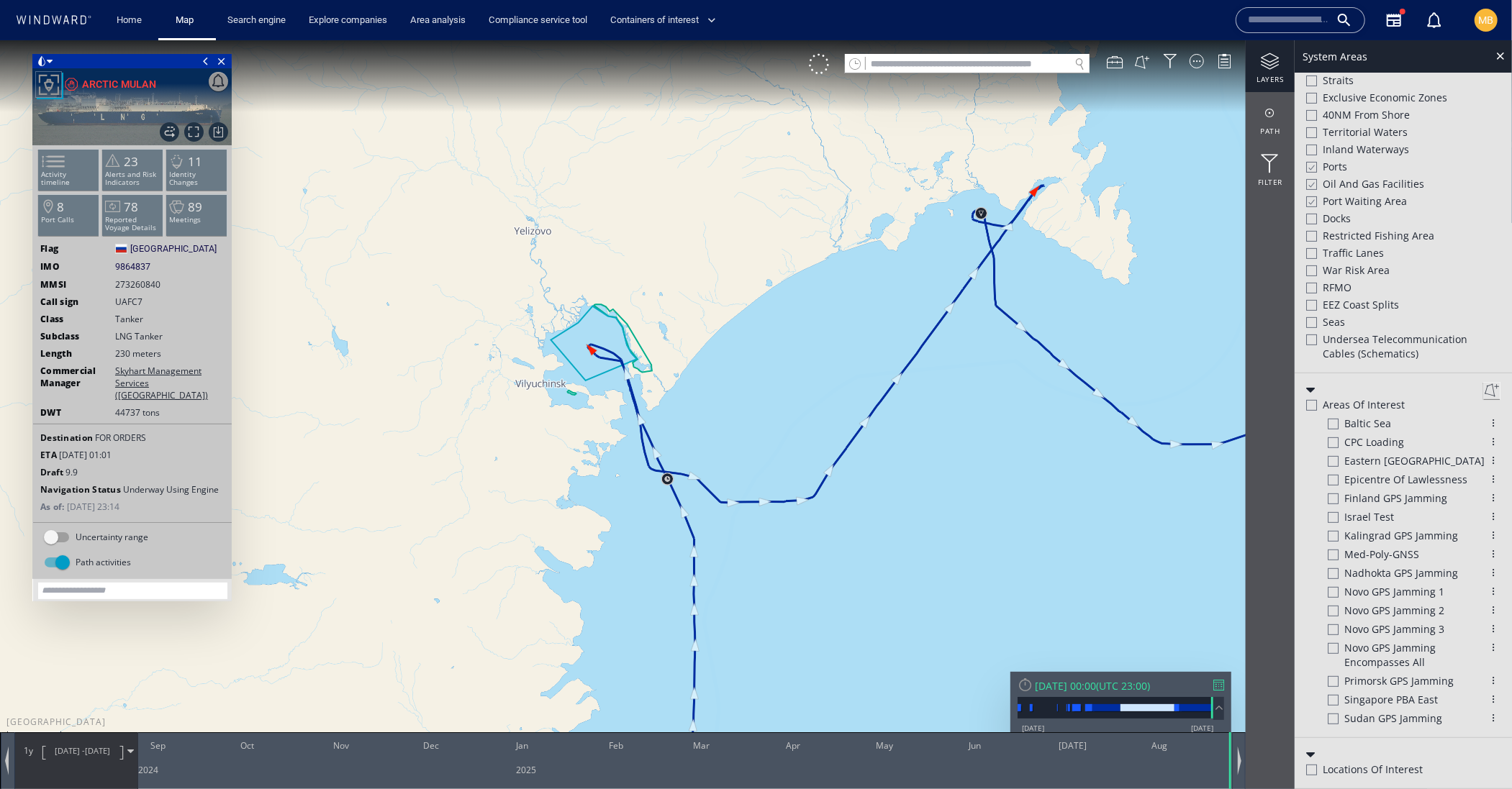
drag, startPoint x: 1036, startPoint y: 302, endPoint x: 780, endPoint y: 397, distance: 273.1
click at [780, 397] on canvas "Map" at bounding box center [756, 407] width 1512 height 734
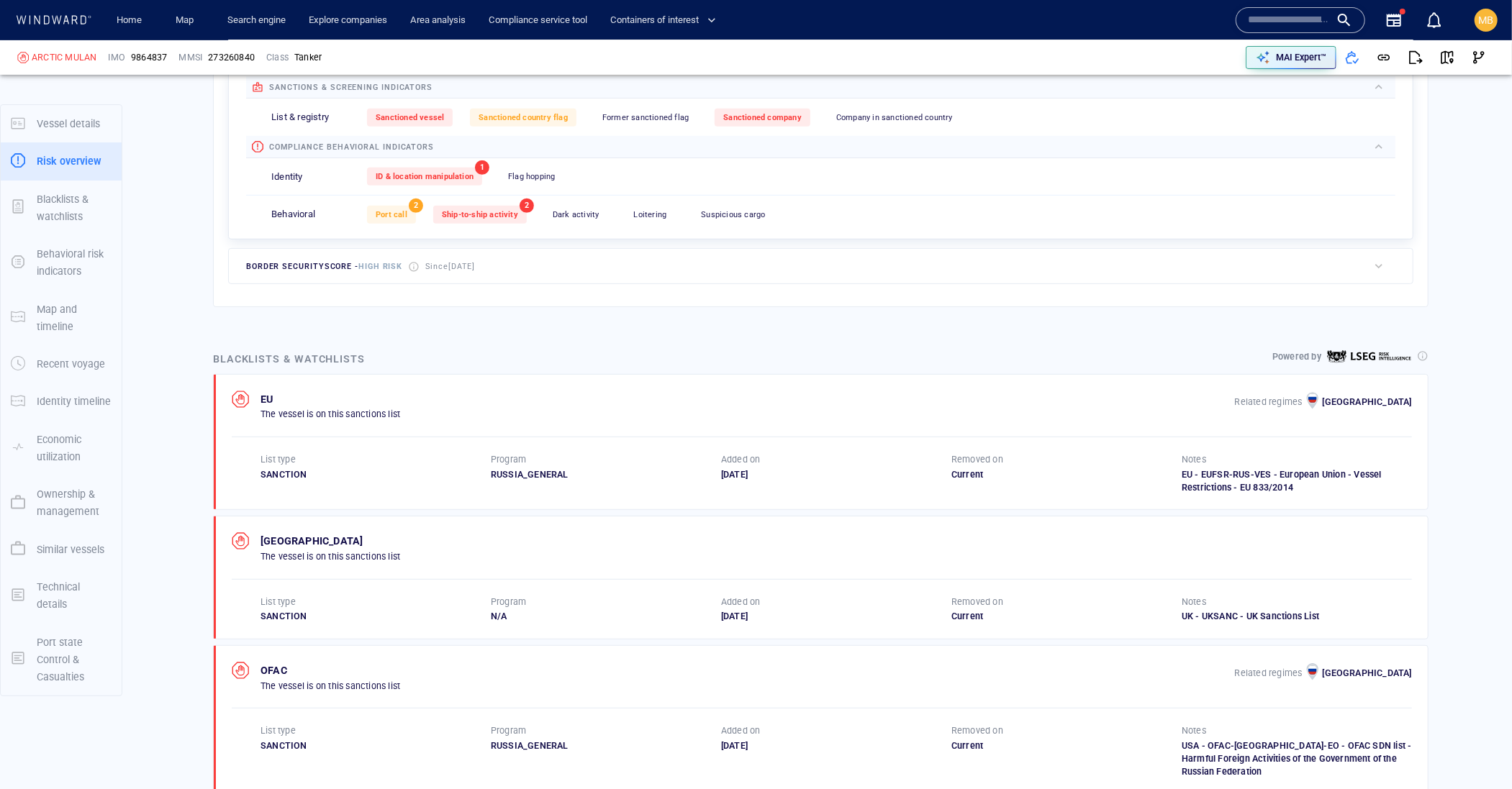
scroll to position [509, 0]
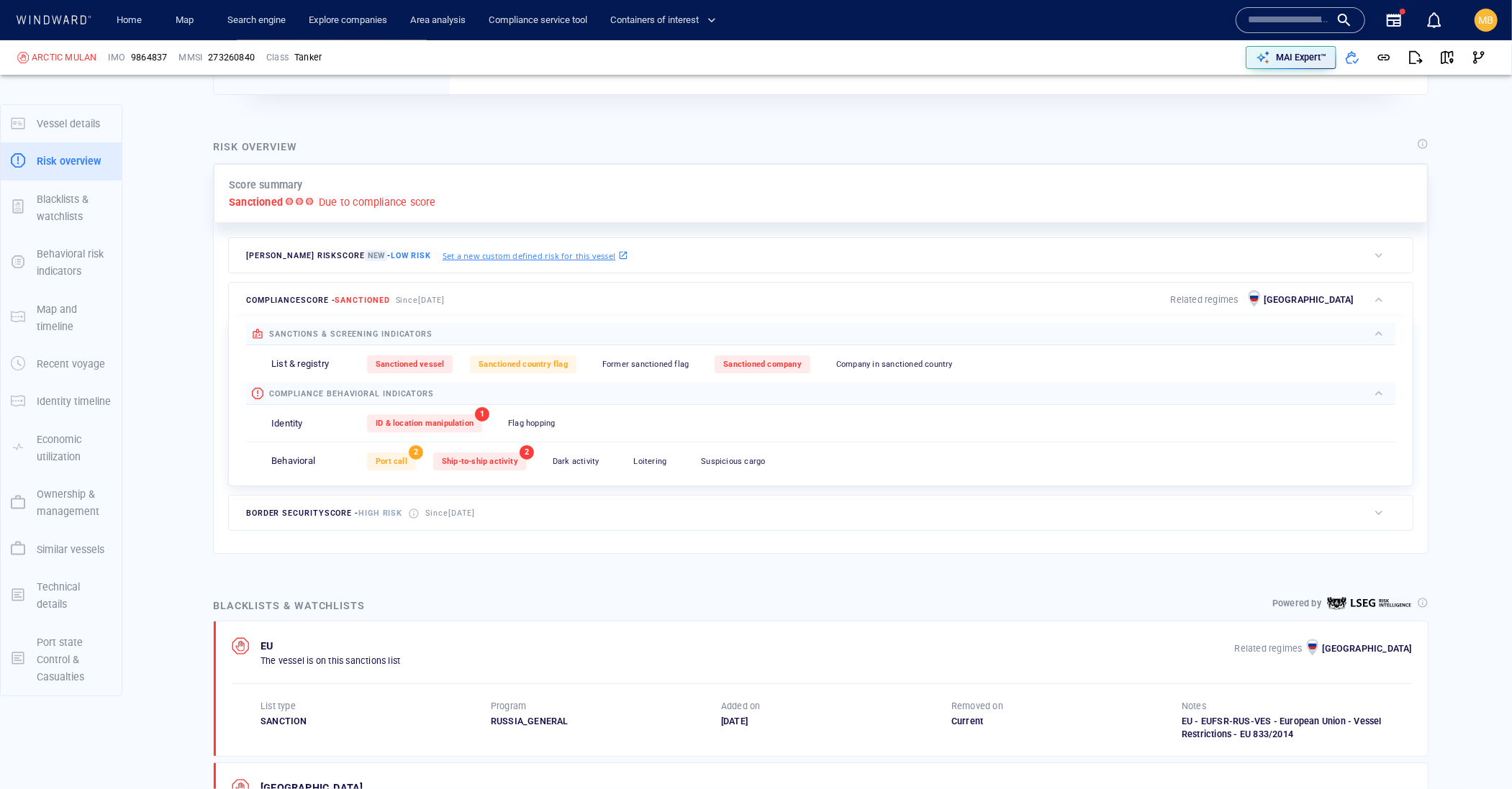
click at [888, 161] on div "Risk overview" at bounding box center [820, 148] width 1221 height 26
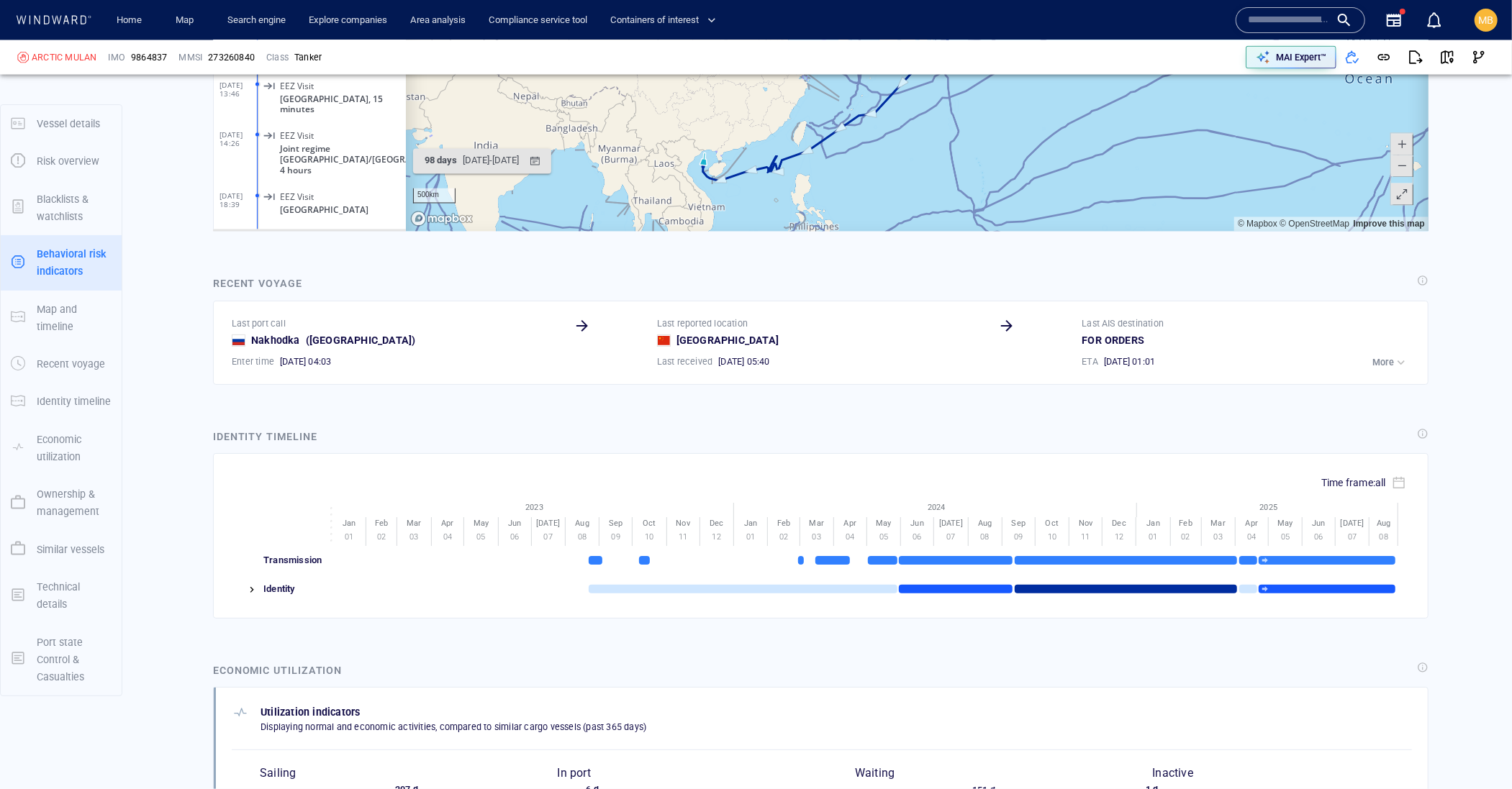
scroll to position [0, 0]
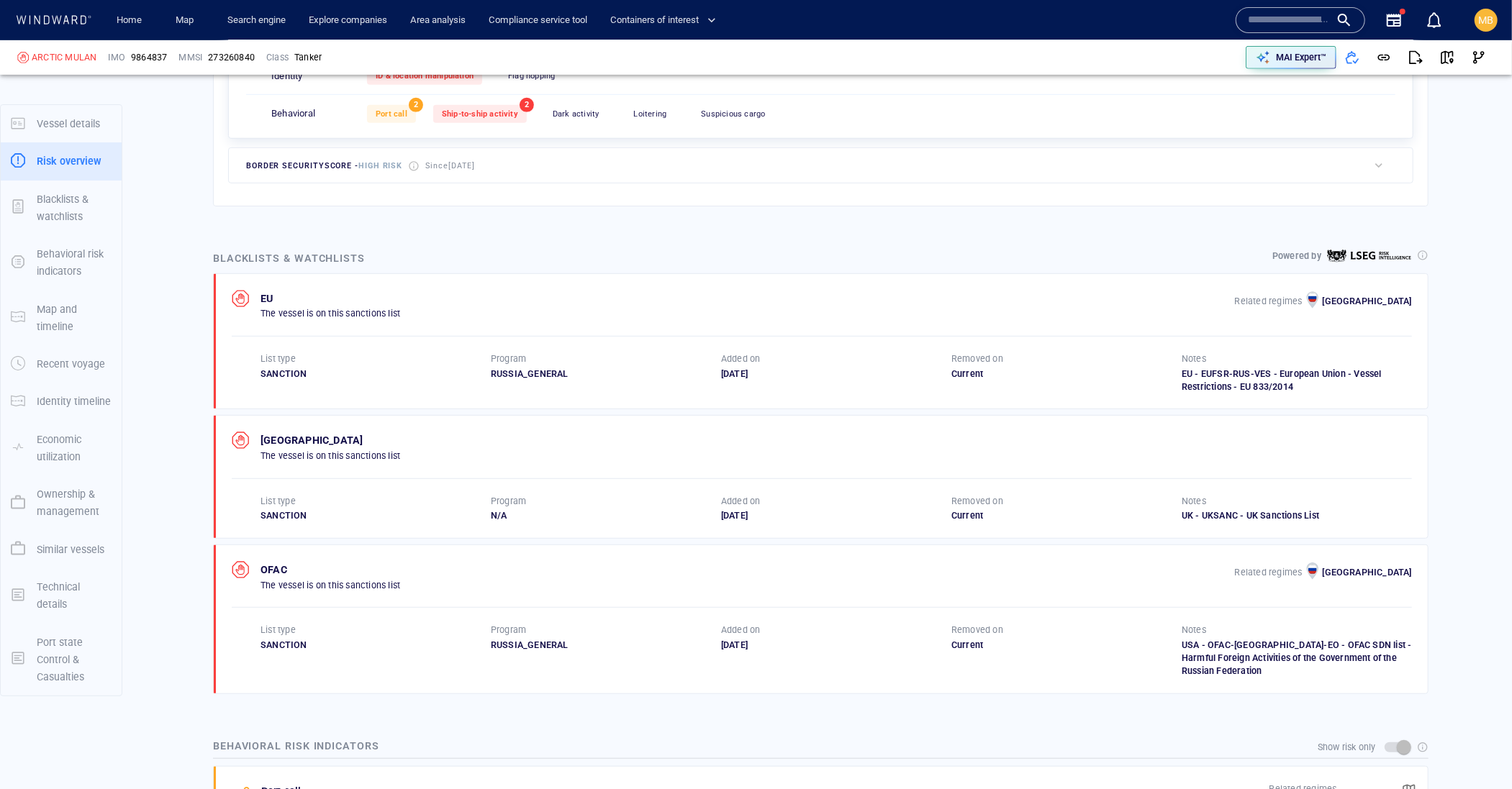
scroll to position [658, 0]
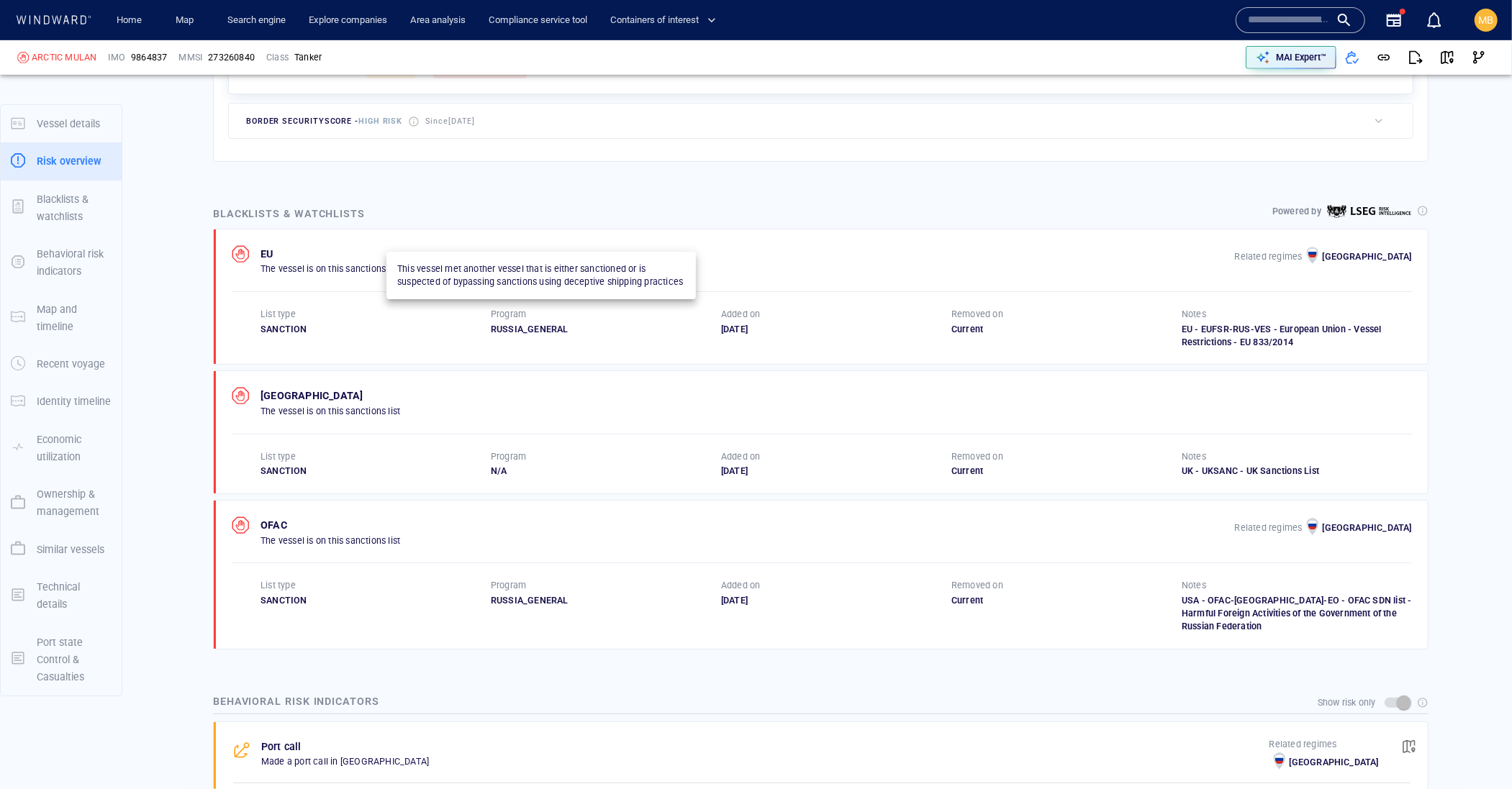
click at [518, 74] on span "Ship-to-ship activity" at bounding box center [480, 69] width 77 height 9
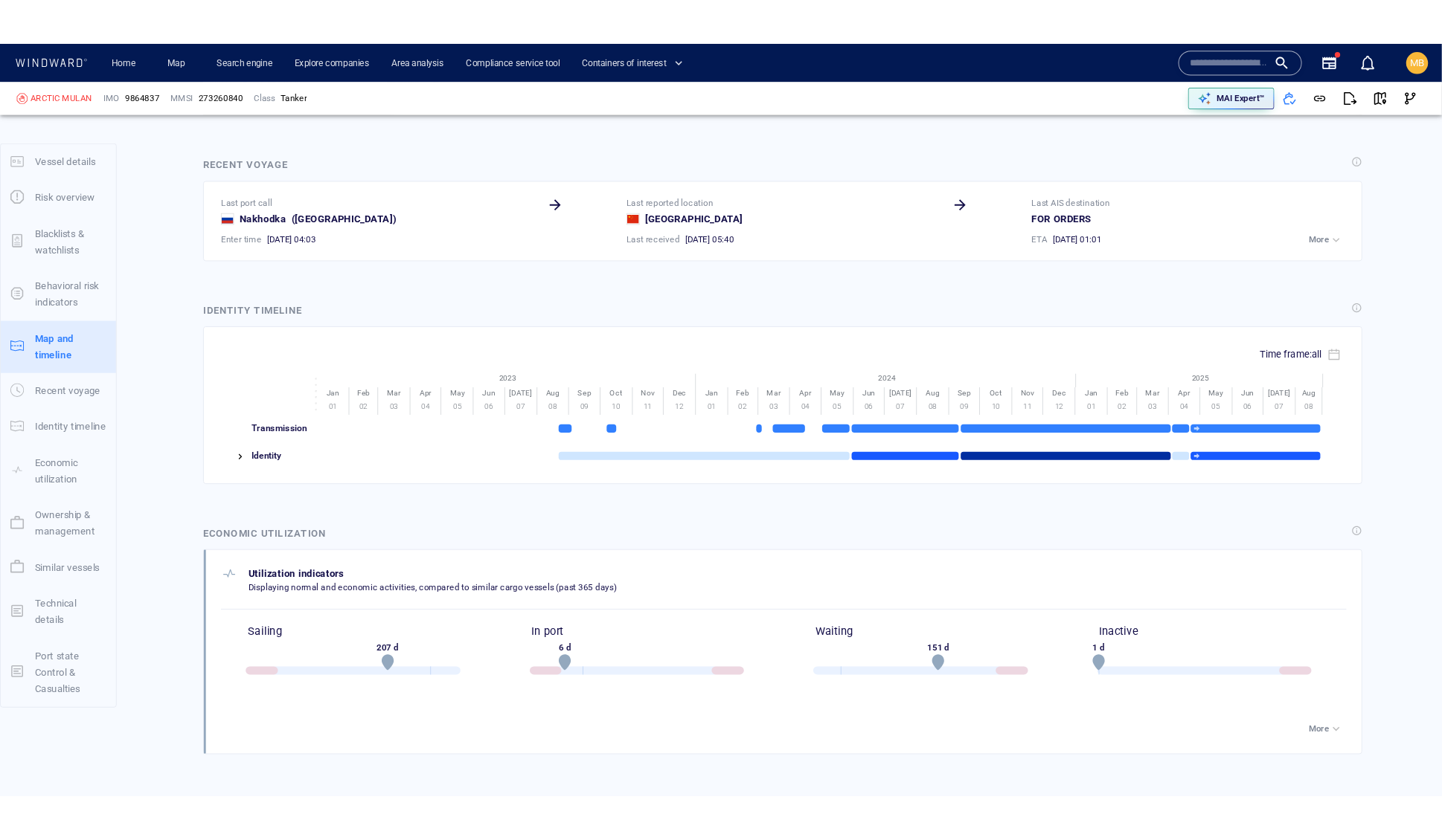
scroll to position [256, 0]
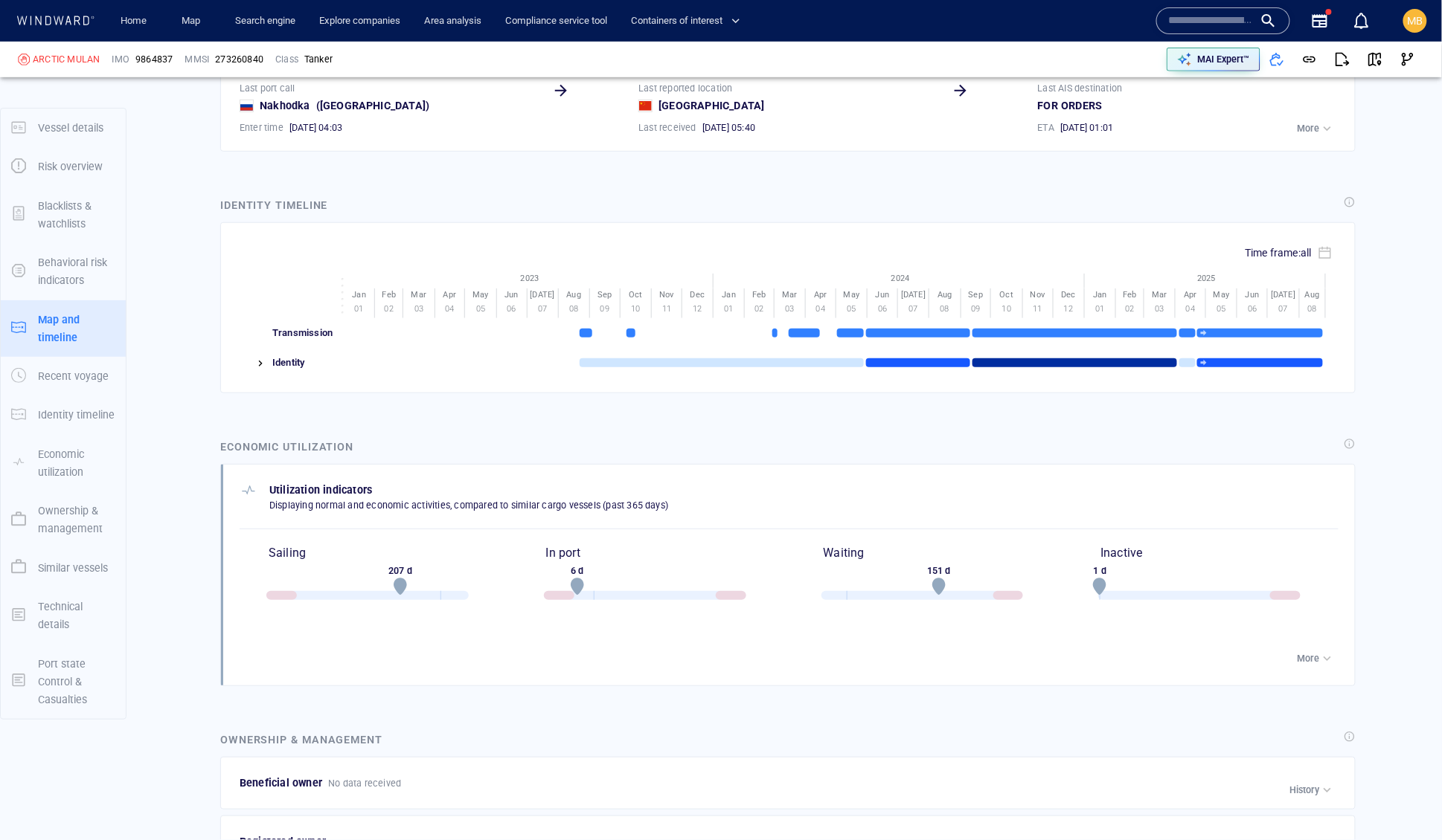
scroll to position [2543, 0]
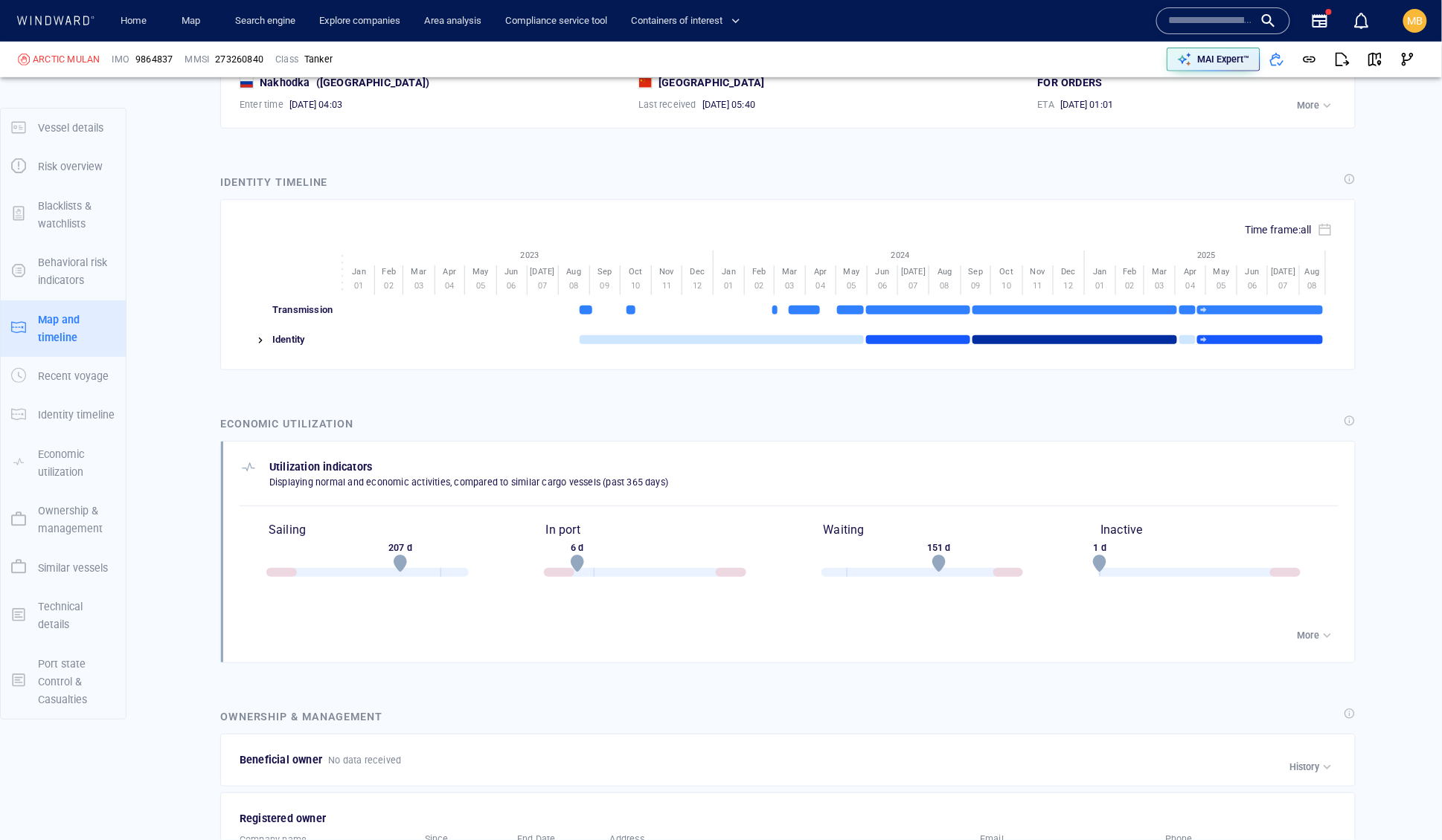
drag, startPoint x: 802, startPoint y: -206, endPoint x: 892, endPoint y: -206, distance: 90.0
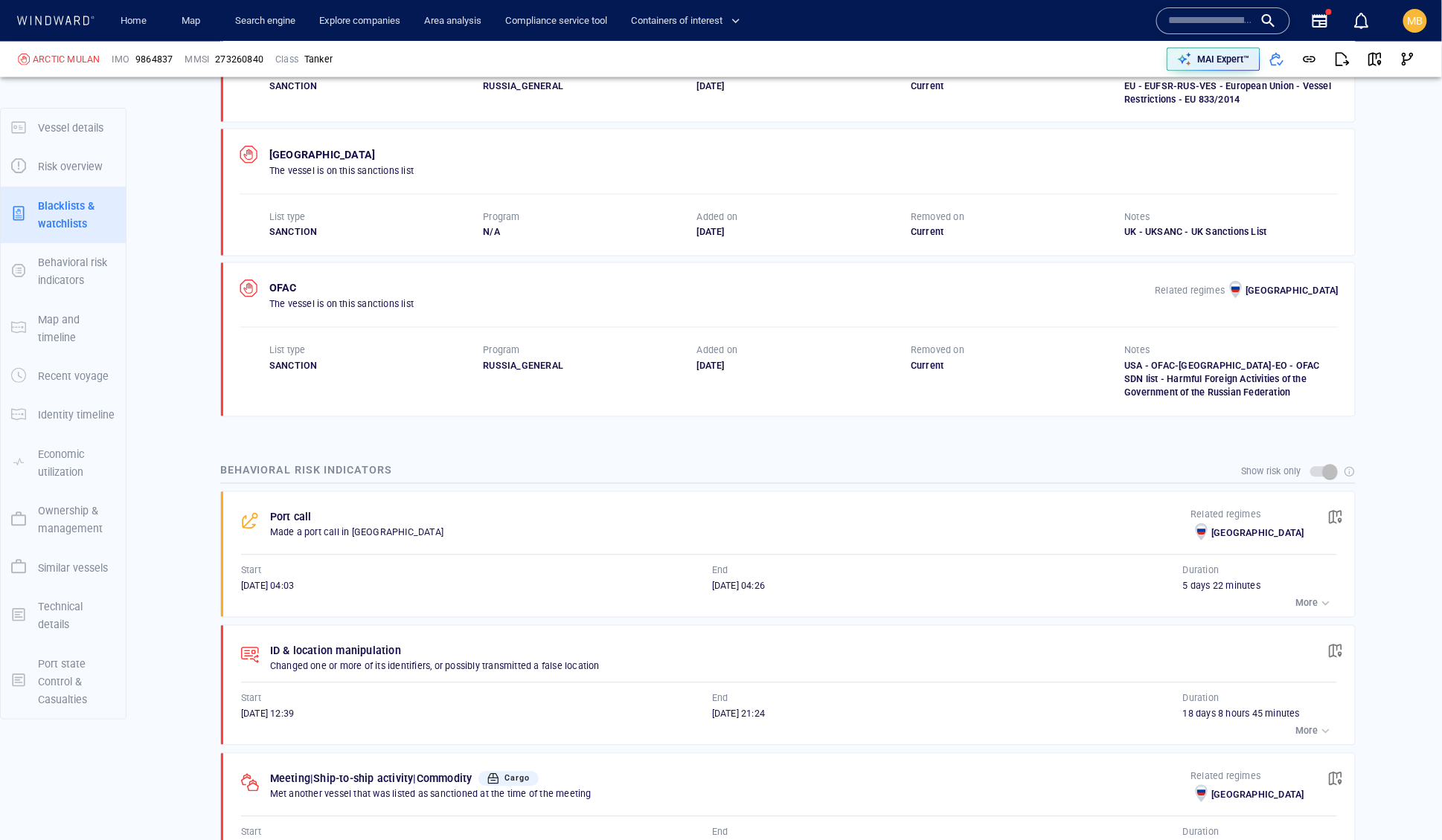
scroll to position [900, 0]
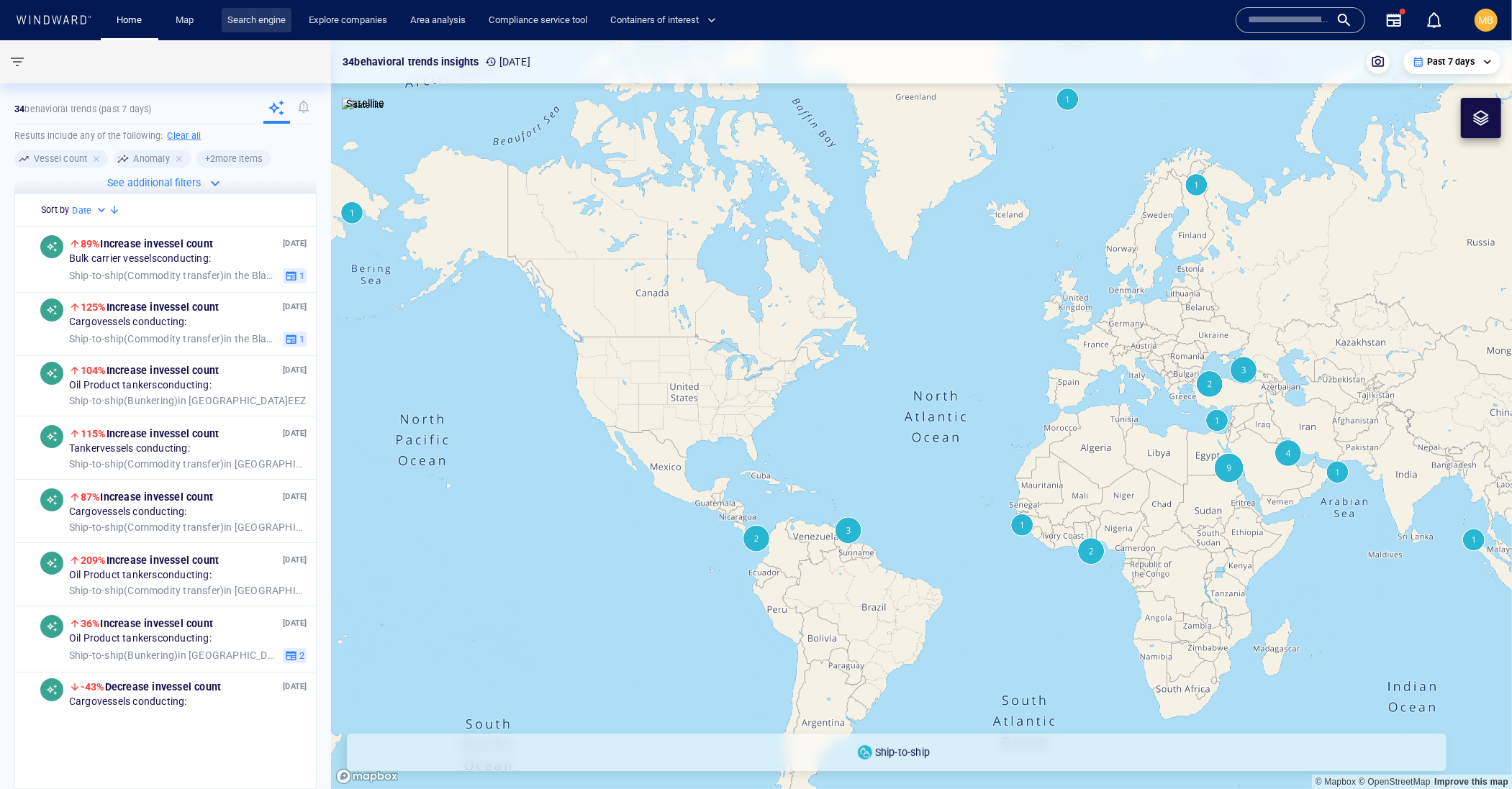
click at [288, 19] on link "Search engine" at bounding box center [256, 20] width 70 height 26
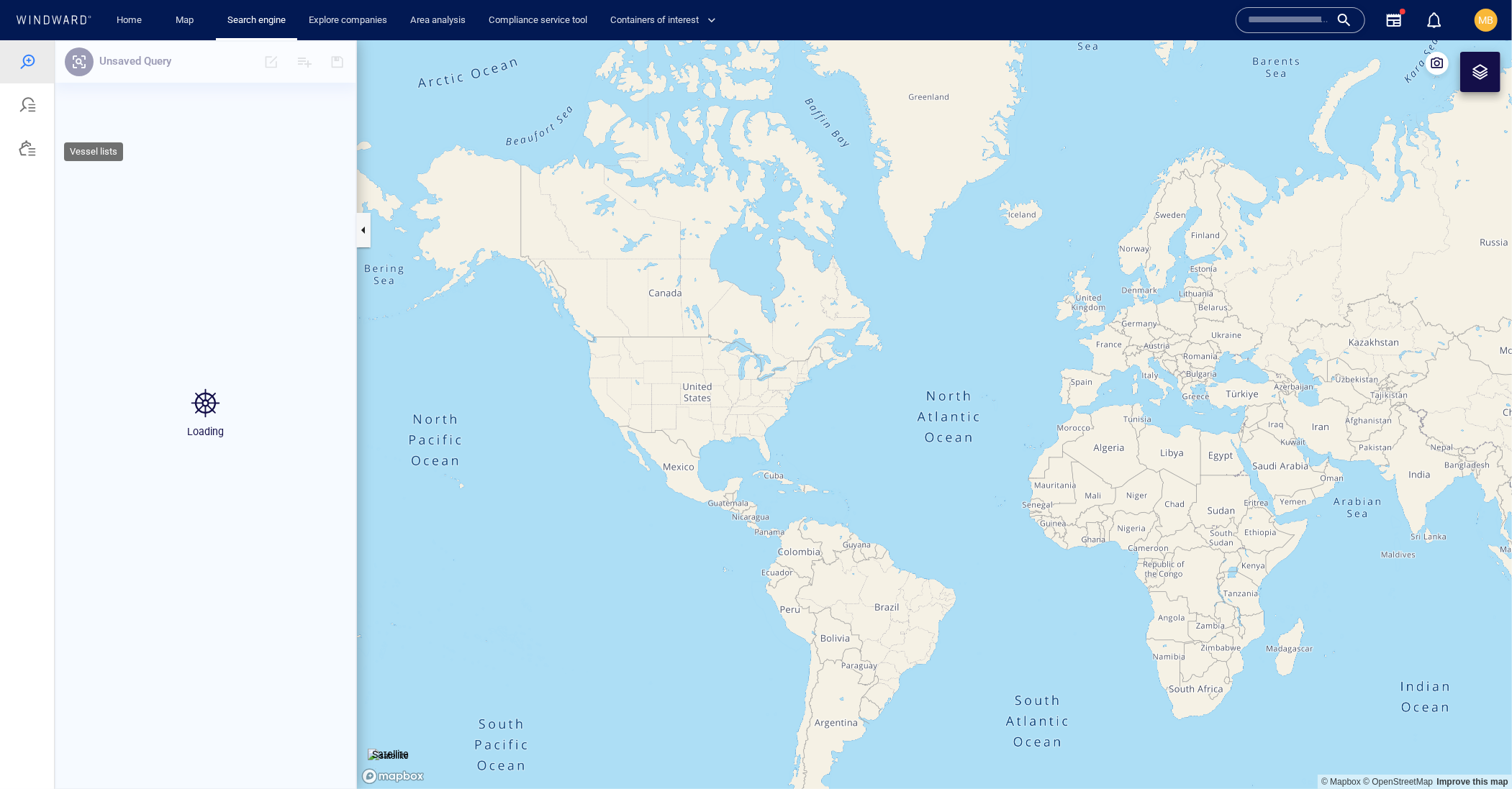
click at [32, 156] on div at bounding box center [27, 148] width 17 height 17
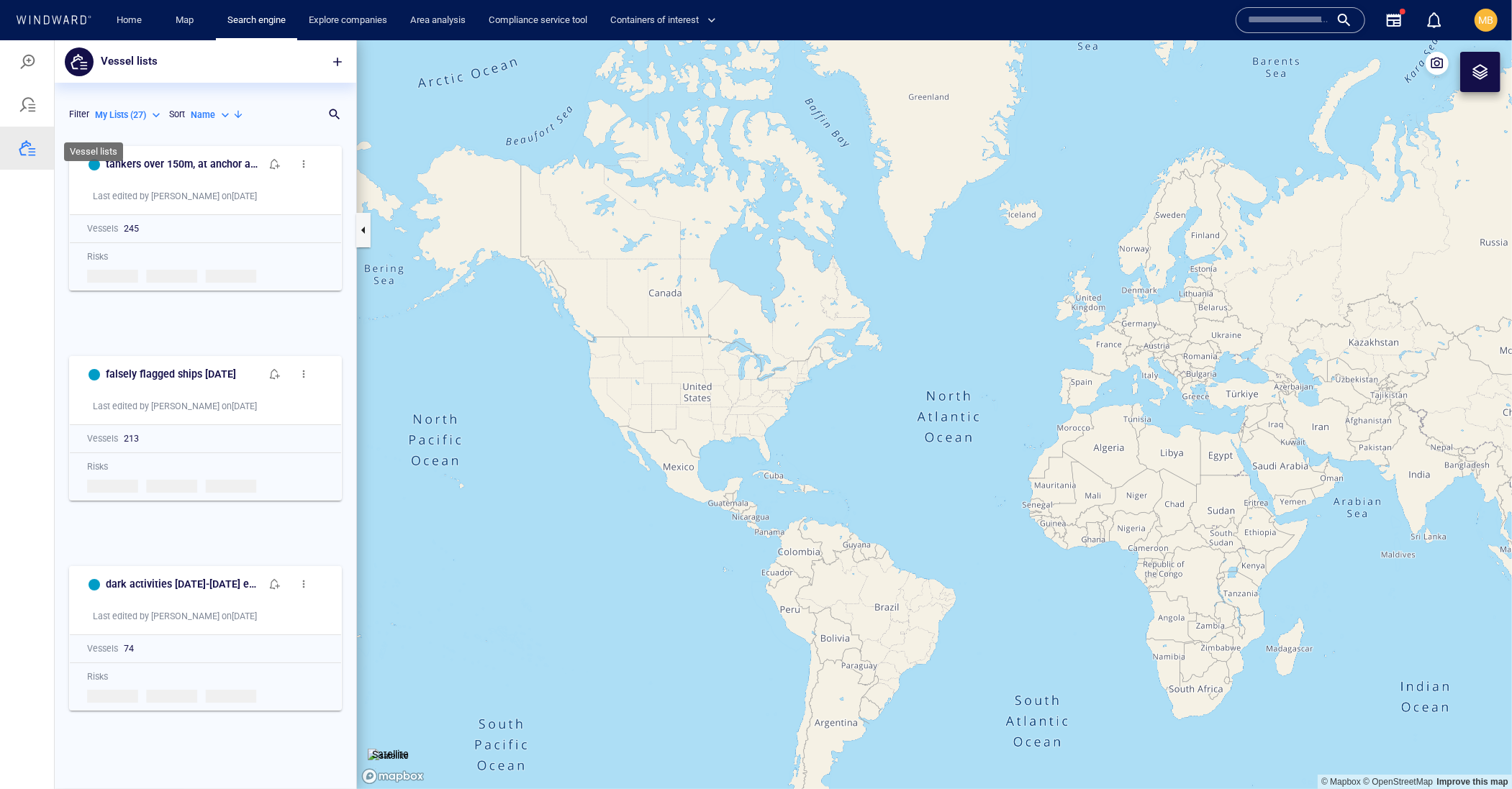
scroll to position [622, 301]
click at [191, 121] on p "Name" at bounding box center [203, 114] width 25 height 13
click at [156, 220] on p "Last Update" at bounding box center [139, 215] width 48 height 13
type input "*********"
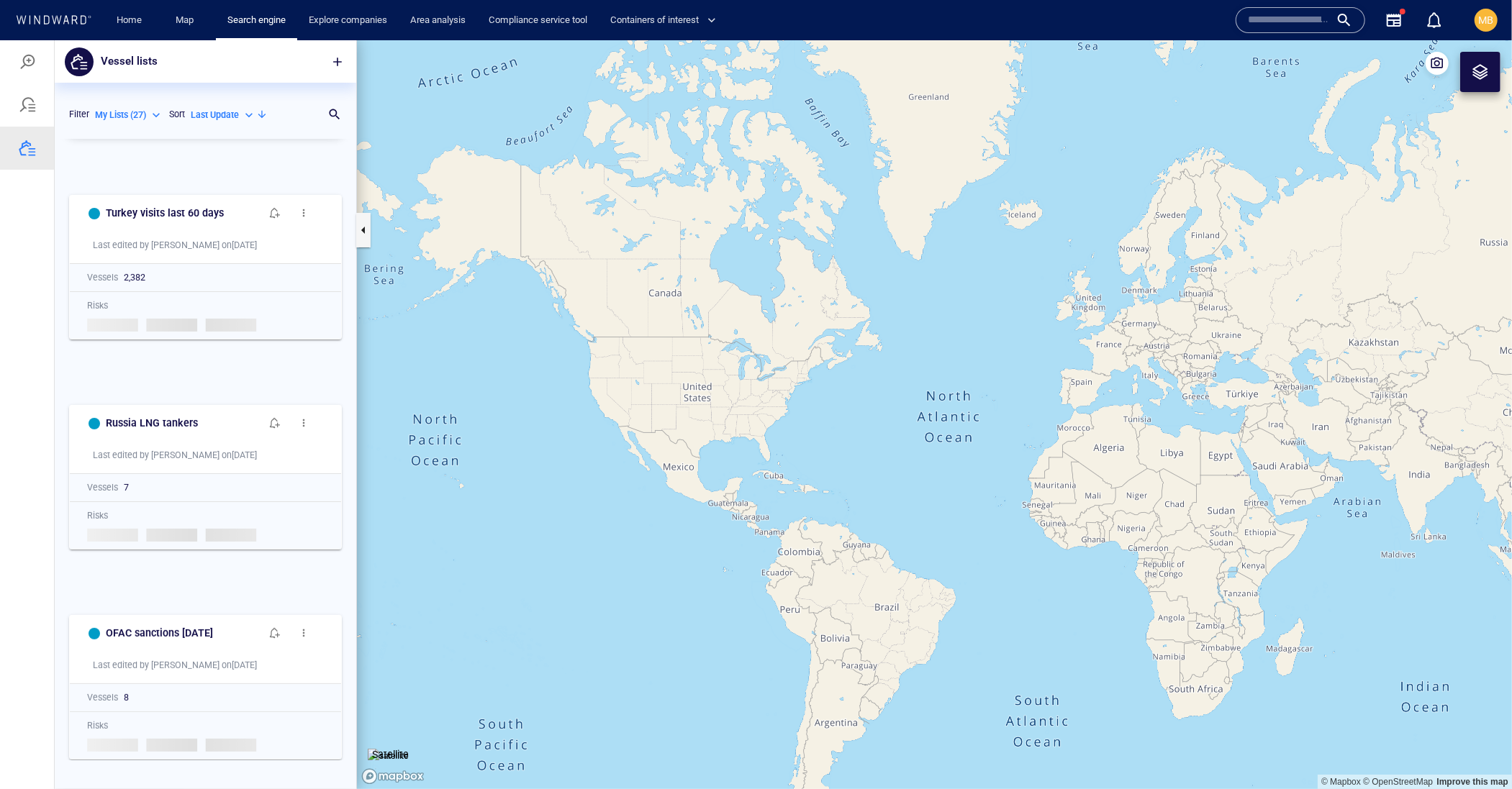
scroll to position [165, 0]
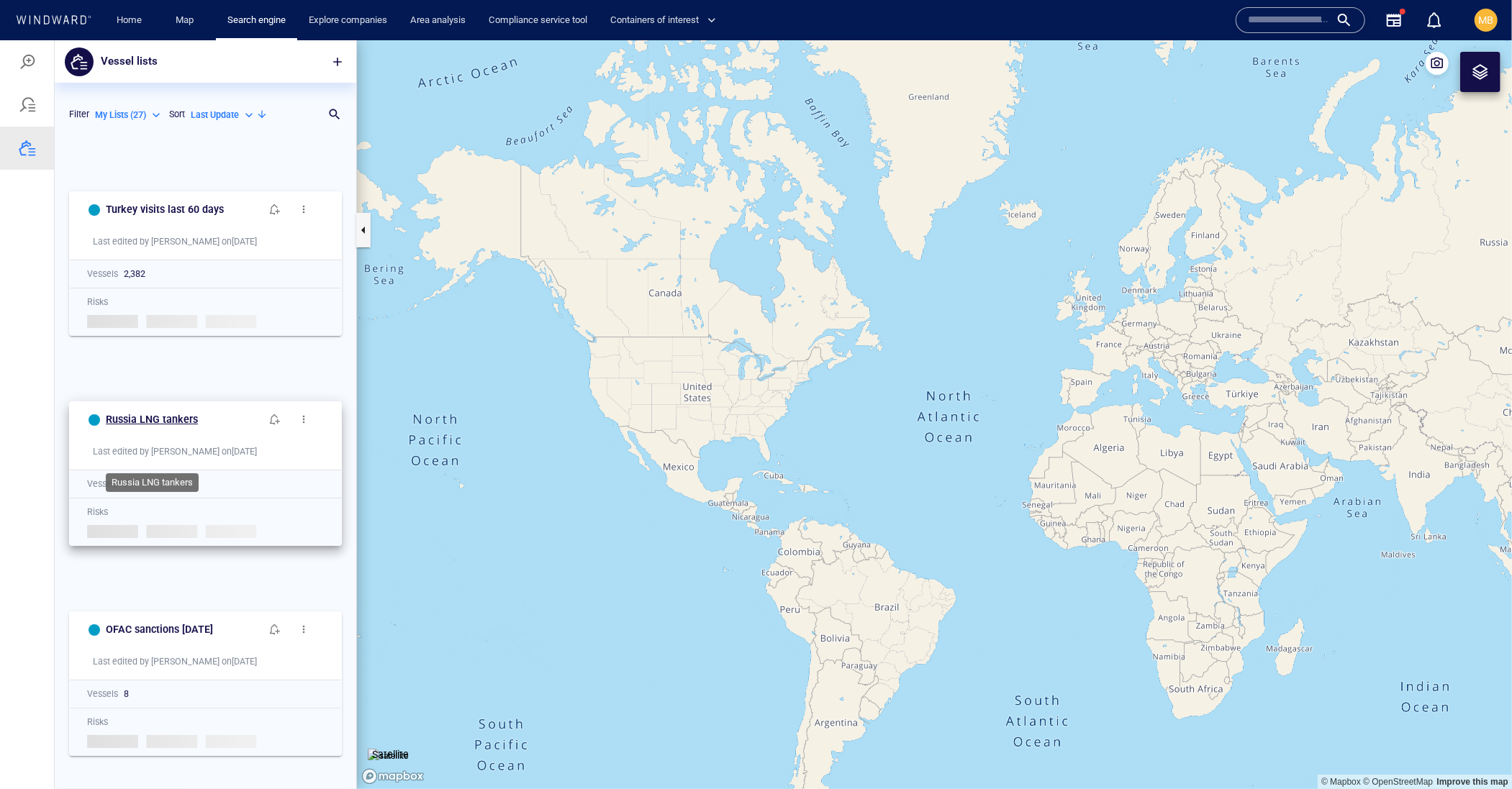
click at [198, 428] on h6 "Russia LNG tankers" at bounding box center [151, 418] width 92 height 18
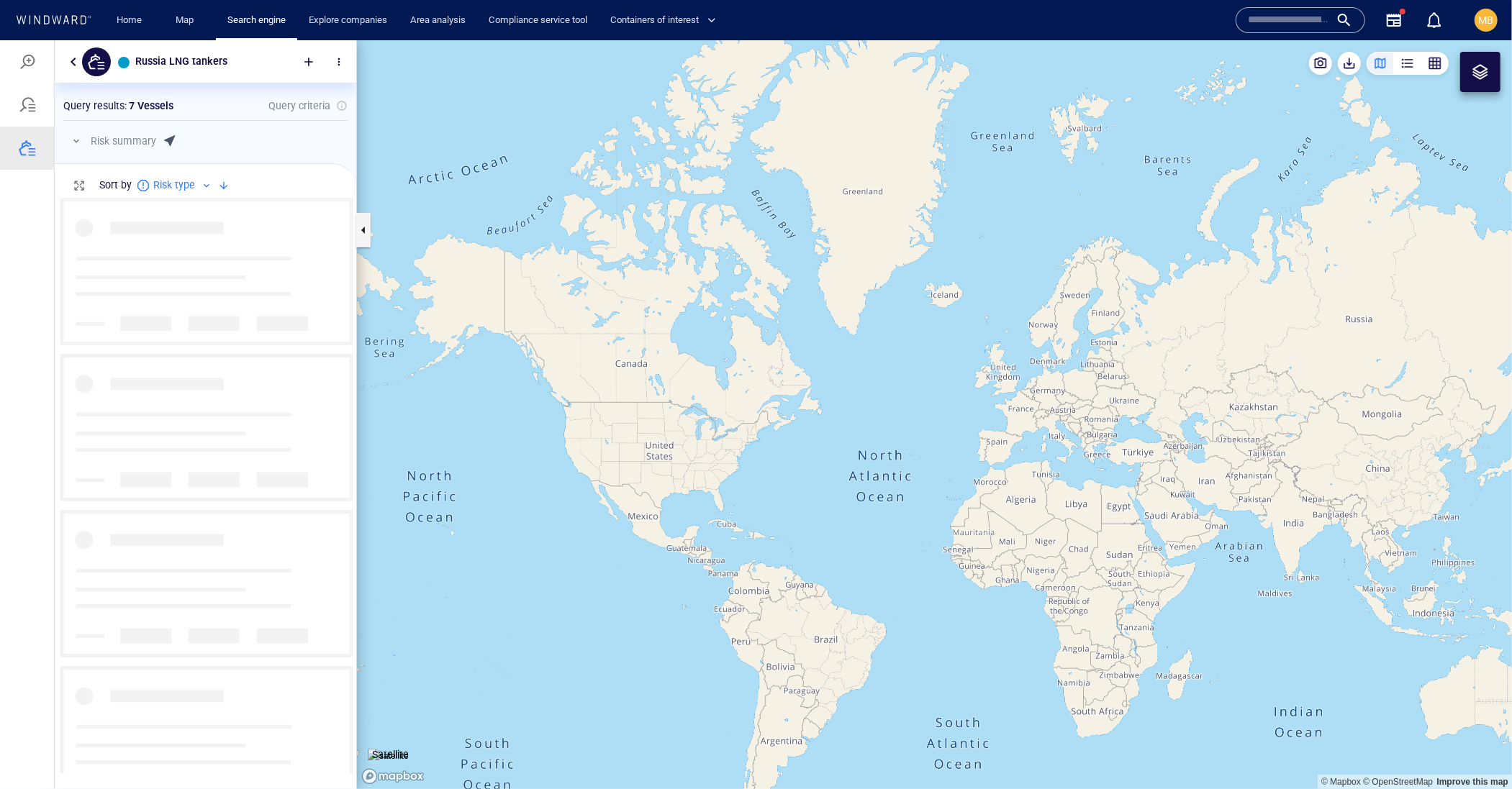
scroll to position [574, 301]
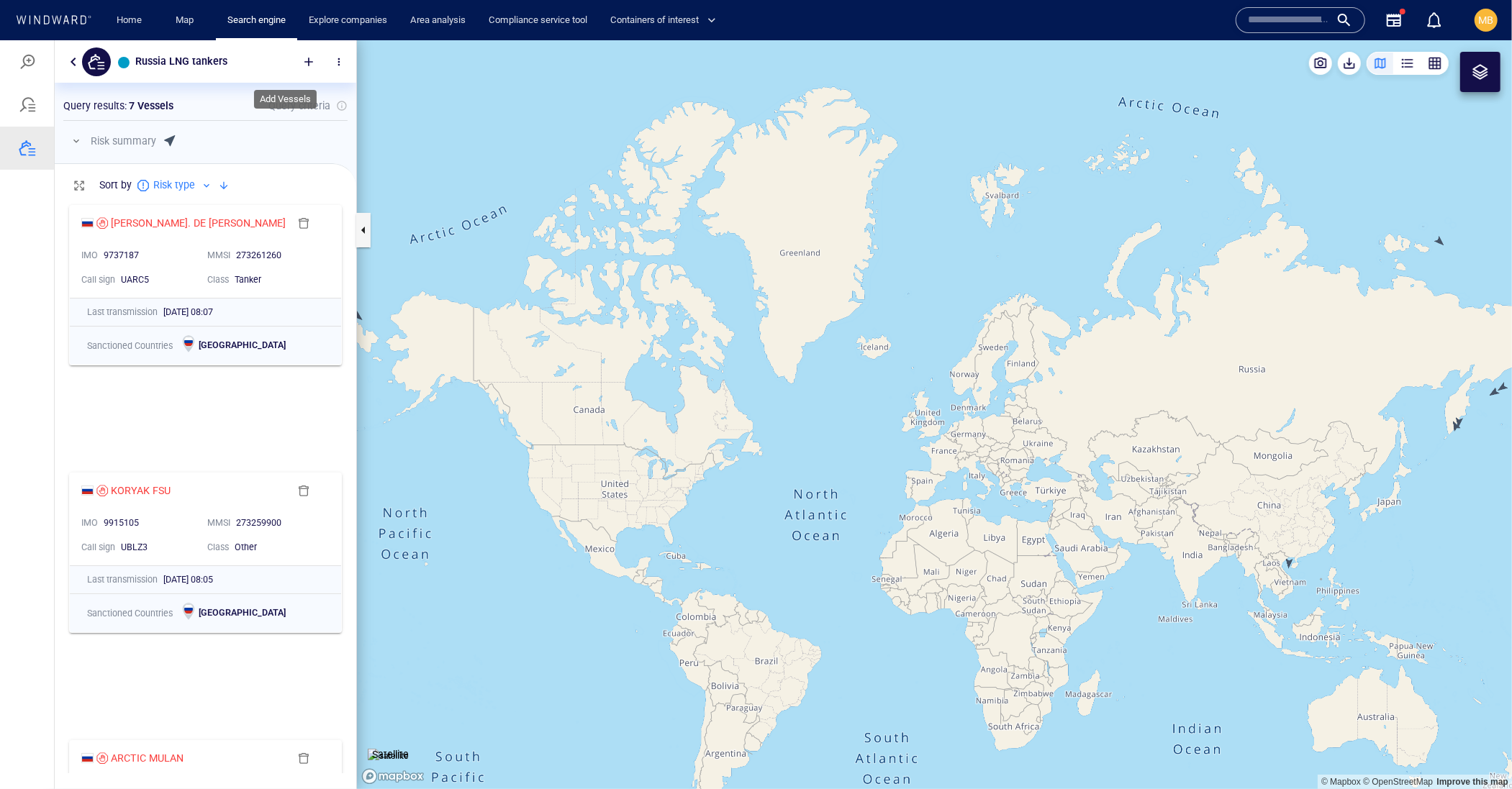
click at [298, 61] on div at bounding box center [308, 61] width 31 height 31
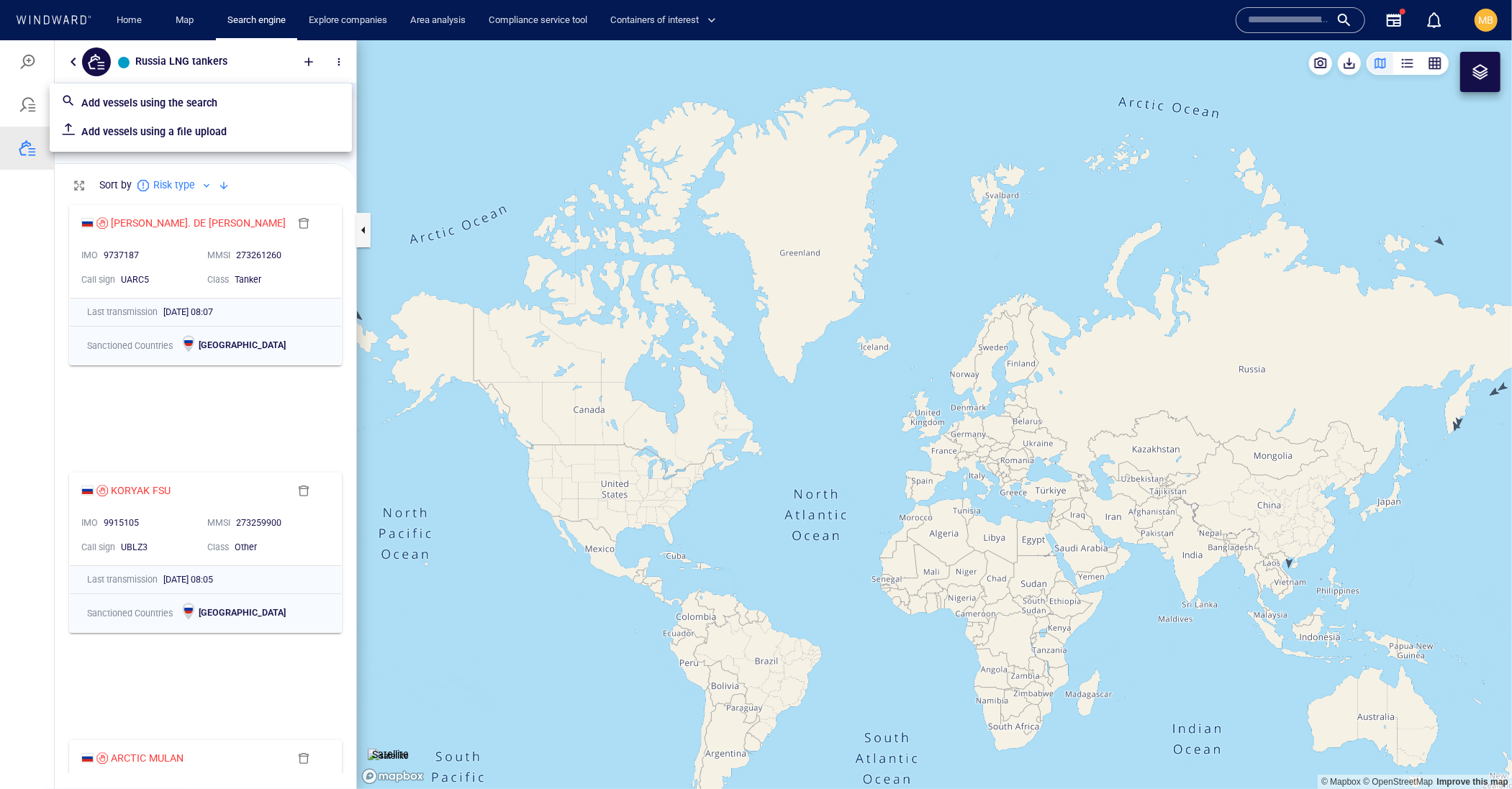
click at [194, 107] on p "Add vessels using the search" at bounding box center [211, 102] width 259 height 17
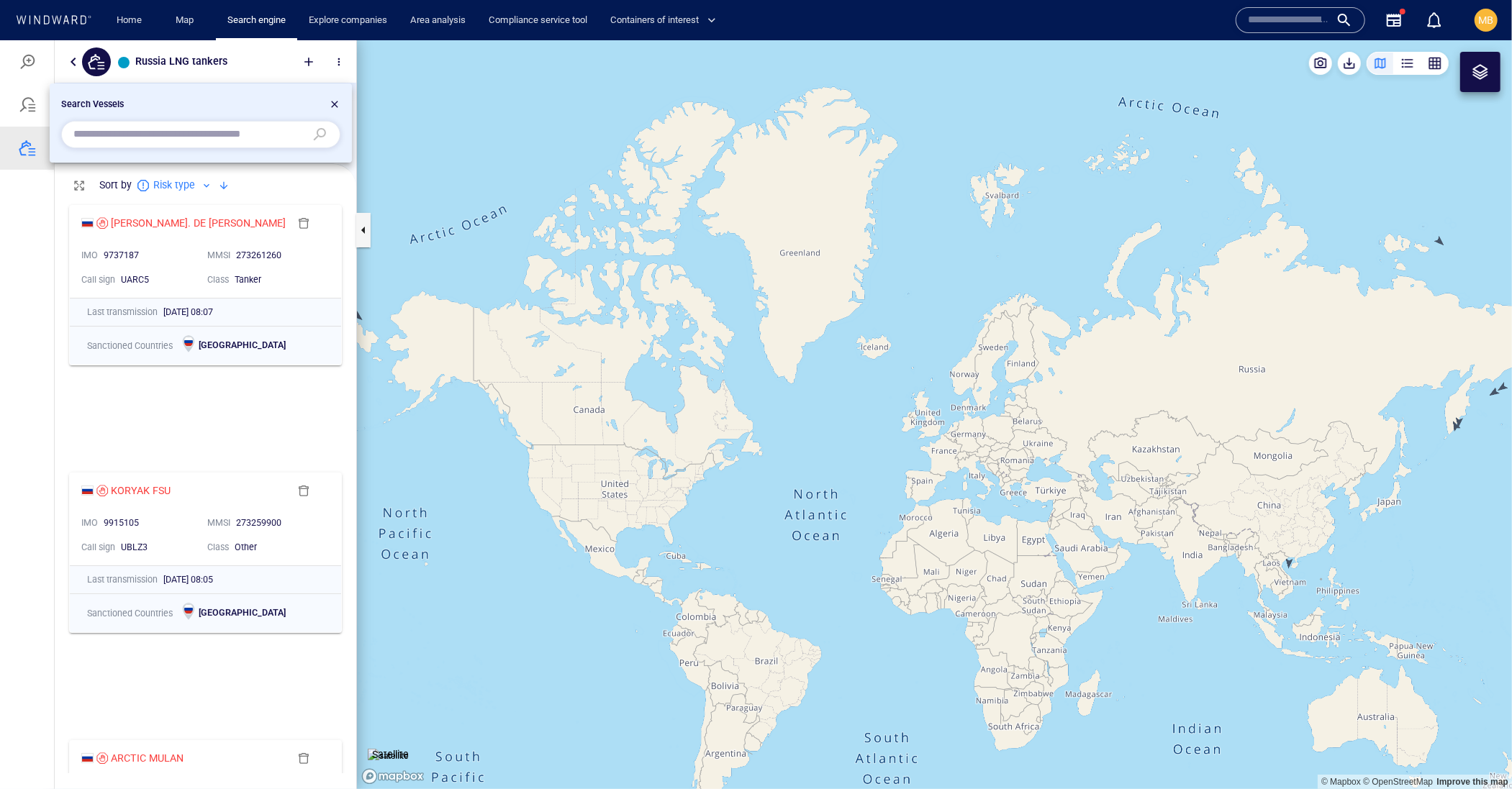
click at [169, 140] on input "text" at bounding box center [189, 133] width 232 height 22
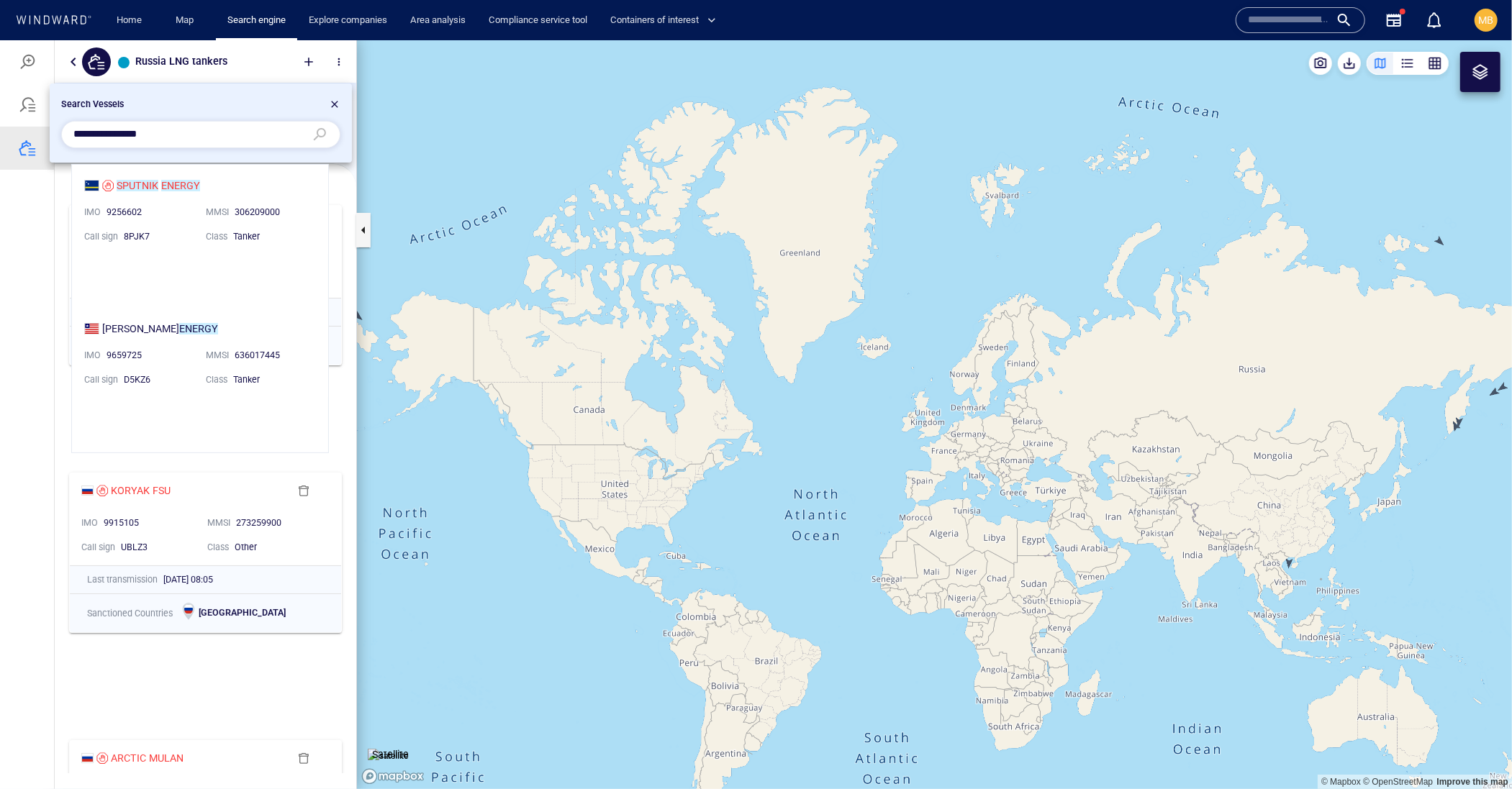
scroll to position [288, 256]
click at [217, 187] on li "SPUTNIK ENERGY IMO 9256602 MMSI 306209000 Call sign 8PJK7 Class Tanker" at bounding box center [200, 209] width 256 height 91
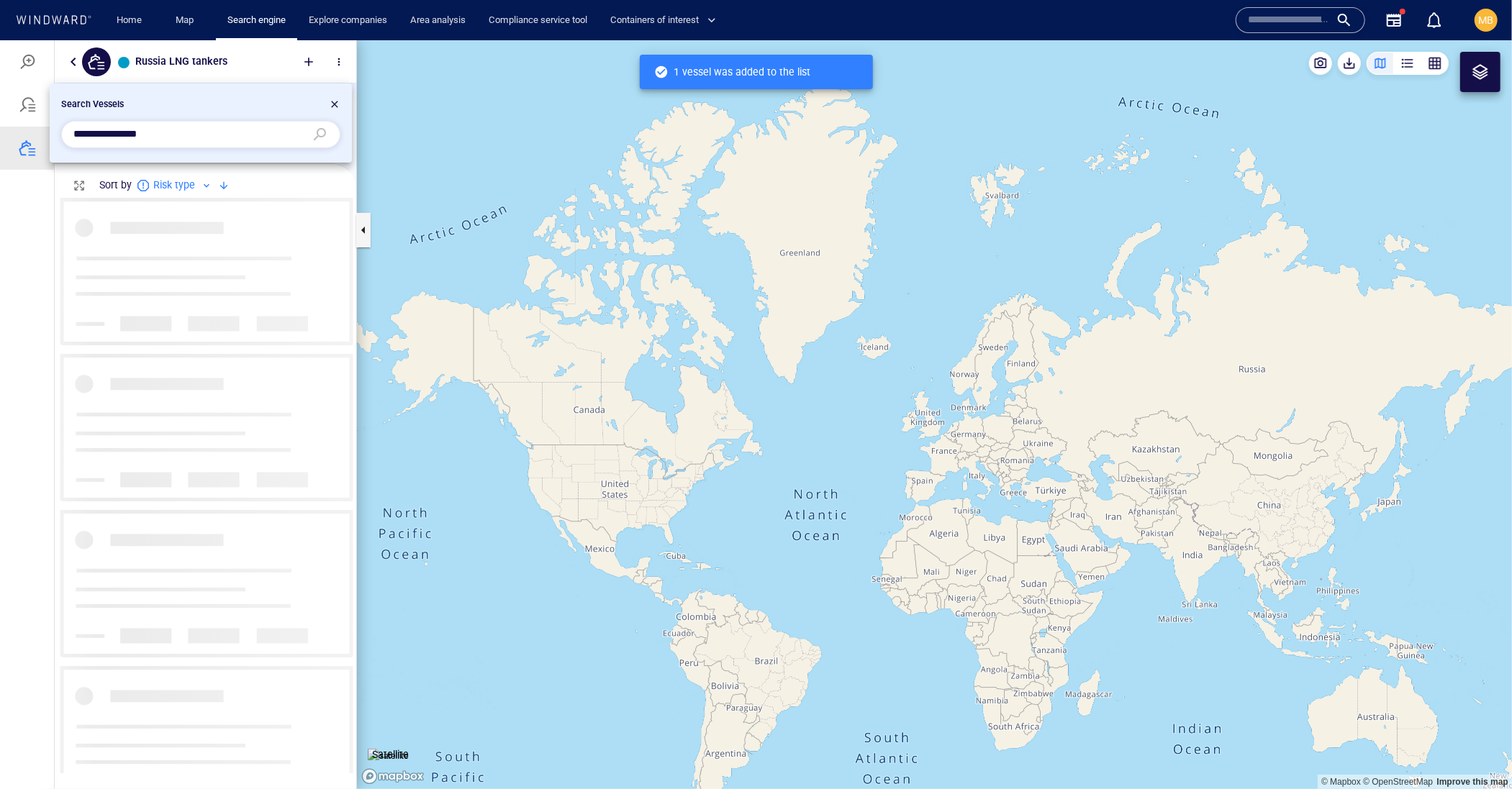
scroll to position [574, 301]
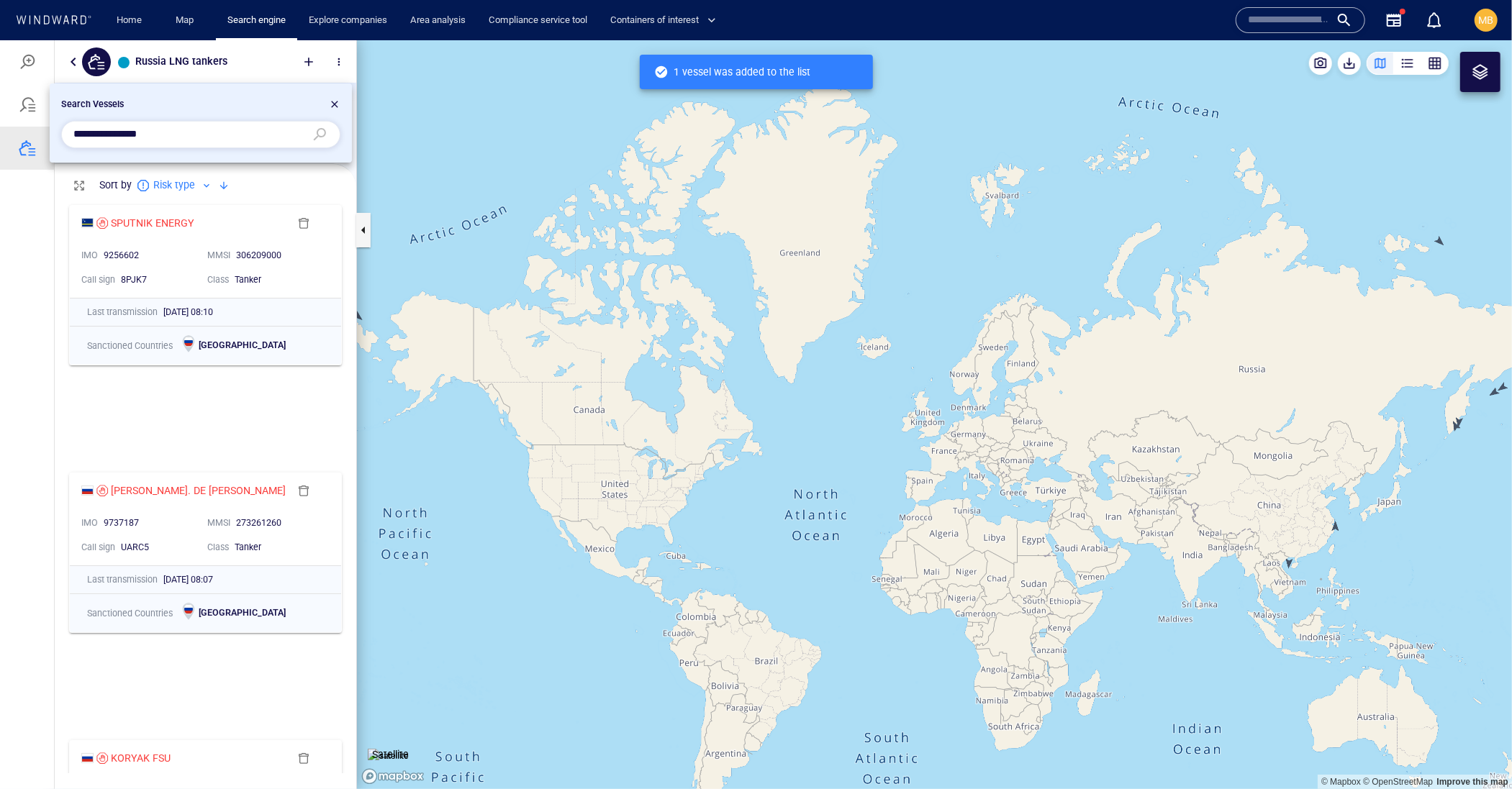
click at [185, 142] on input "**********" at bounding box center [189, 133] width 232 height 22
drag, startPoint x: 185, startPoint y: 142, endPoint x: 58, endPoint y: 132, distance: 127.4
click at [59, 132] on div "**********" at bounding box center [201, 133] width 285 height 33
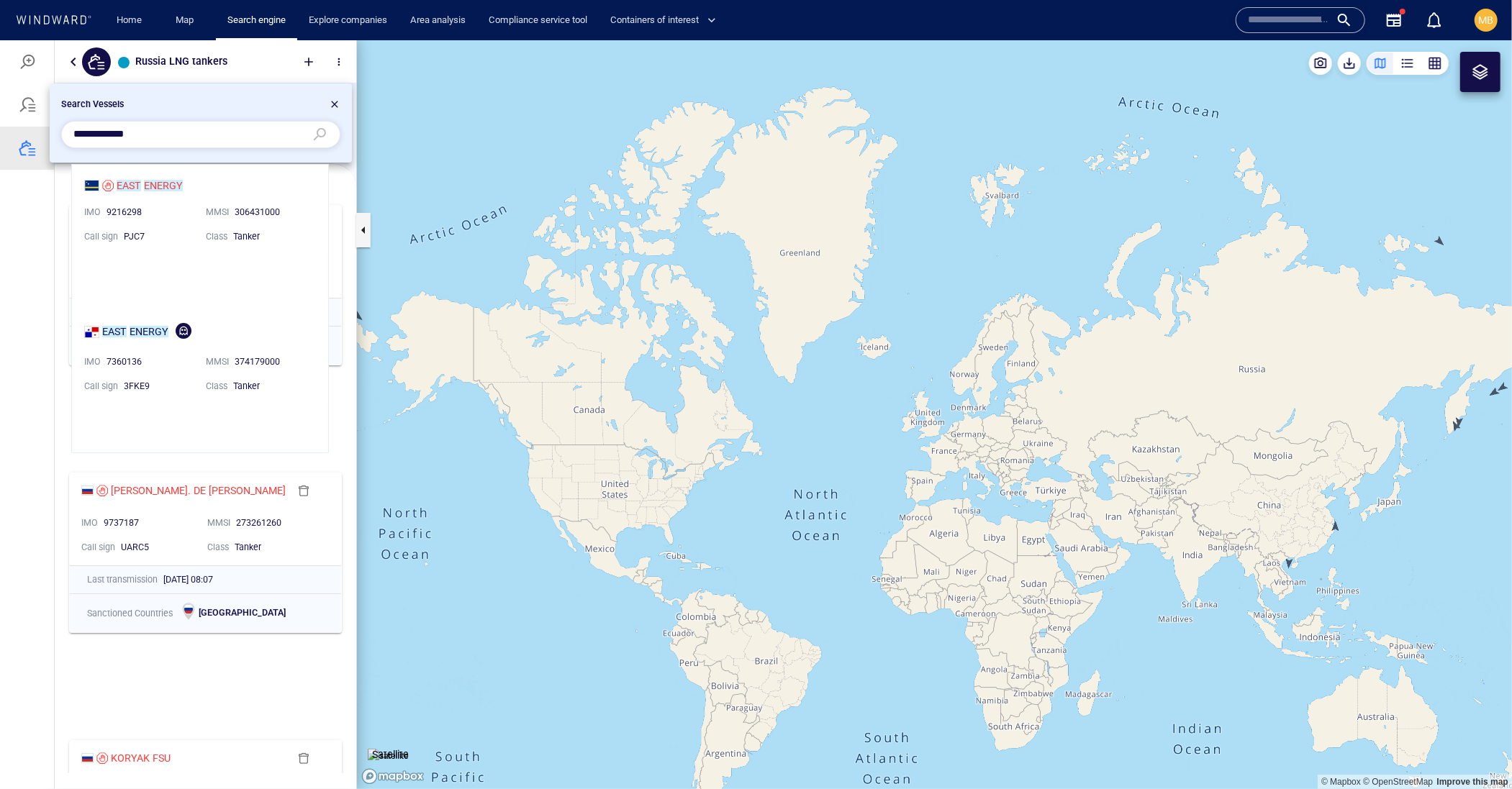
scroll to position [288, 256]
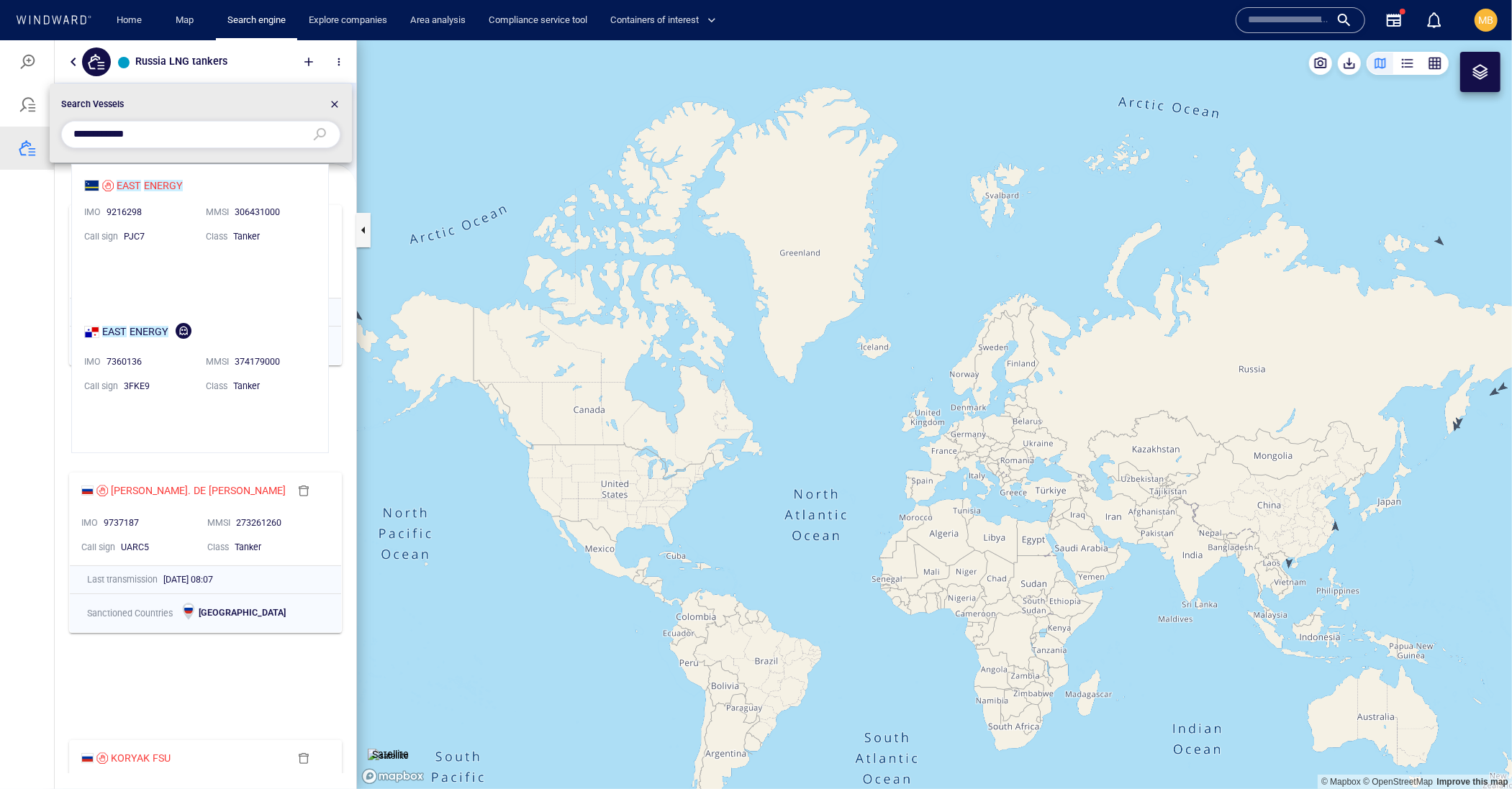
type input "**********"
click at [179, 182] on li "EAST ENERGY IMO 9216298 MMSI 306431000 Call sign PJC7 Class Tanker" at bounding box center [200, 209] width 256 height 91
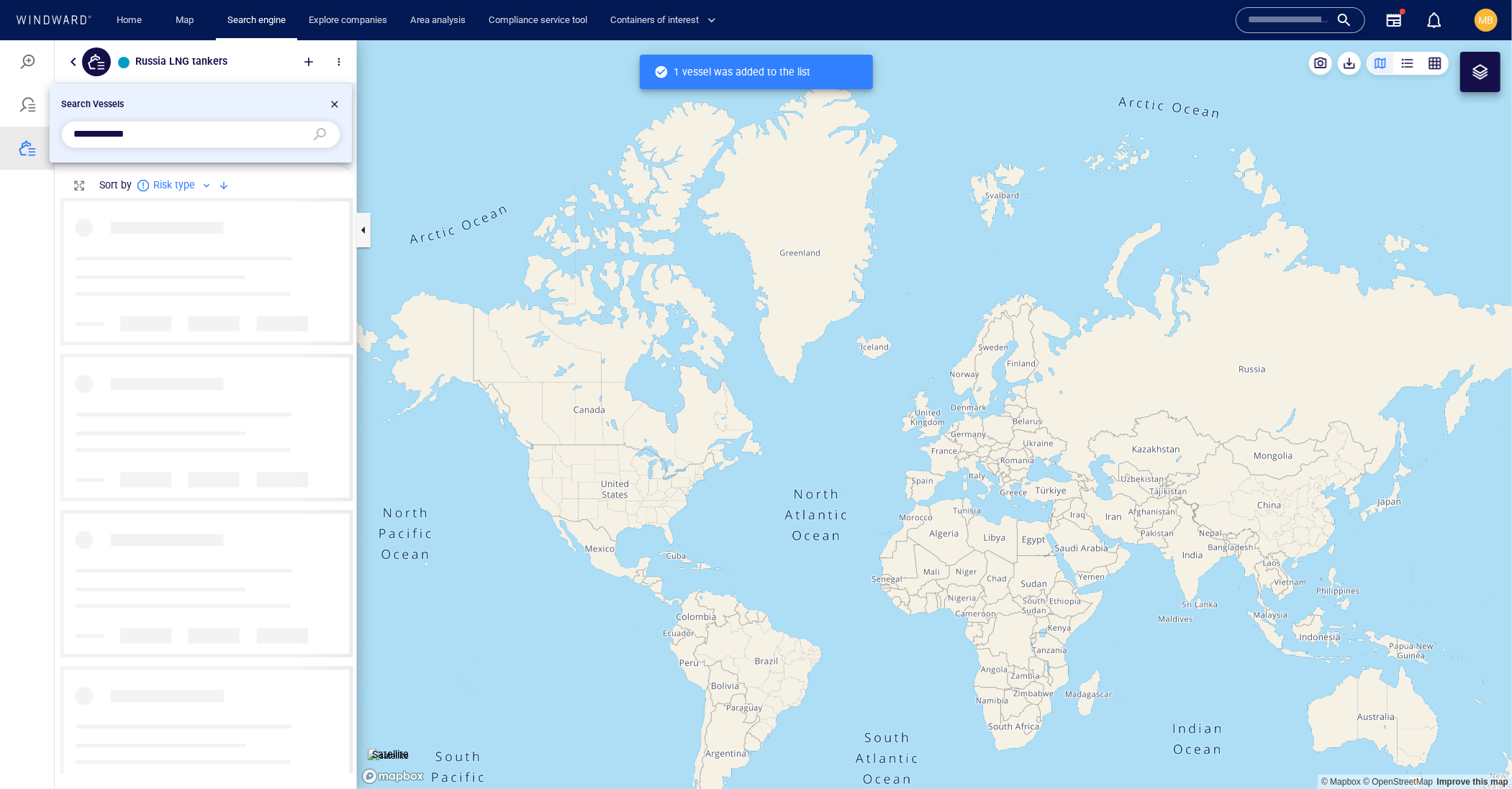
scroll to position [574, 301]
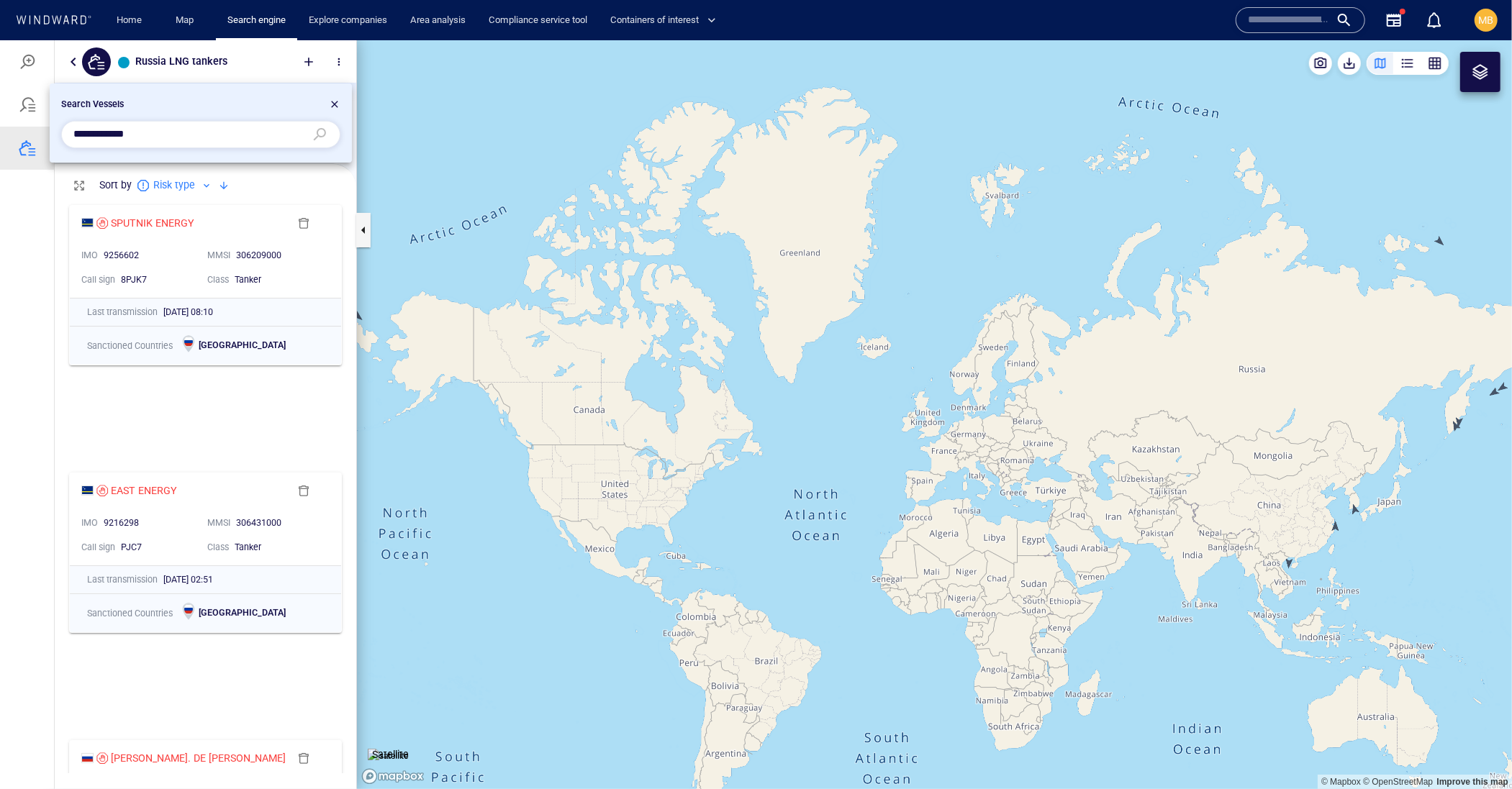
click at [331, 97] on div at bounding box center [335, 106] width 11 height 17
click at [360, 233] on button "button" at bounding box center [362, 229] width 14 height 34
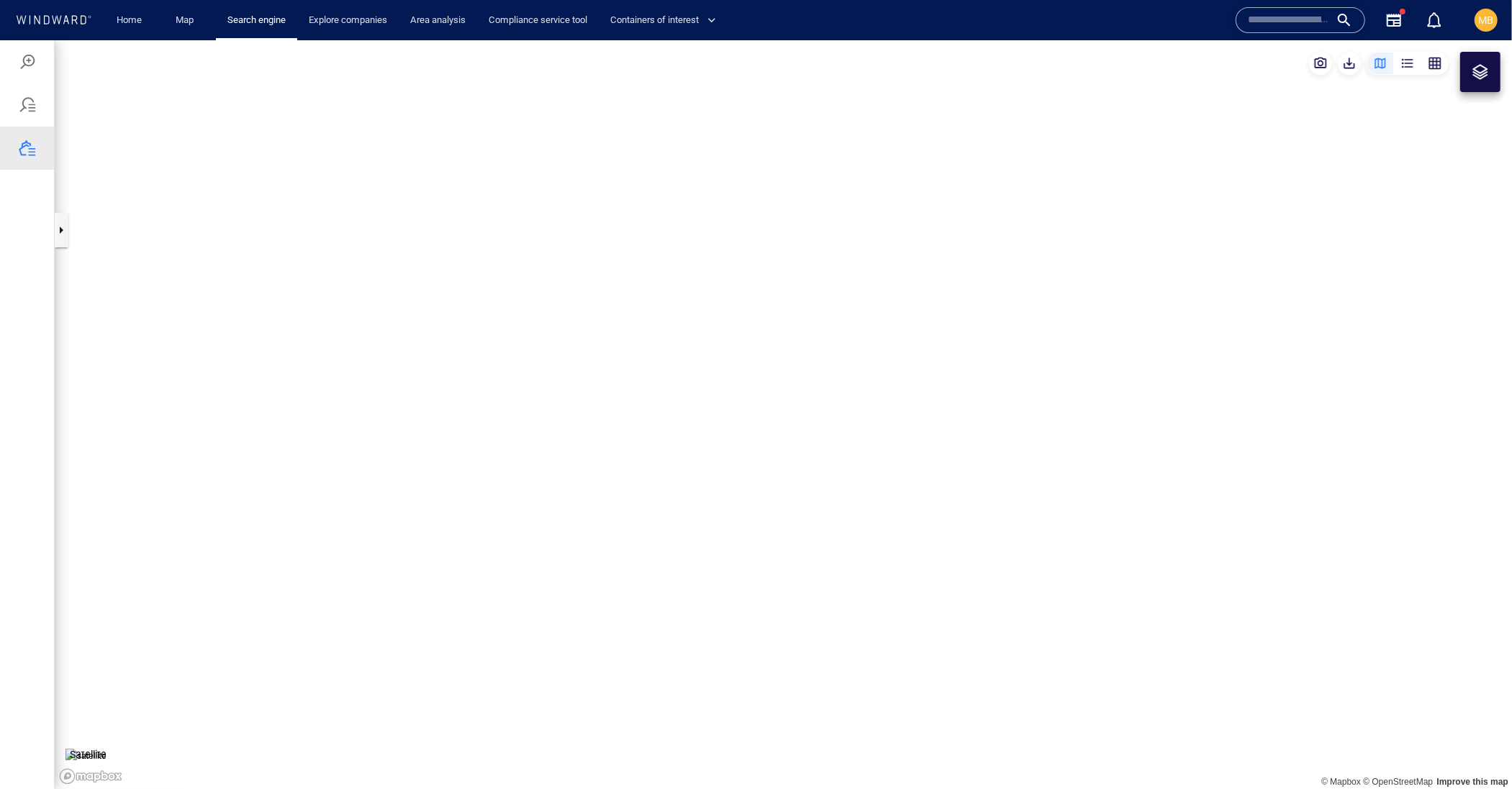
drag, startPoint x: 795, startPoint y: 335, endPoint x: 804, endPoint y: 322, distance: 15.8
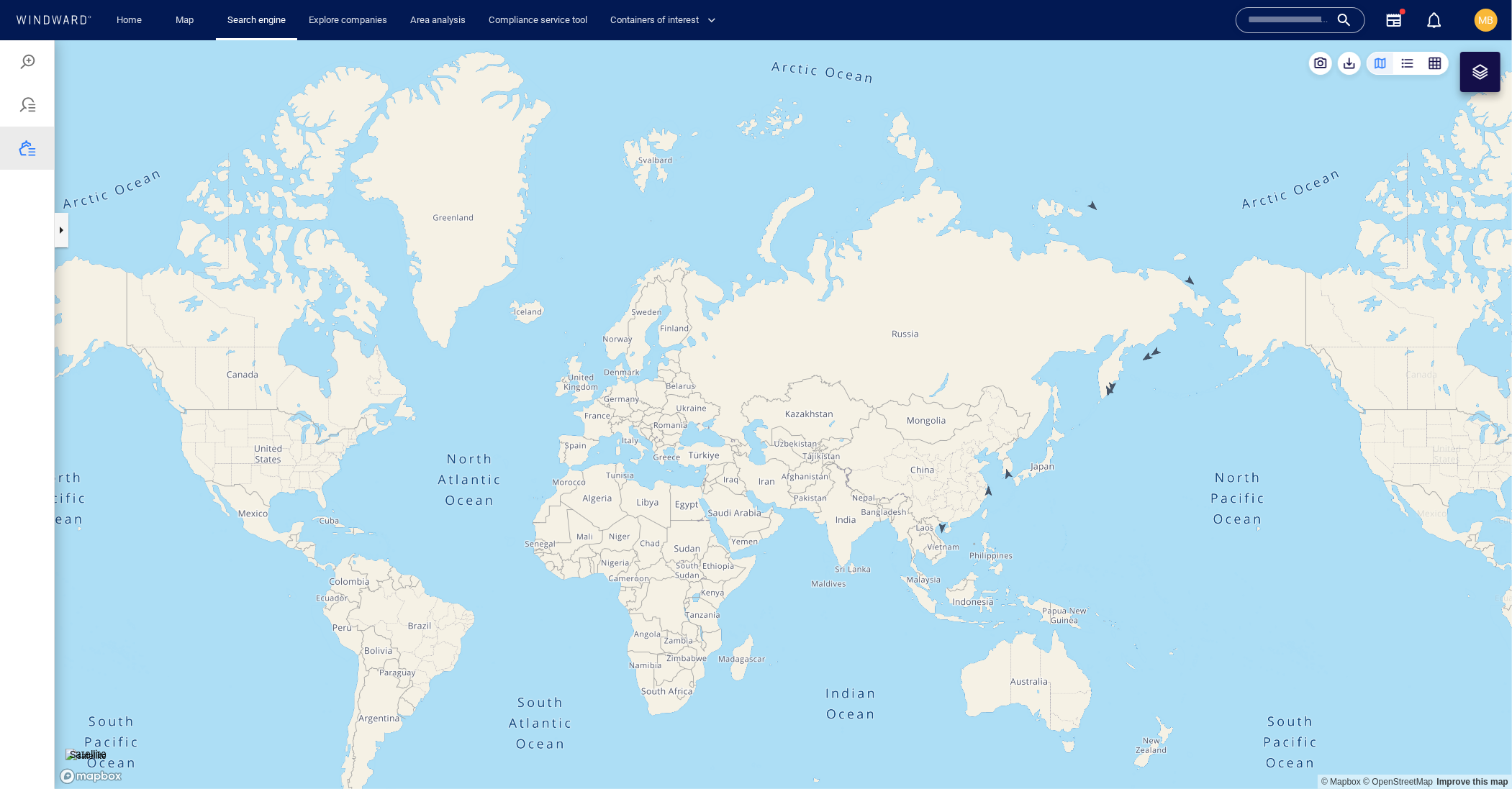
click at [544, 300] on canvas "Map" at bounding box center [783, 414] width 1457 height 749
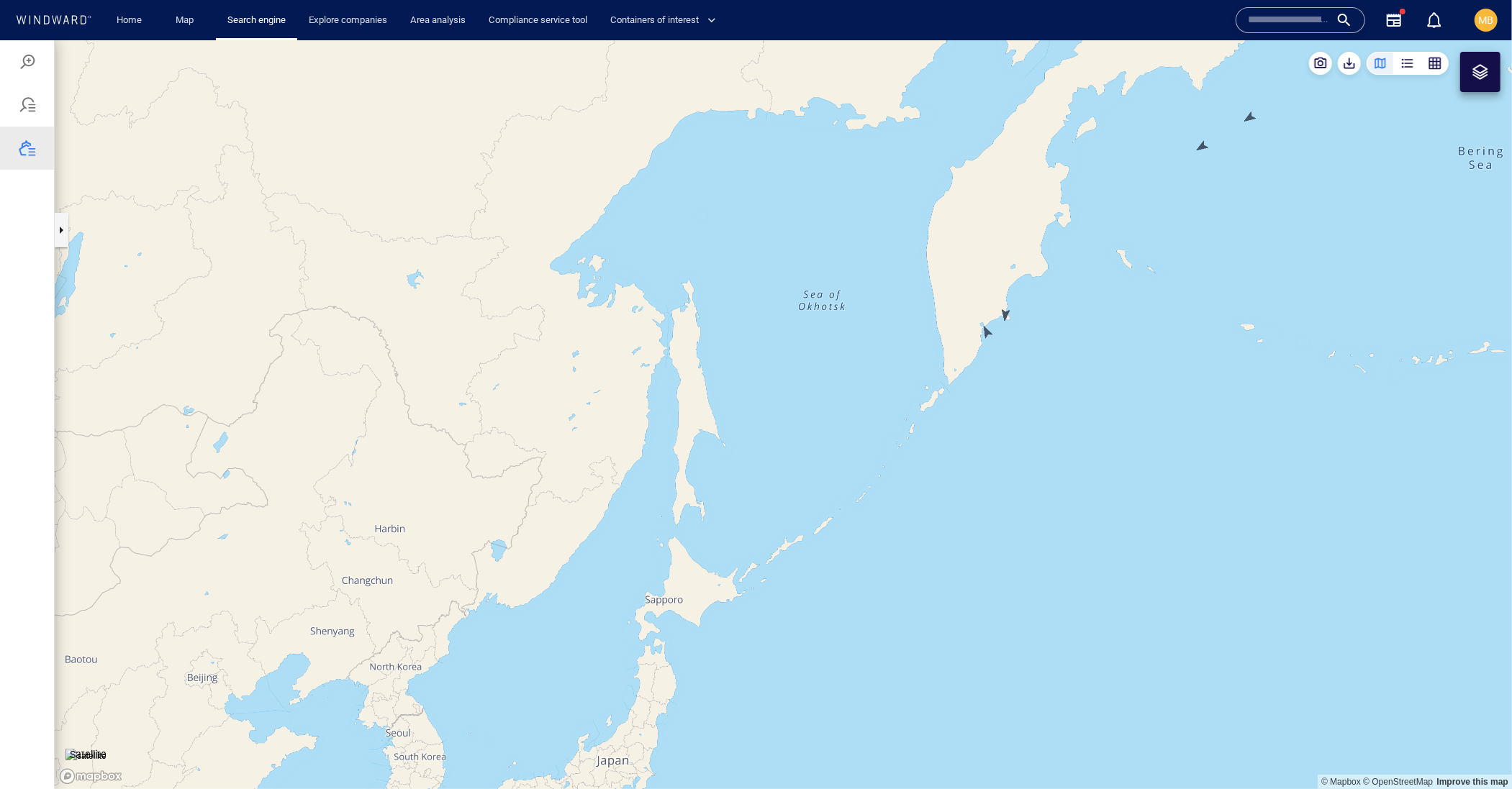
click at [987, 331] on canvas "Map" at bounding box center [783, 414] width 1457 height 749
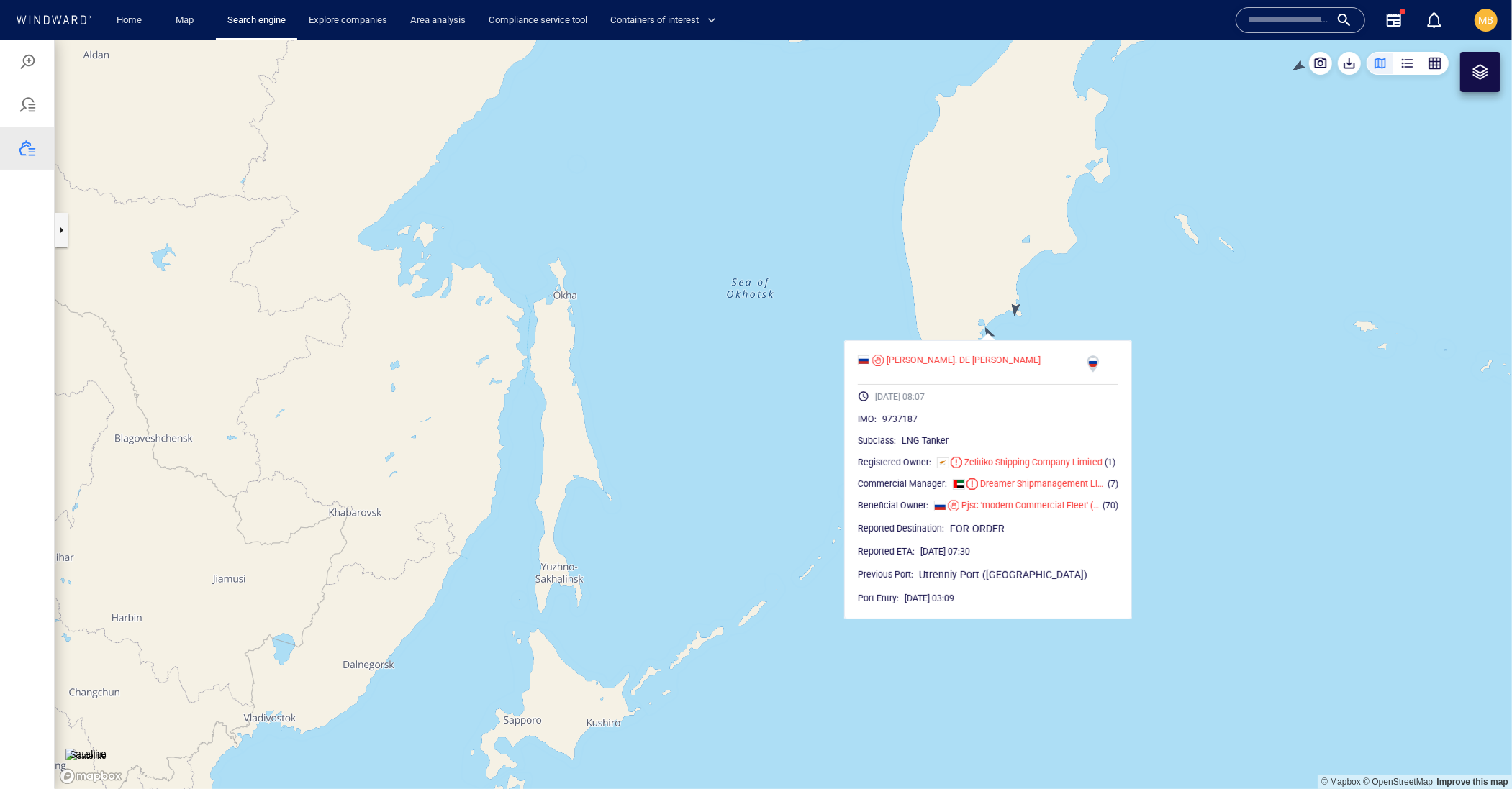
click at [1020, 310] on canvas "Map" at bounding box center [783, 414] width 1457 height 749
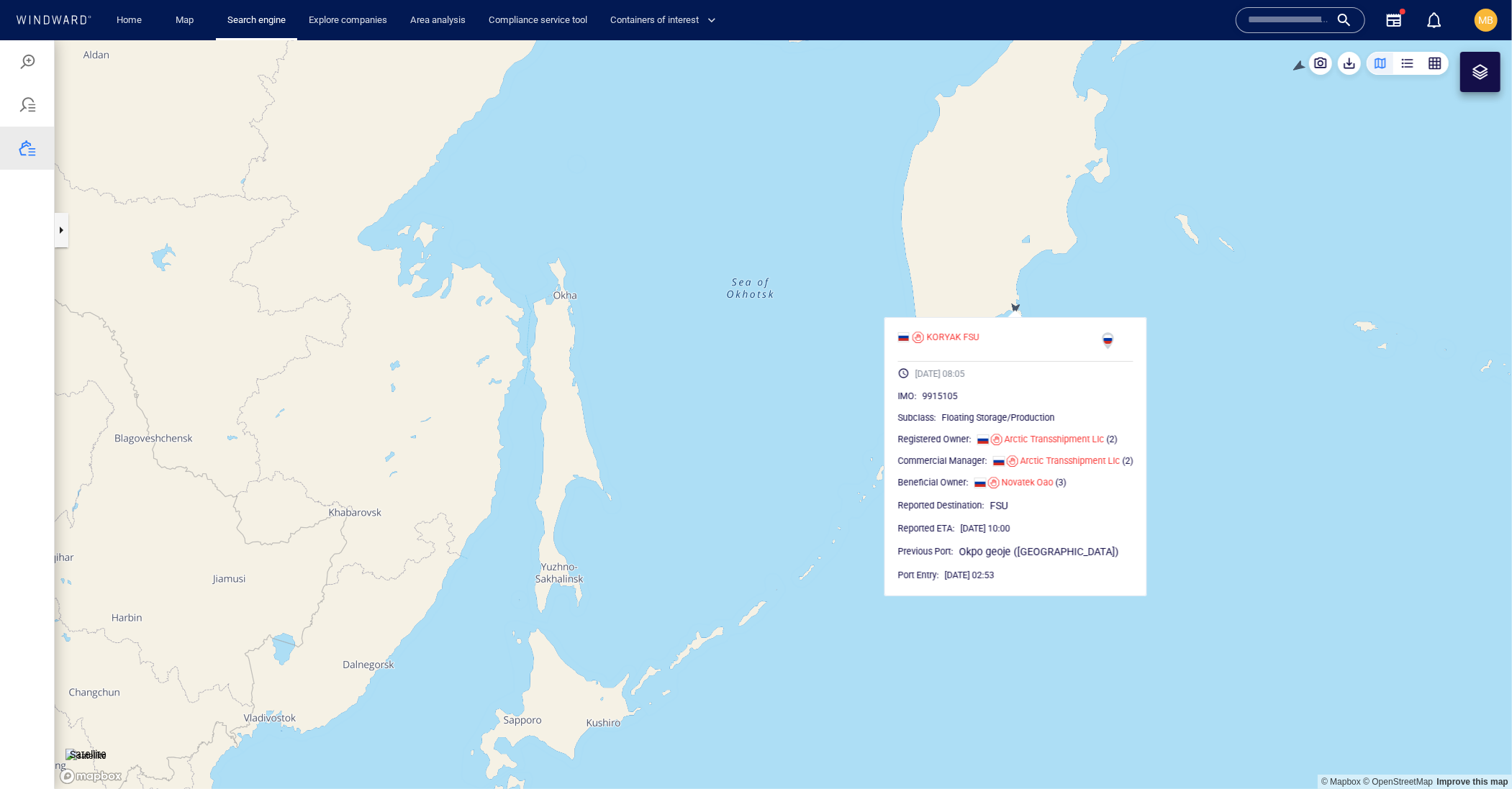
click at [910, 262] on canvas "Map" at bounding box center [783, 414] width 1457 height 749
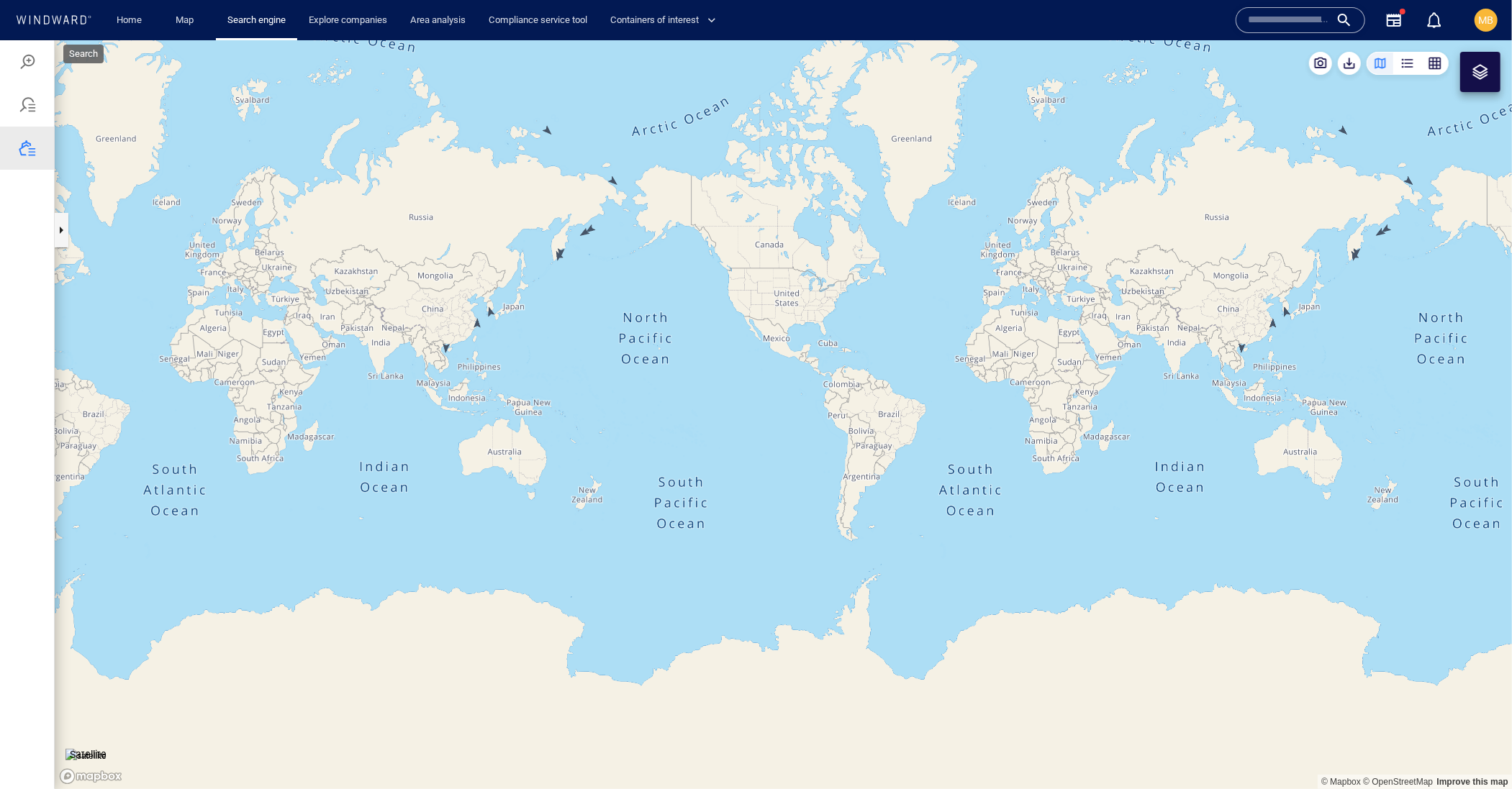
click at [34, 62] on div at bounding box center [27, 61] width 17 height 17
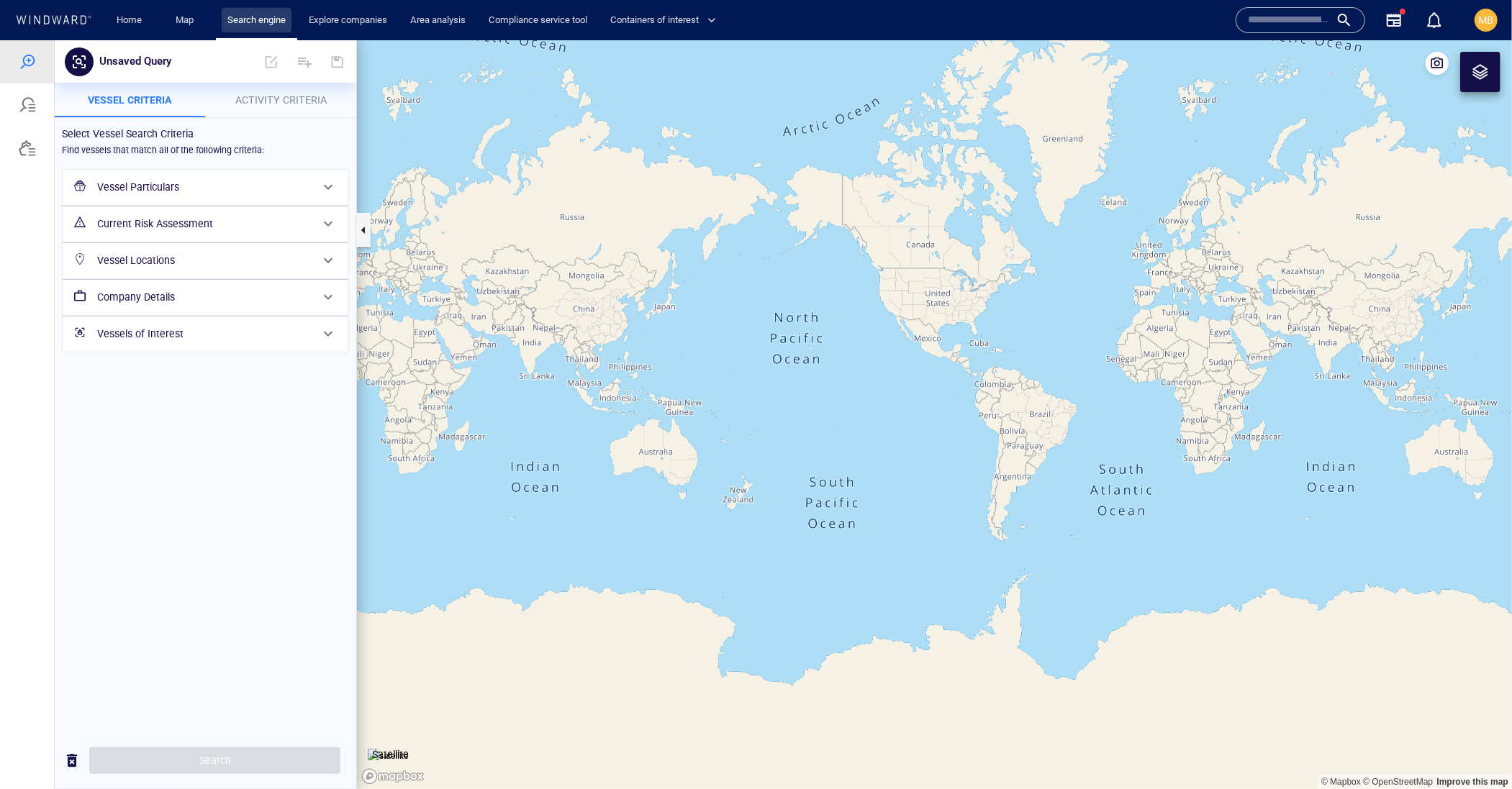
click at [285, 21] on link "Search engine" at bounding box center [256, 20] width 70 height 26
click at [291, 18] on link "Search engine" at bounding box center [256, 20] width 70 height 26
click at [174, 196] on h6 "Vessel Particulars" at bounding box center [204, 186] width 214 height 18
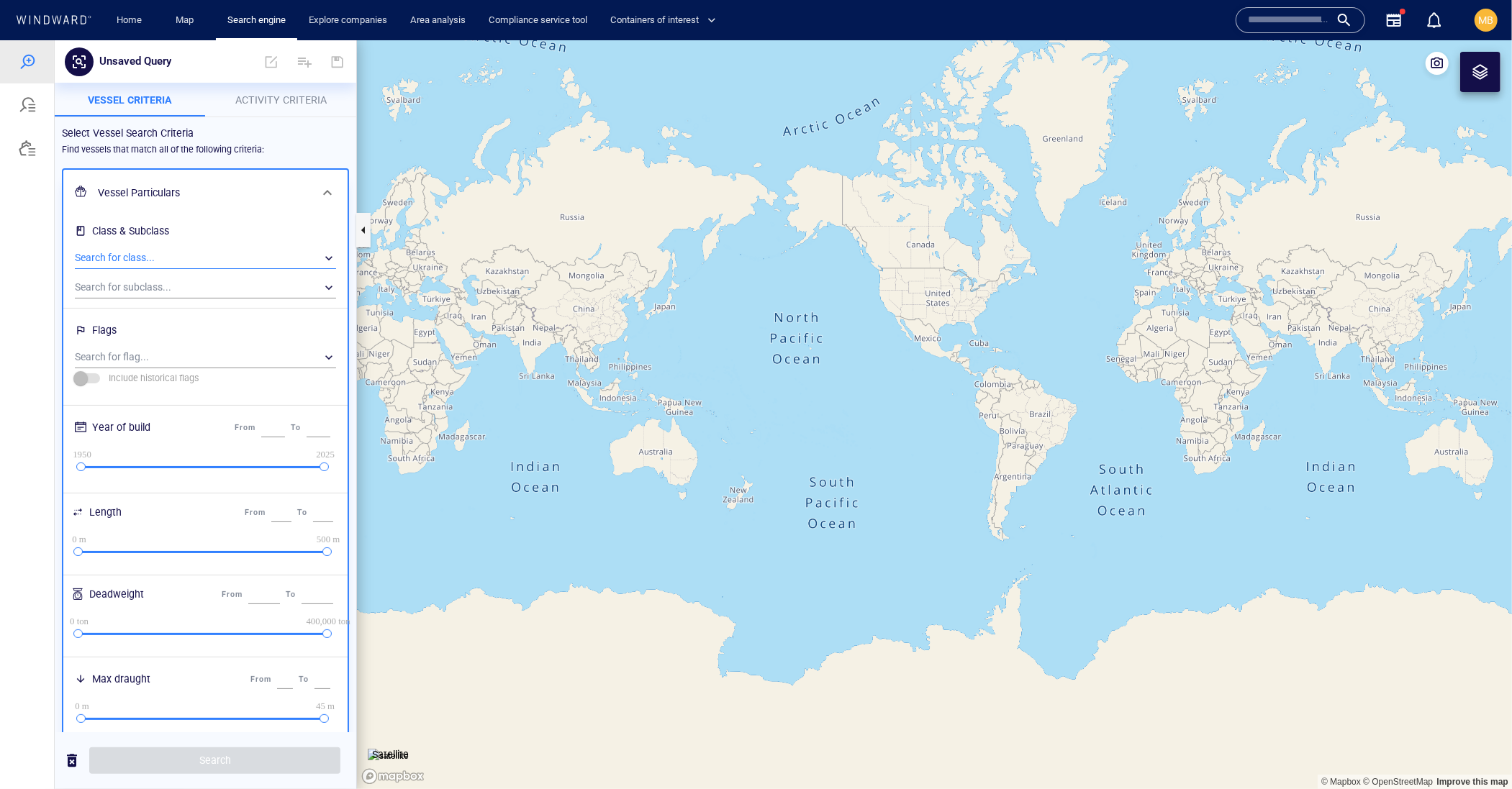
click at [177, 269] on div "​" at bounding box center [205, 257] width 261 height 22
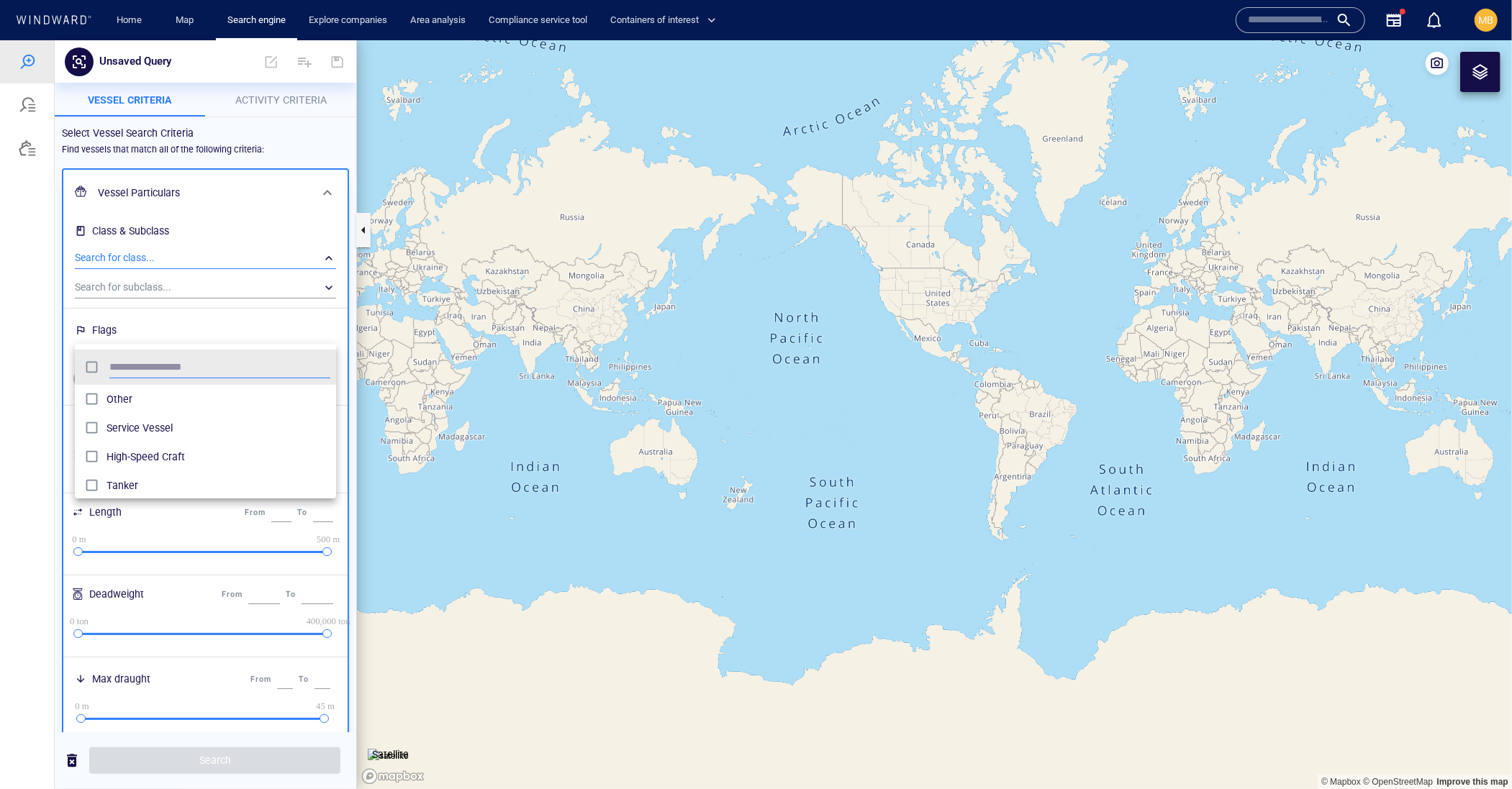
scroll to position [157, 262]
type input "******"
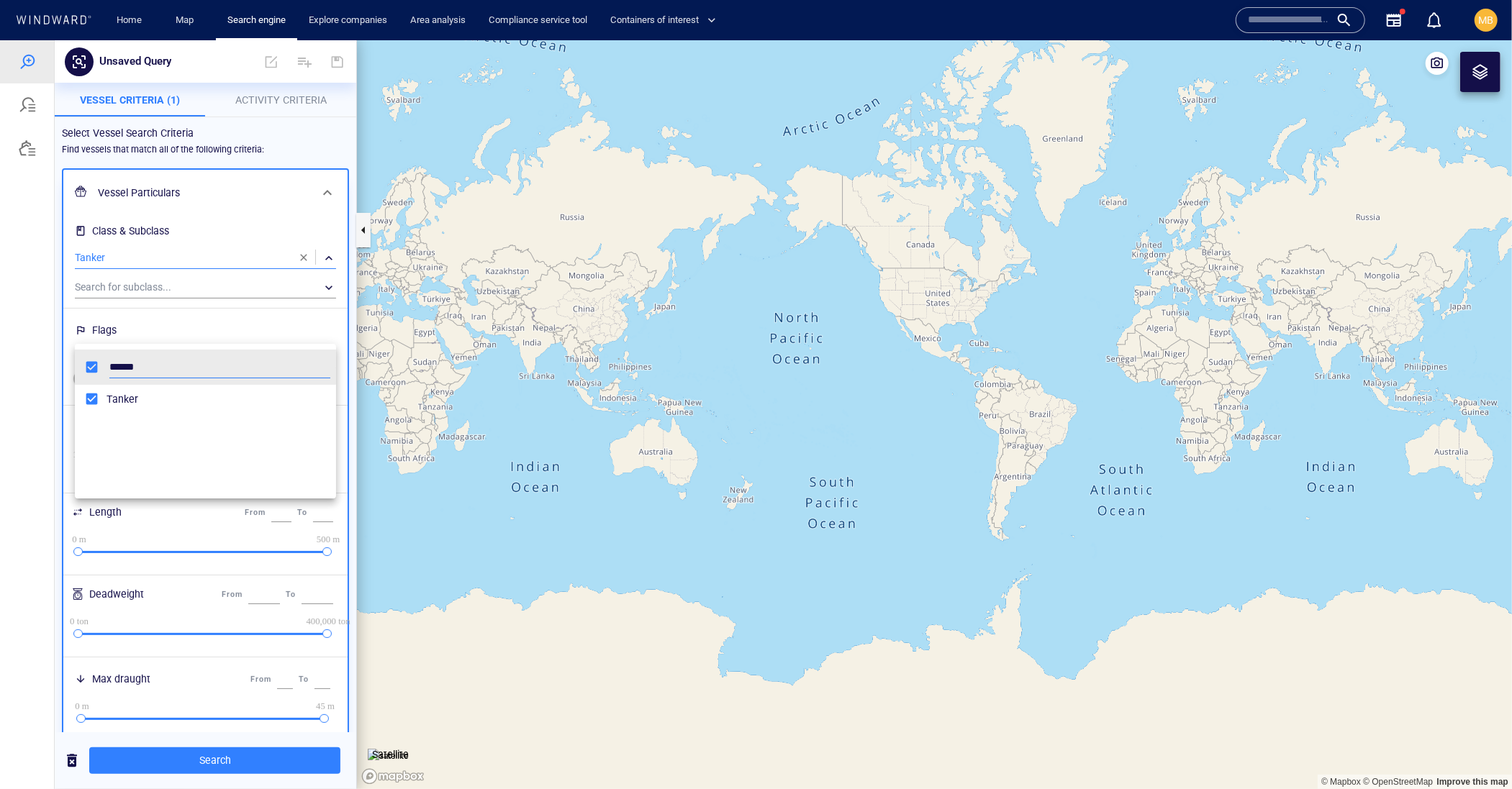
click at [260, 323] on div at bounding box center [756, 414] width 1512 height 749
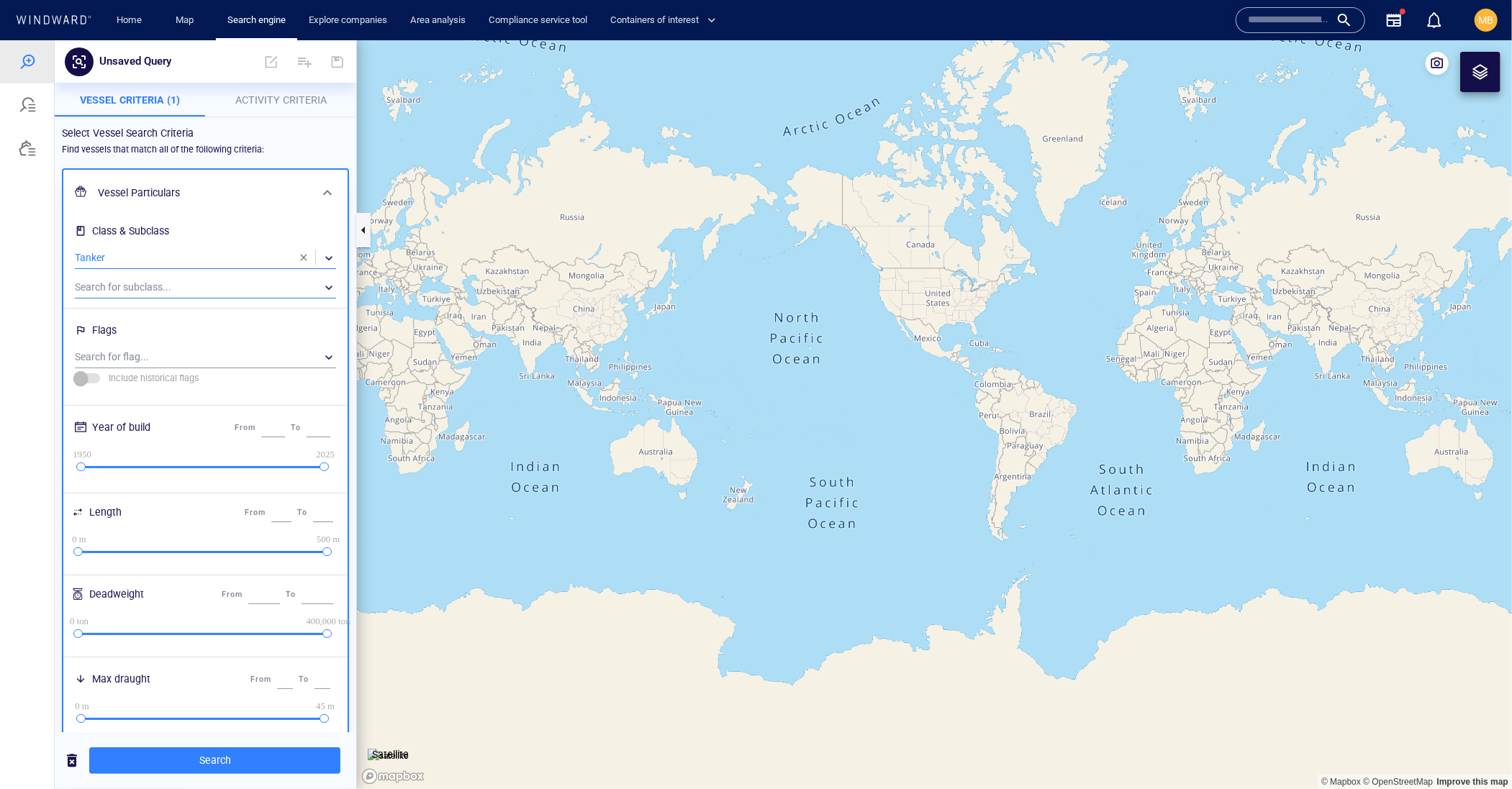
click at [238, 298] on div "​" at bounding box center [205, 287] width 261 height 22
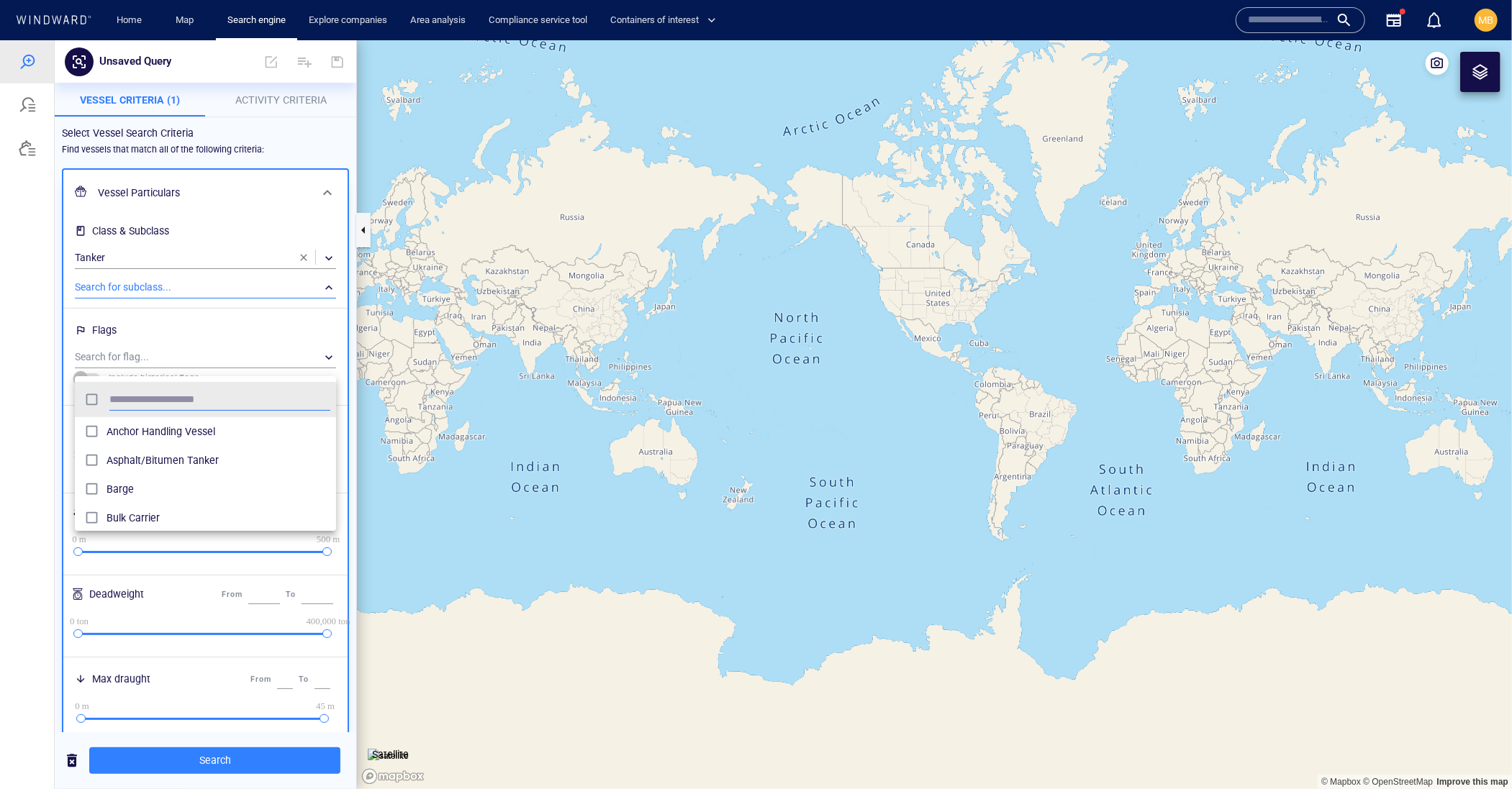
scroll to position [157, 262]
type input "*"
type input "***"
click at [260, 187] on div at bounding box center [756, 414] width 1512 height 749
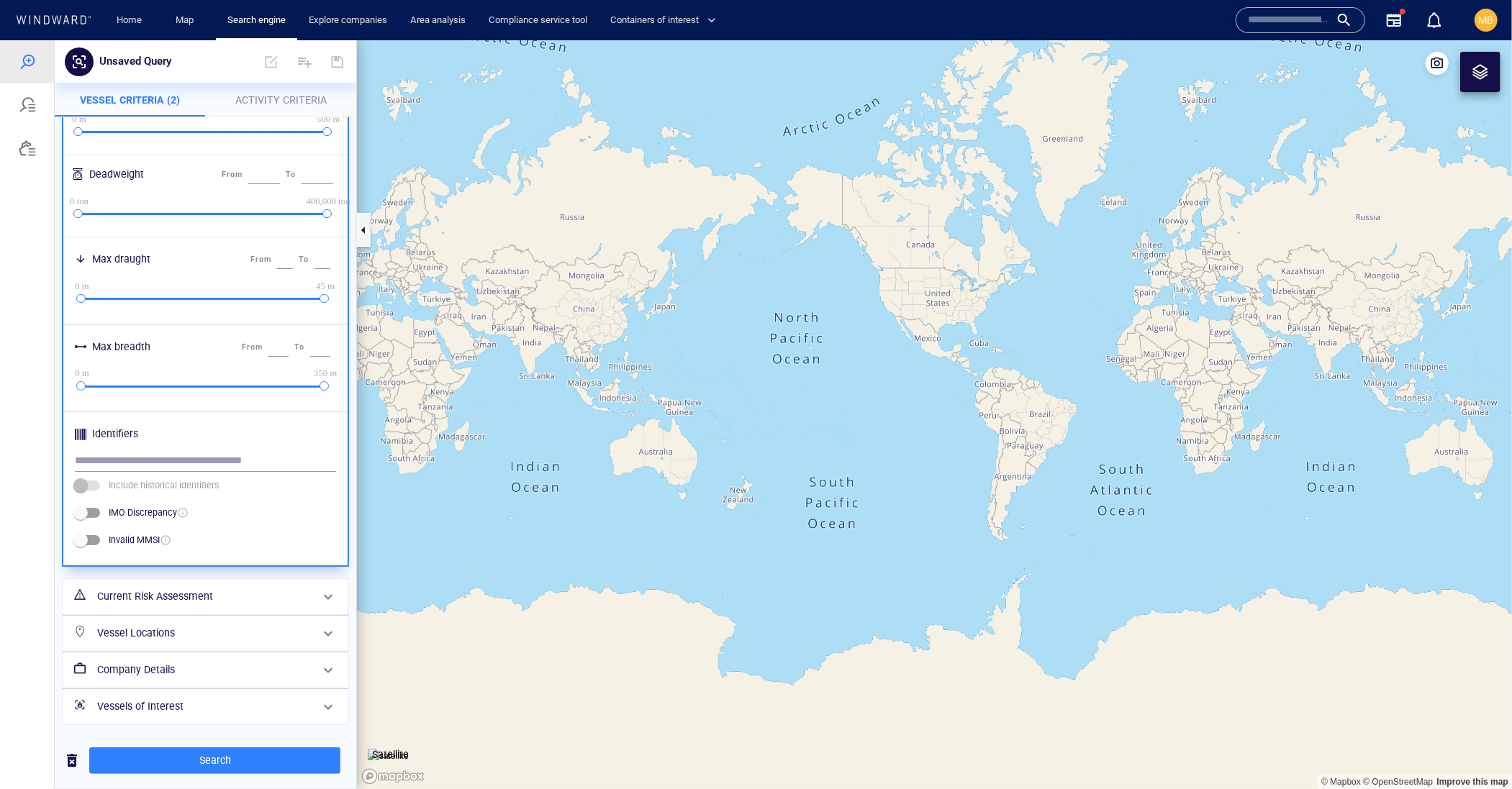
scroll to position [813, 0]
click at [209, 587] on h6 "Current Risk Assessment" at bounding box center [204, 595] width 214 height 18
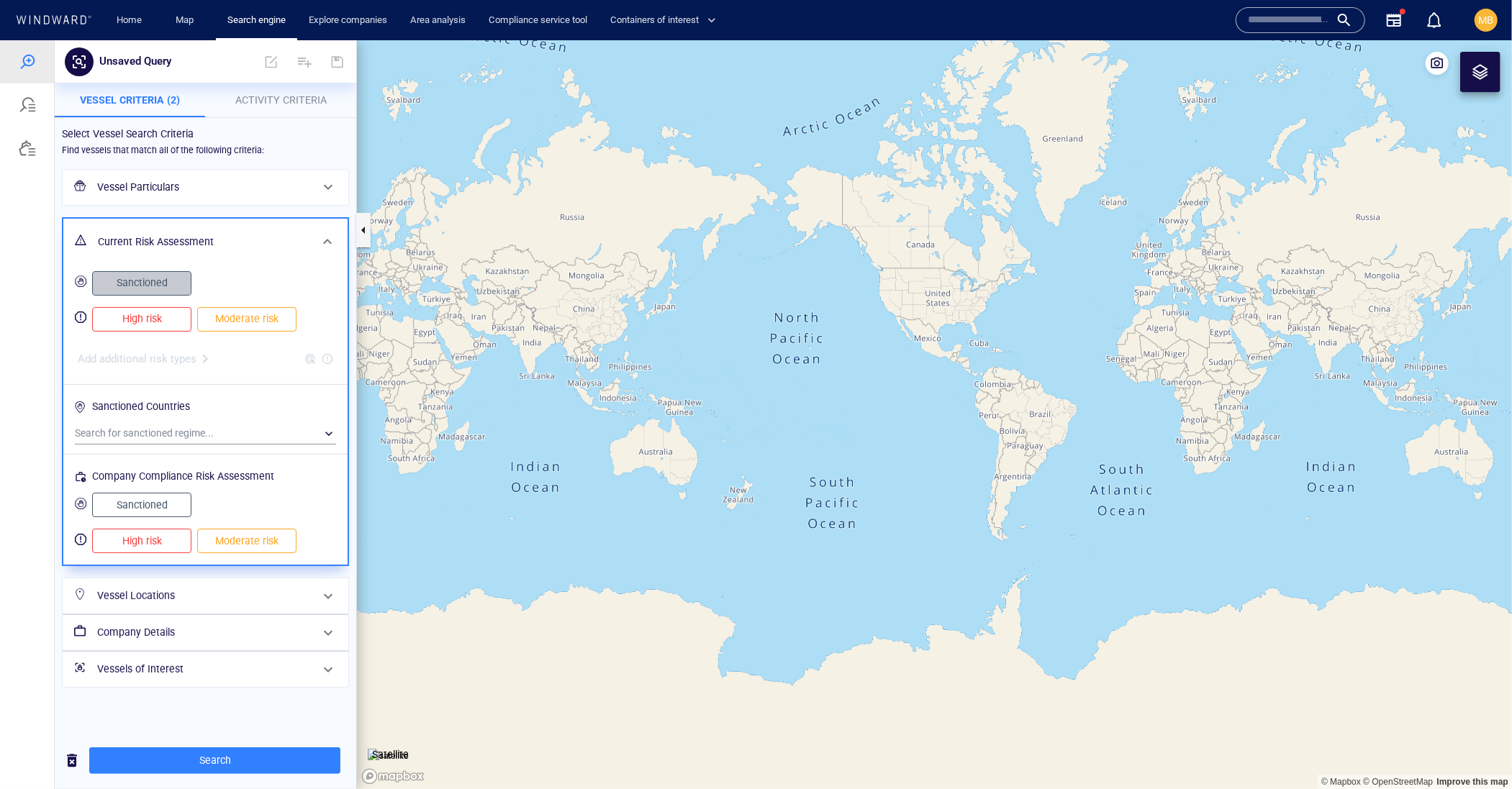
click at [166, 291] on span "Sanctioned" at bounding box center [141, 282] width 69 height 18
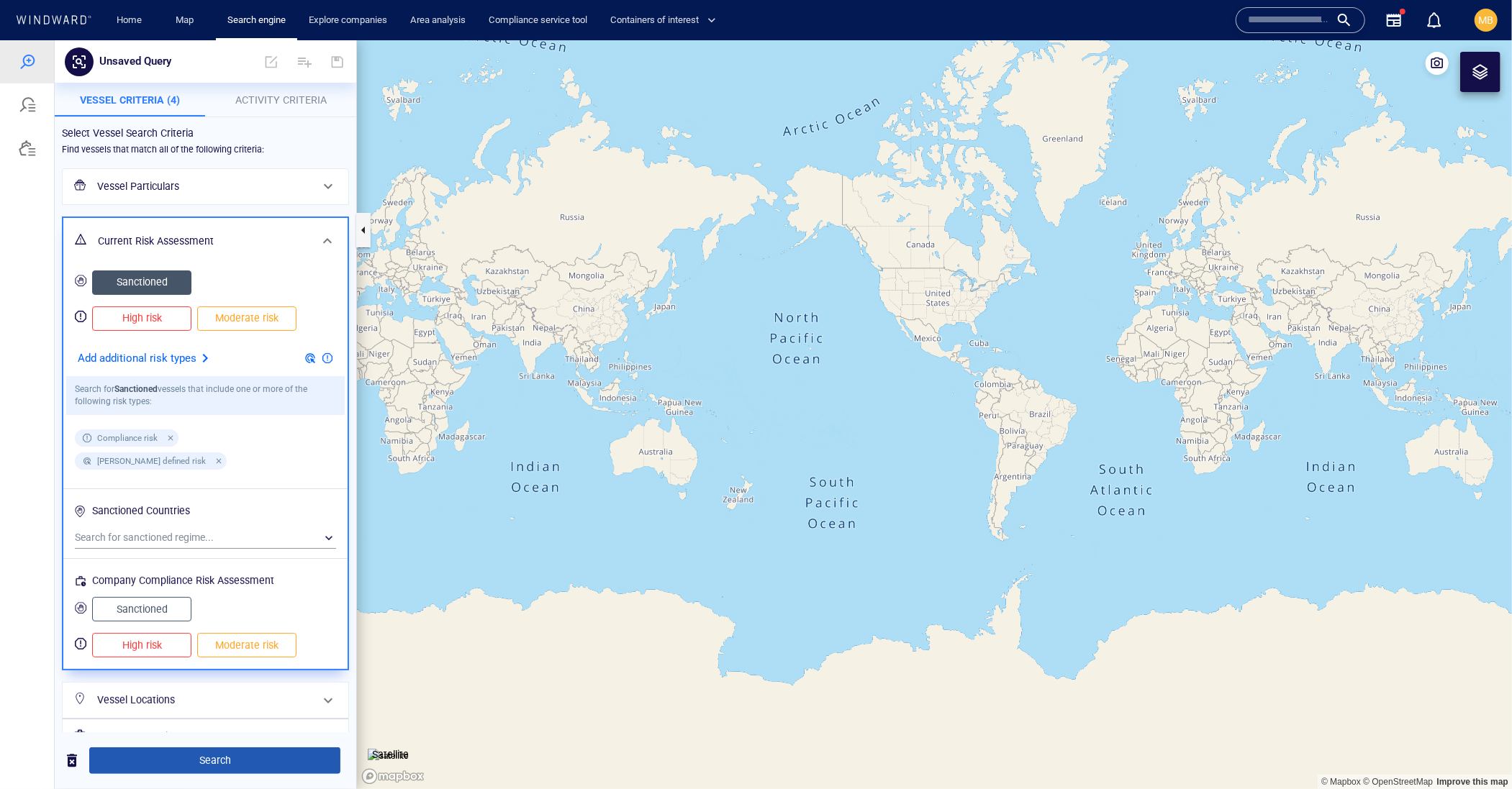
click at [211, 758] on span "Search" at bounding box center [214, 760] width 228 height 18
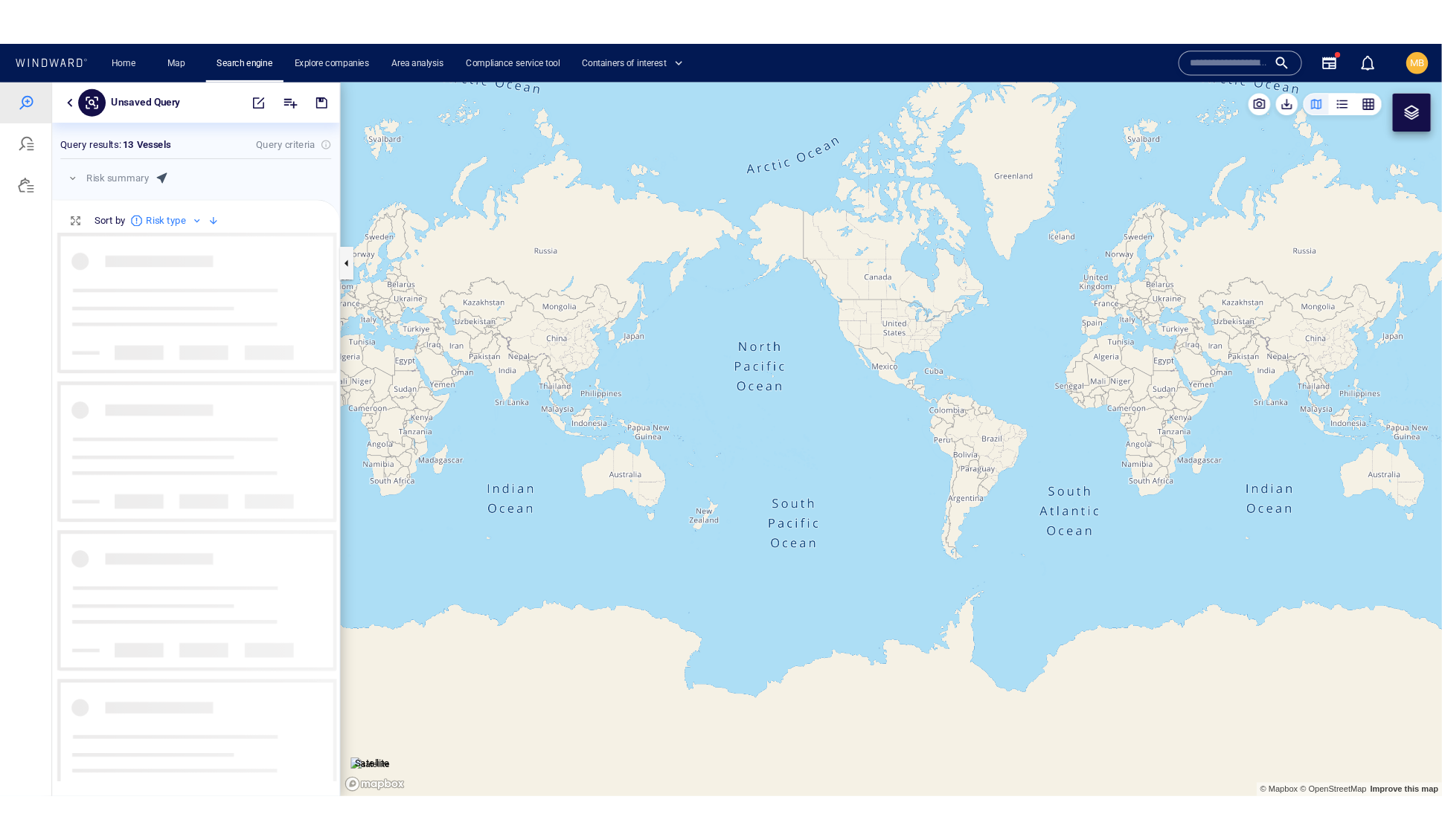
scroll to position [594, 311]
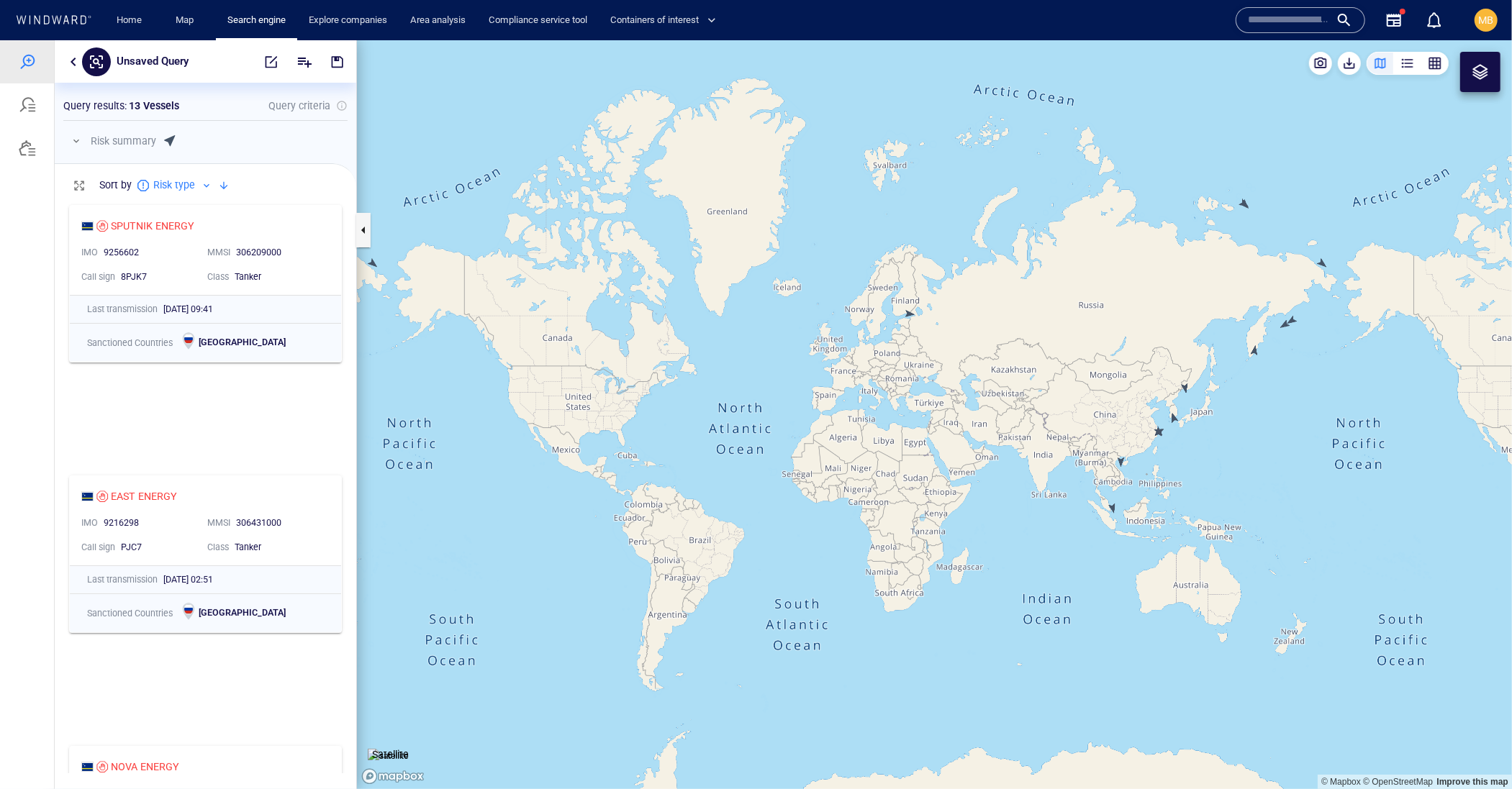
drag, startPoint x: 940, startPoint y: 394, endPoint x: 798, endPoint y: 412, distance: 143.1
click at [803, 410] on canvas "Map" at bounding box center [934, 414] width 1154 height 749
drag, startPoint x: 911, startPoint y: 396, endPoint x: 798, endPoint y: 394, distance: 113.0
click at [798, 394] on canvas "Map" at bounding box center [934, 414] width 1154 height 749
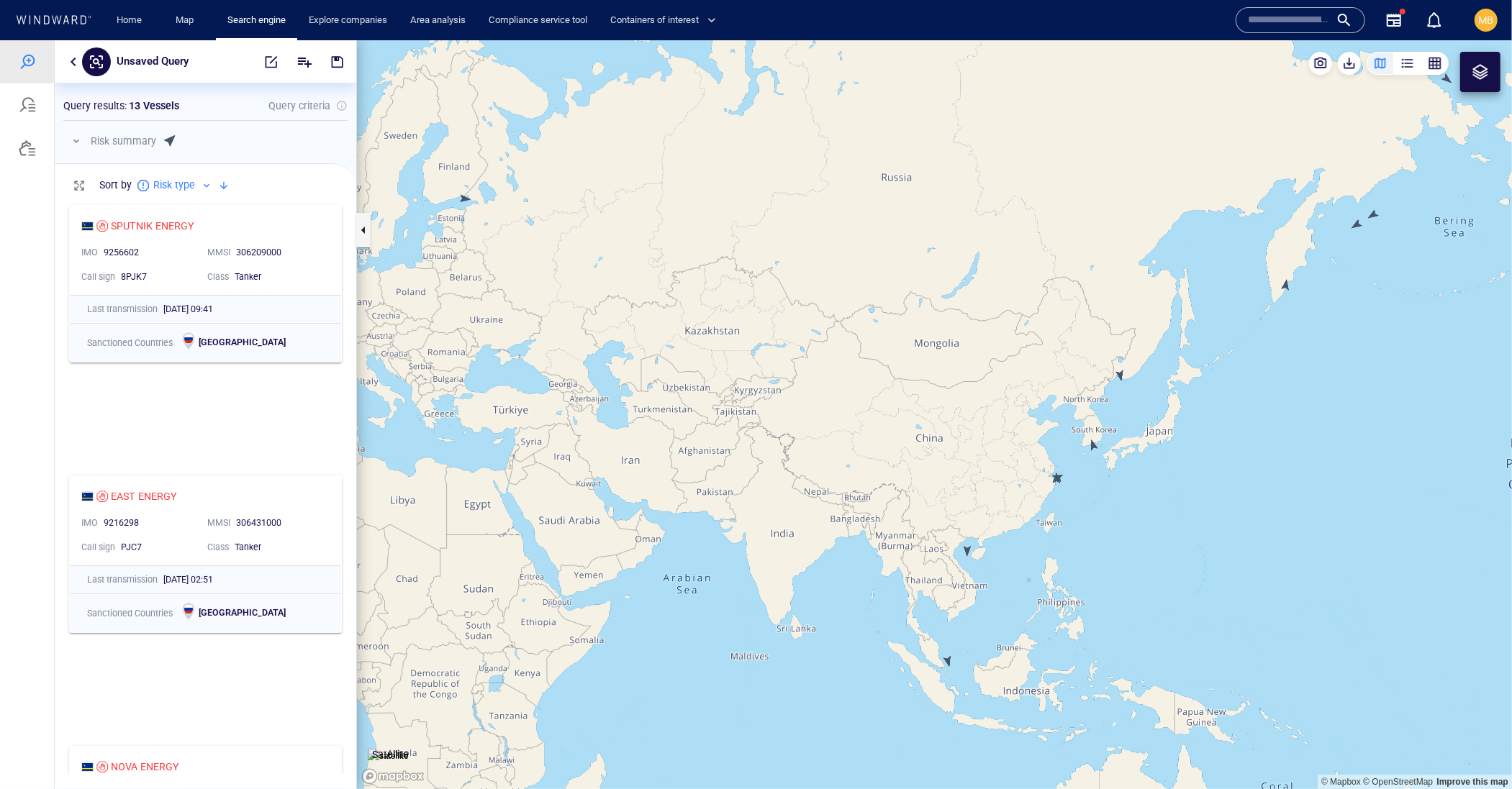
drag, startPoint x: 481, startPoint y: 262, endPoint x: 500, endPoint y: 292, distance: 35.5
click at [500, 291] on canvas "Map" at bounding box center [934, 414] width 1154 height 749
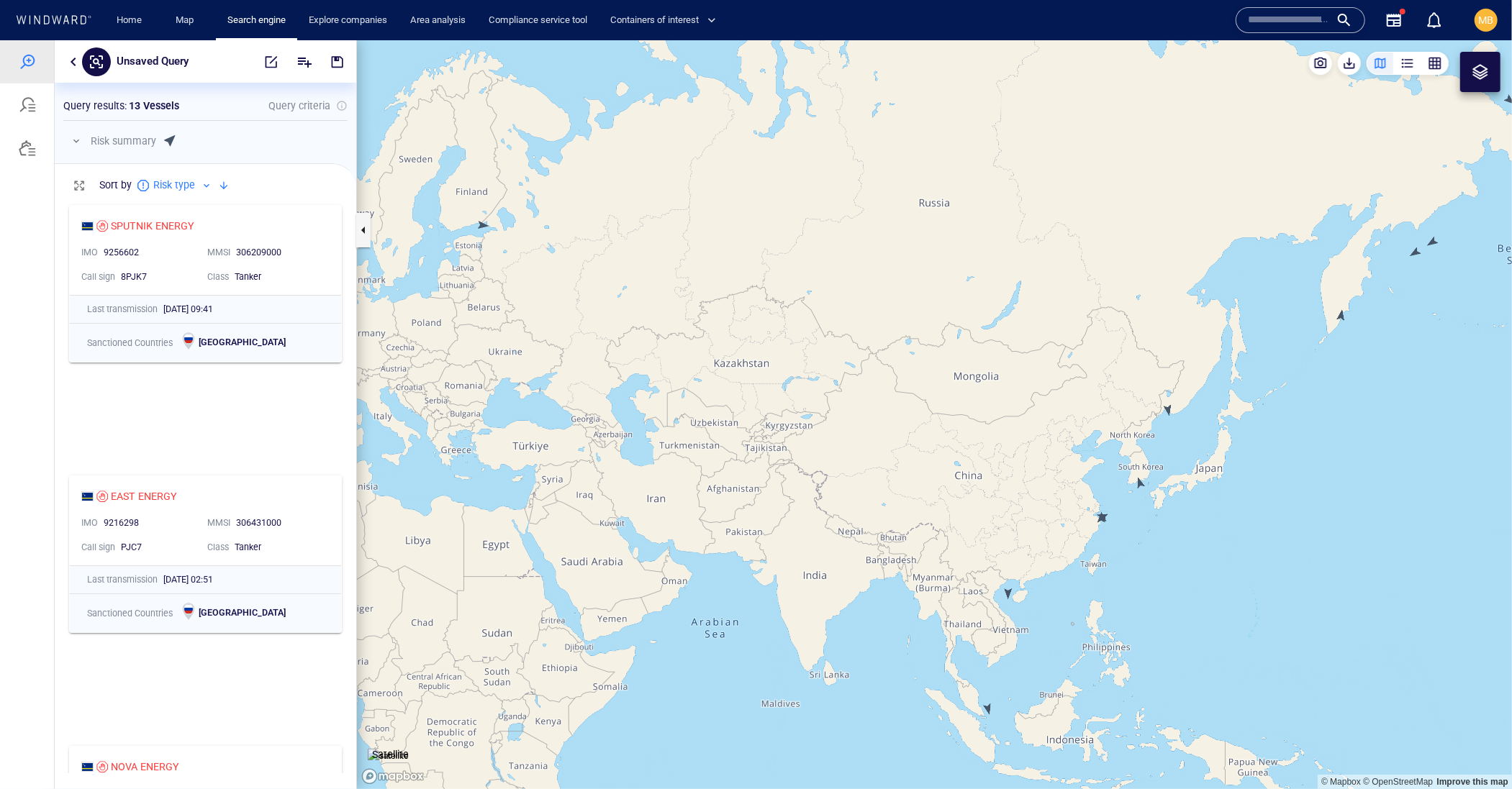
click at [481, 221] on canvas "Map" at bounding box center [934, 414] width 1154 height 749
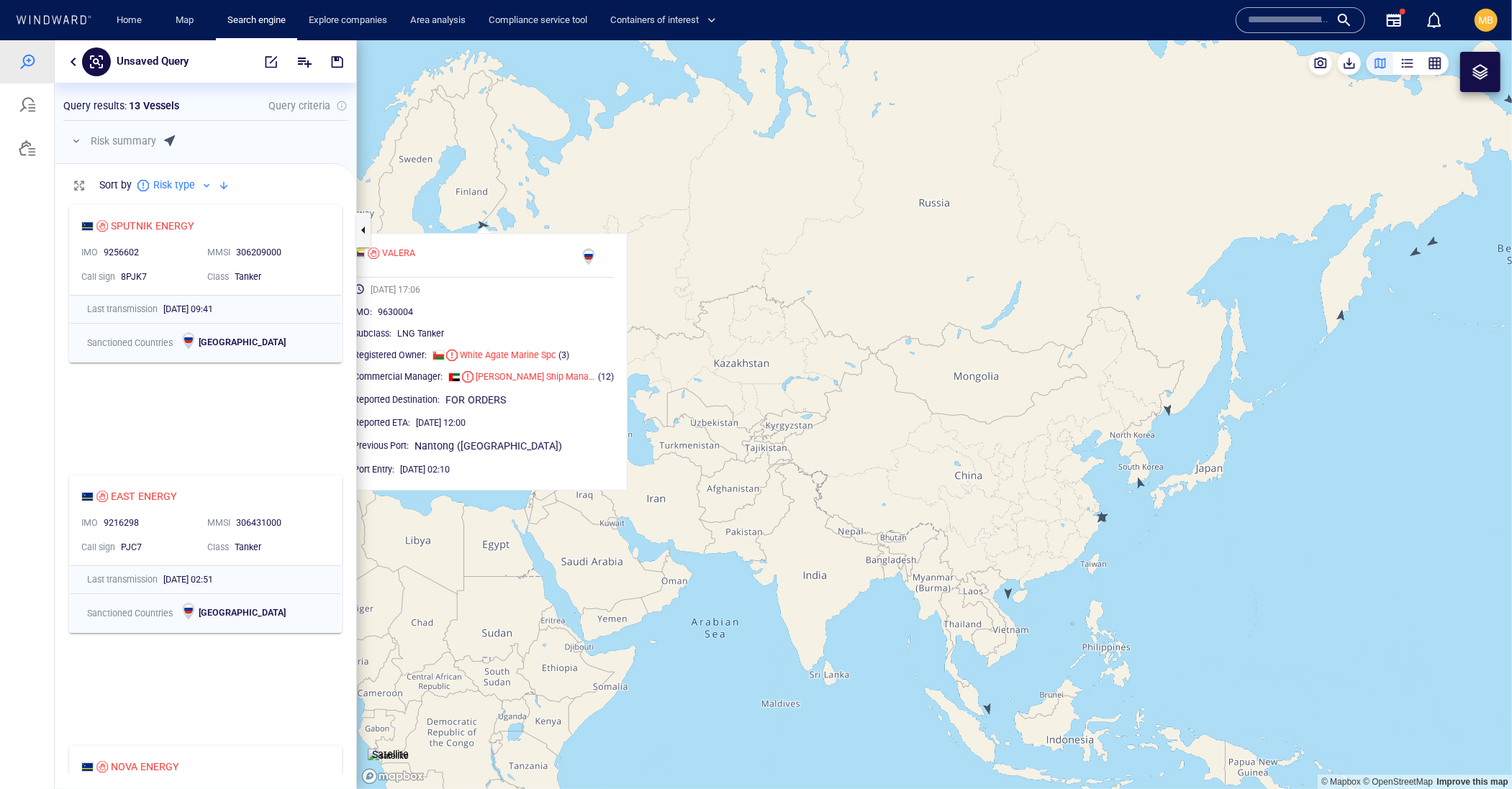
click at [841, 342] on canvas "Map" at bounding box center [934, 414] width 1154 height 749
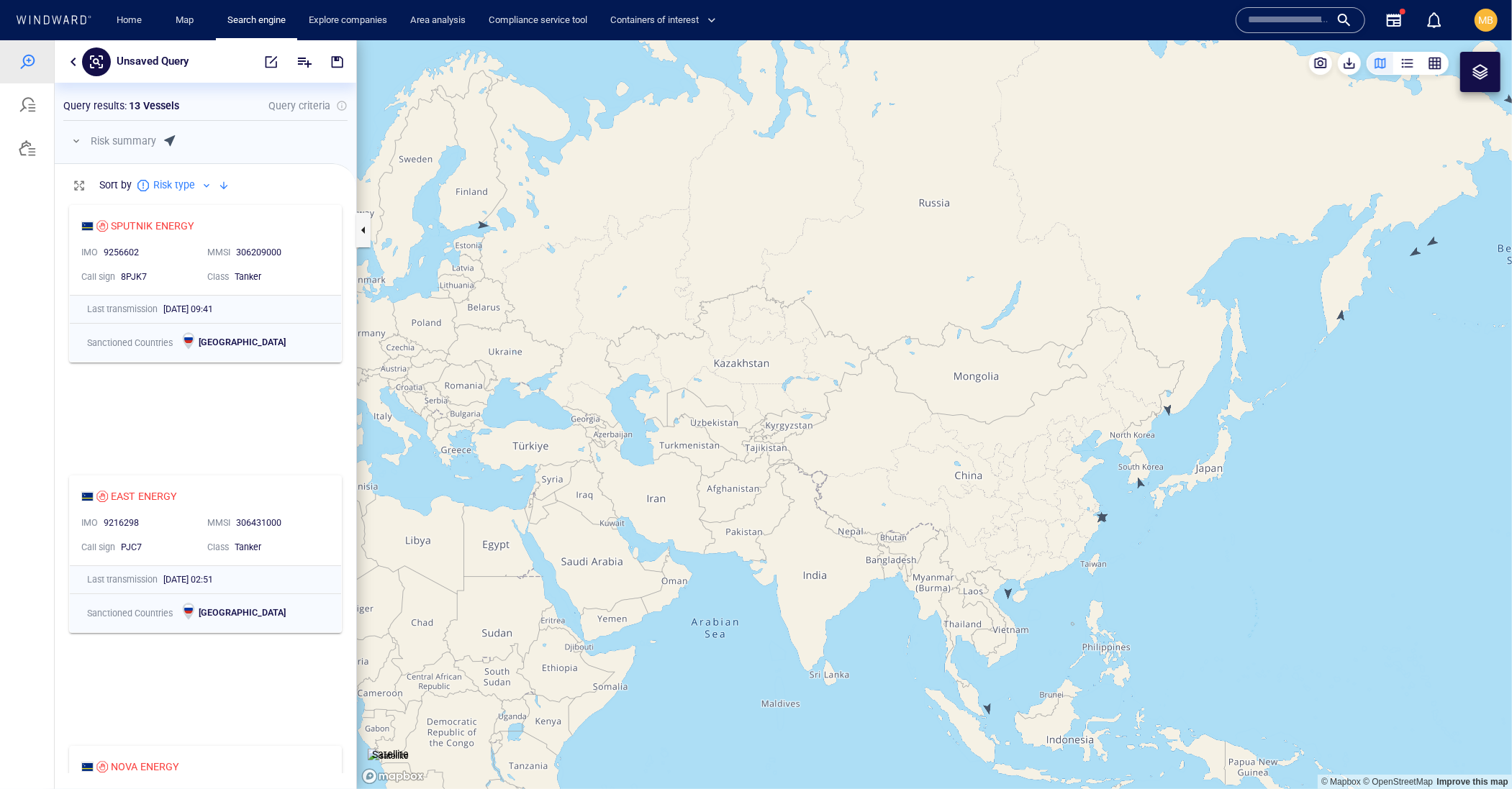
click at [838, 342] on canvas "Map" at bounding box center [934, 414] width 1154 height 749
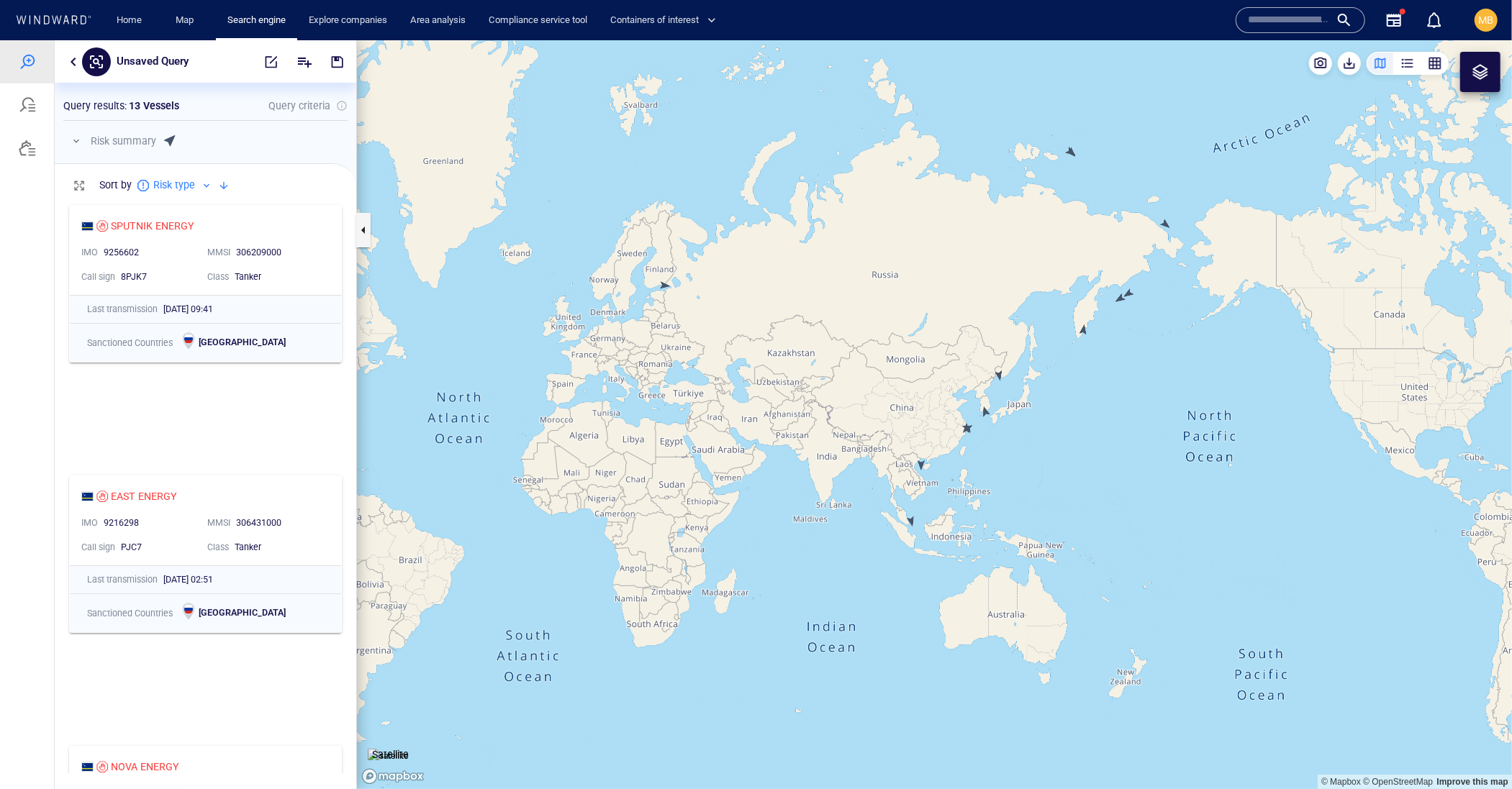
click at [1072, 149] on canvas "Map" at bounding box center [934, 414] width 1154 height 749
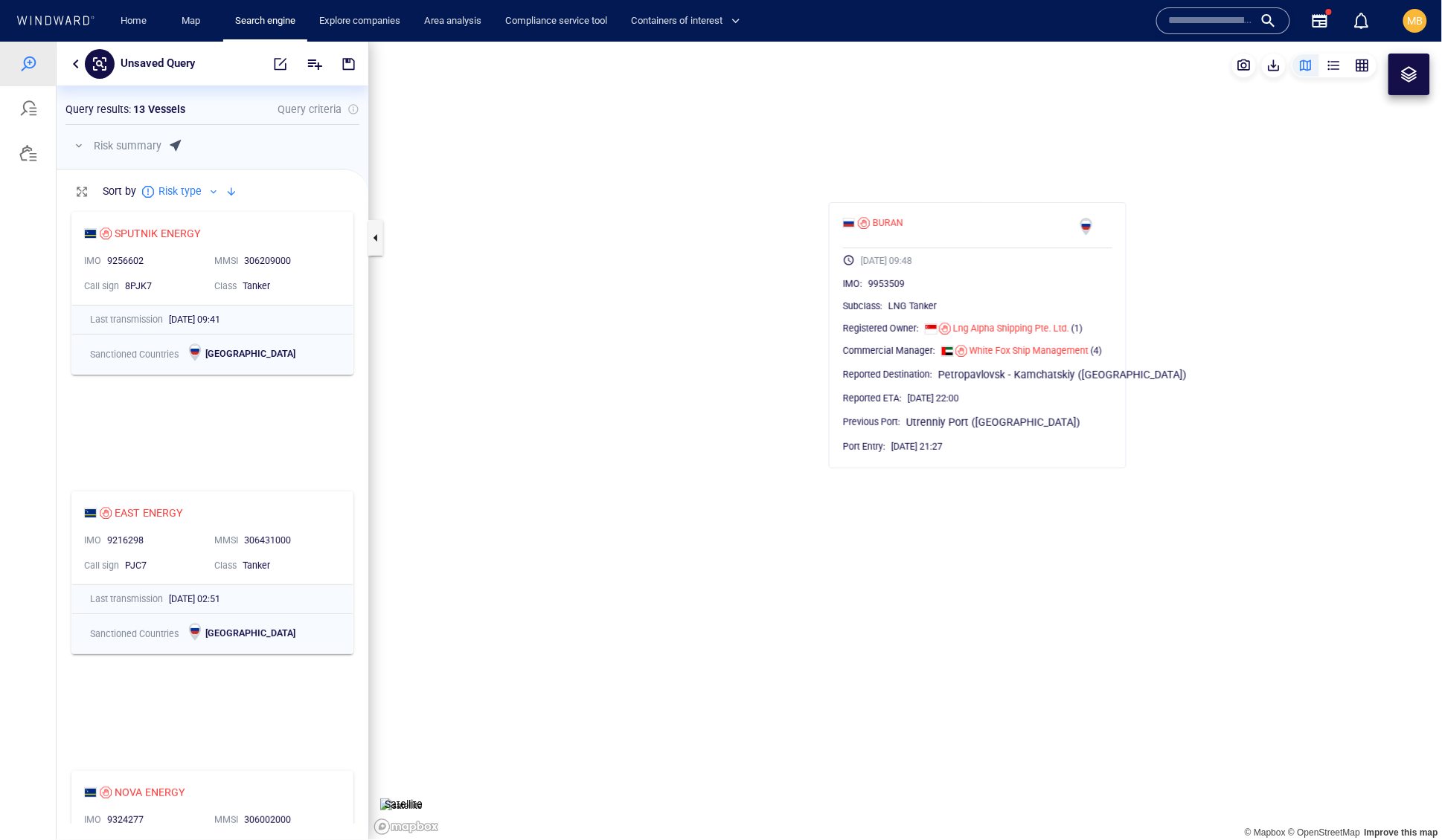
scroll to position [619, 311]
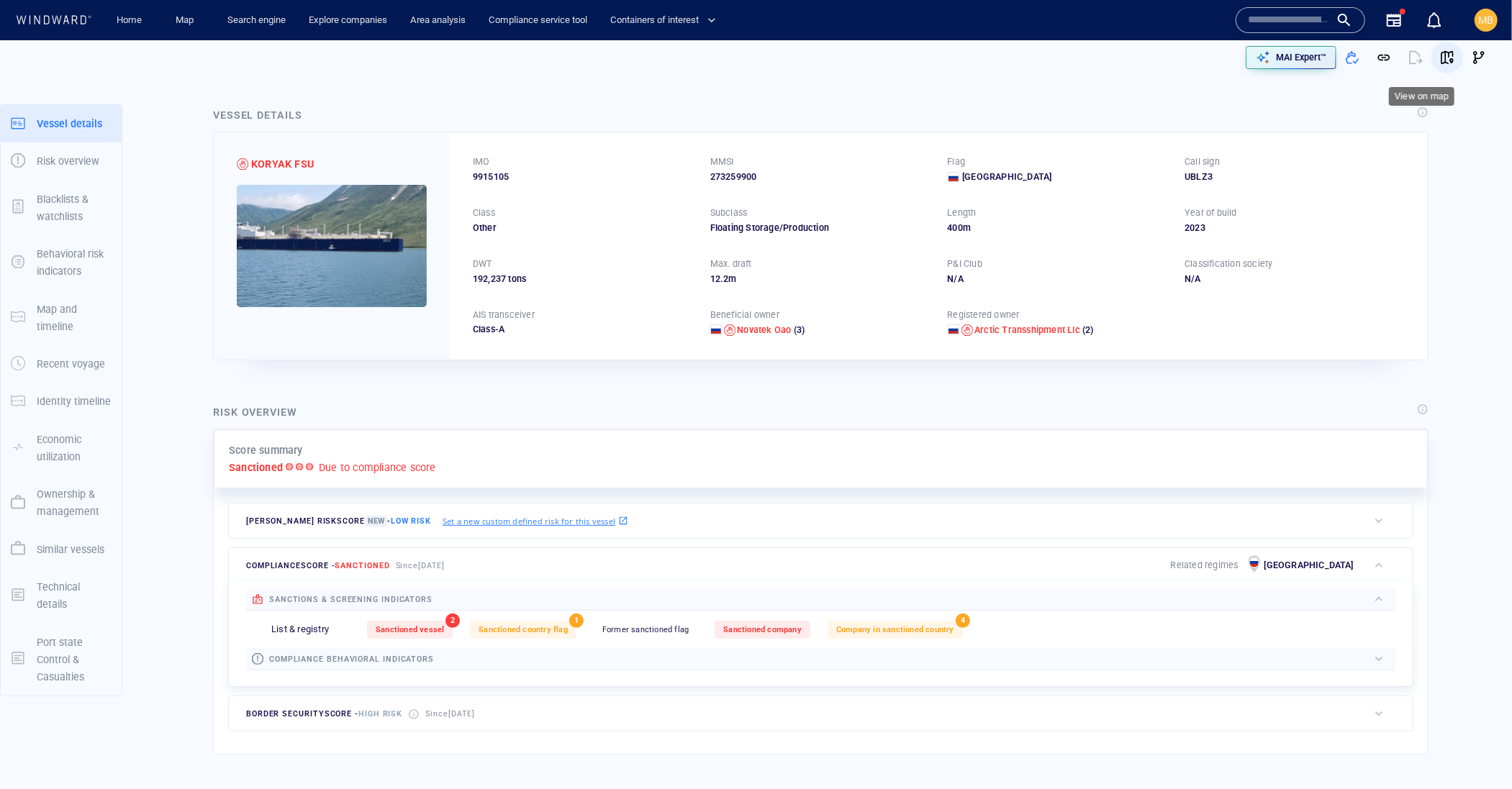
click at [1440, 59] on span "button" at bounding box center [1447, 57] width 14 height 14
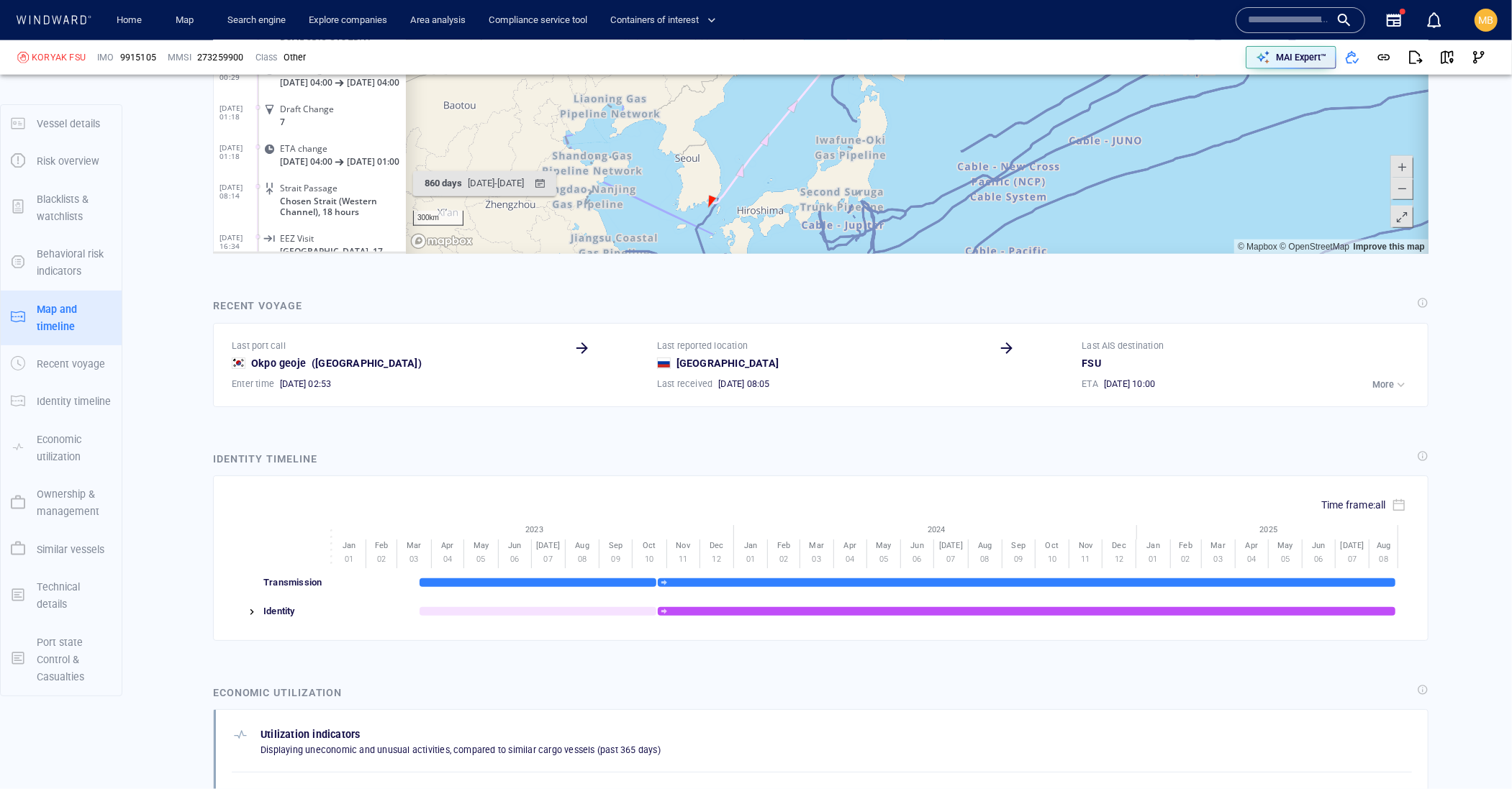
scroll to position [1494, 0]
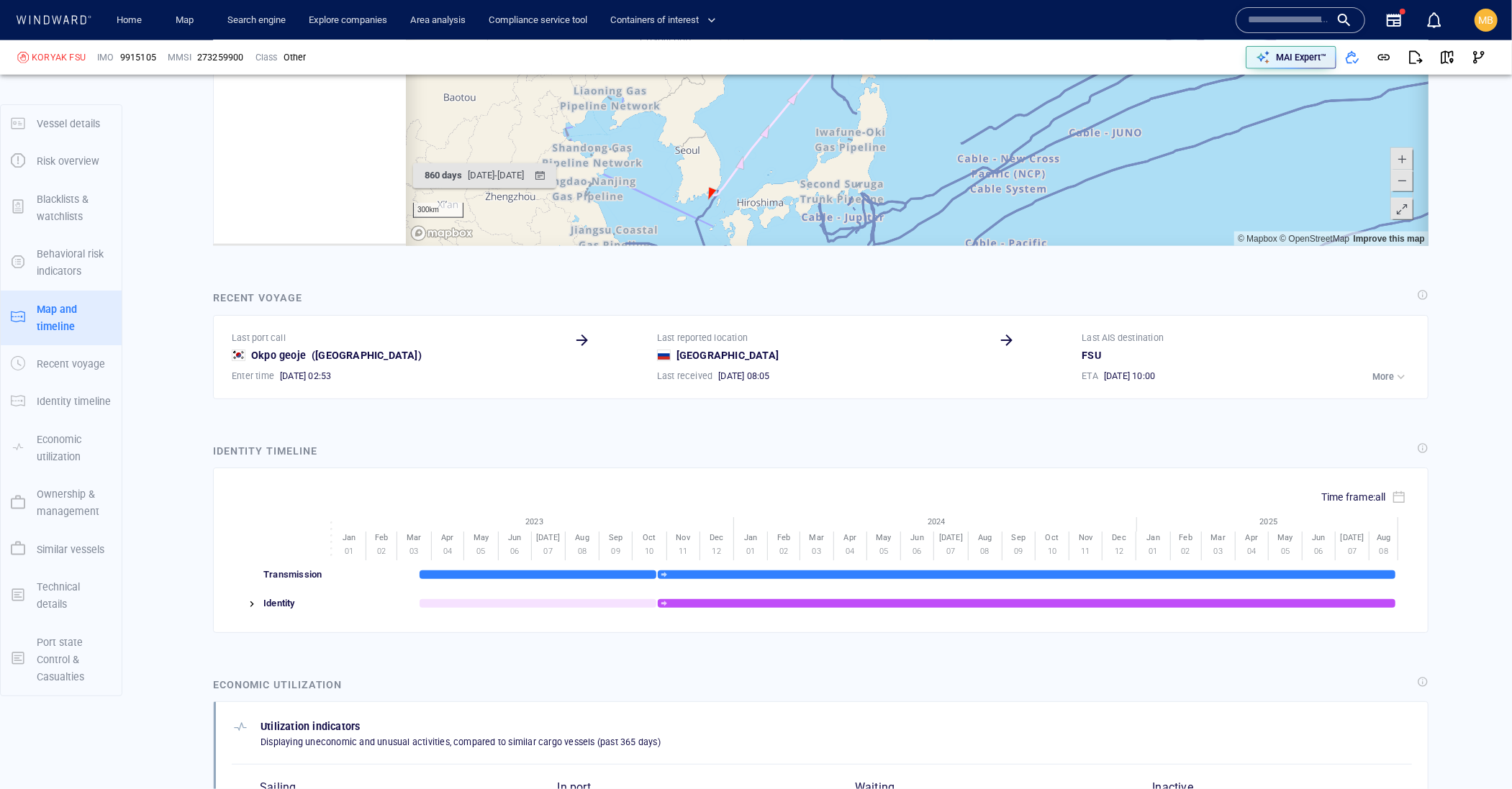
scroll to position [0, 0]
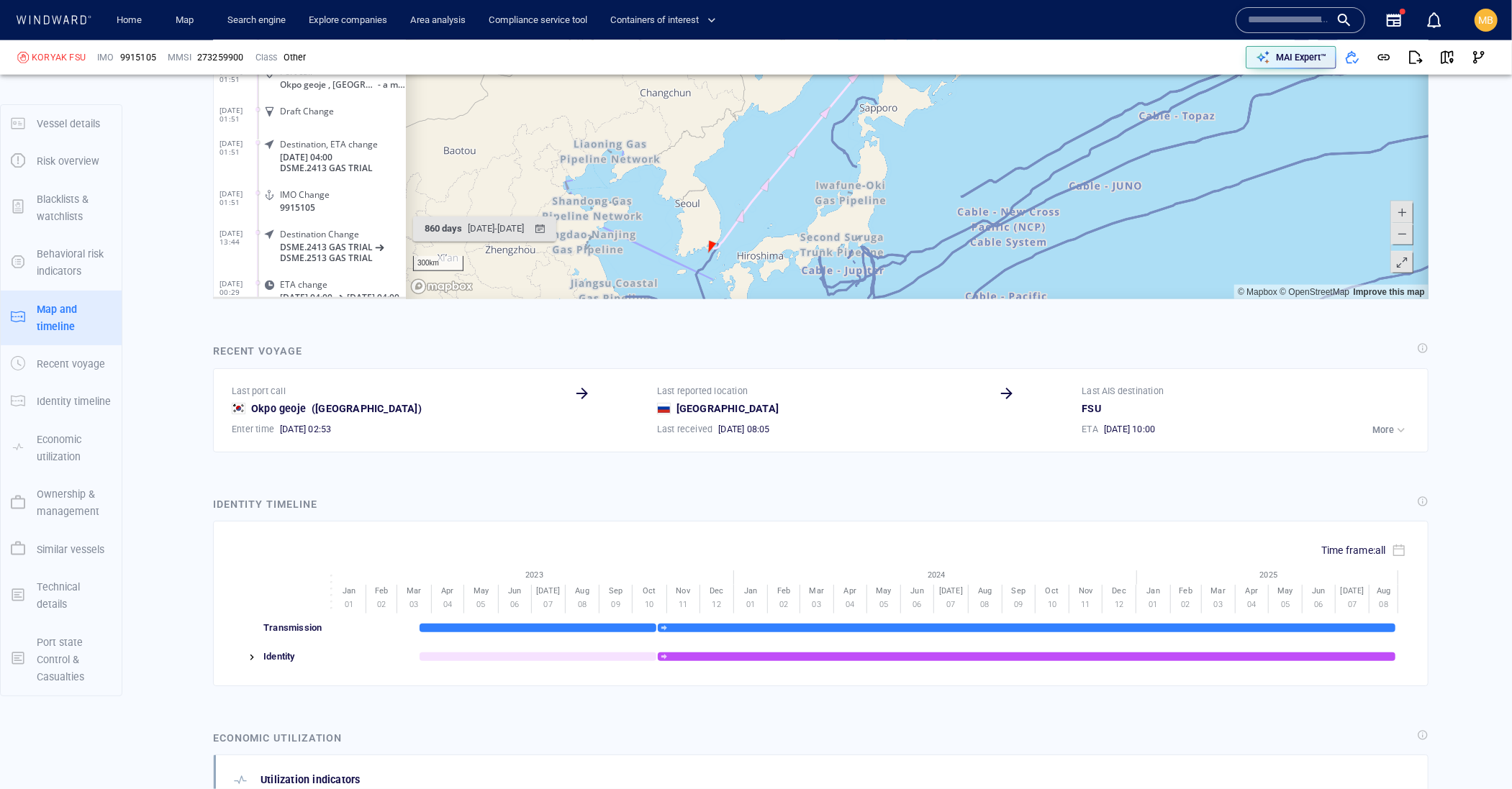
scroll to position [0, 0]
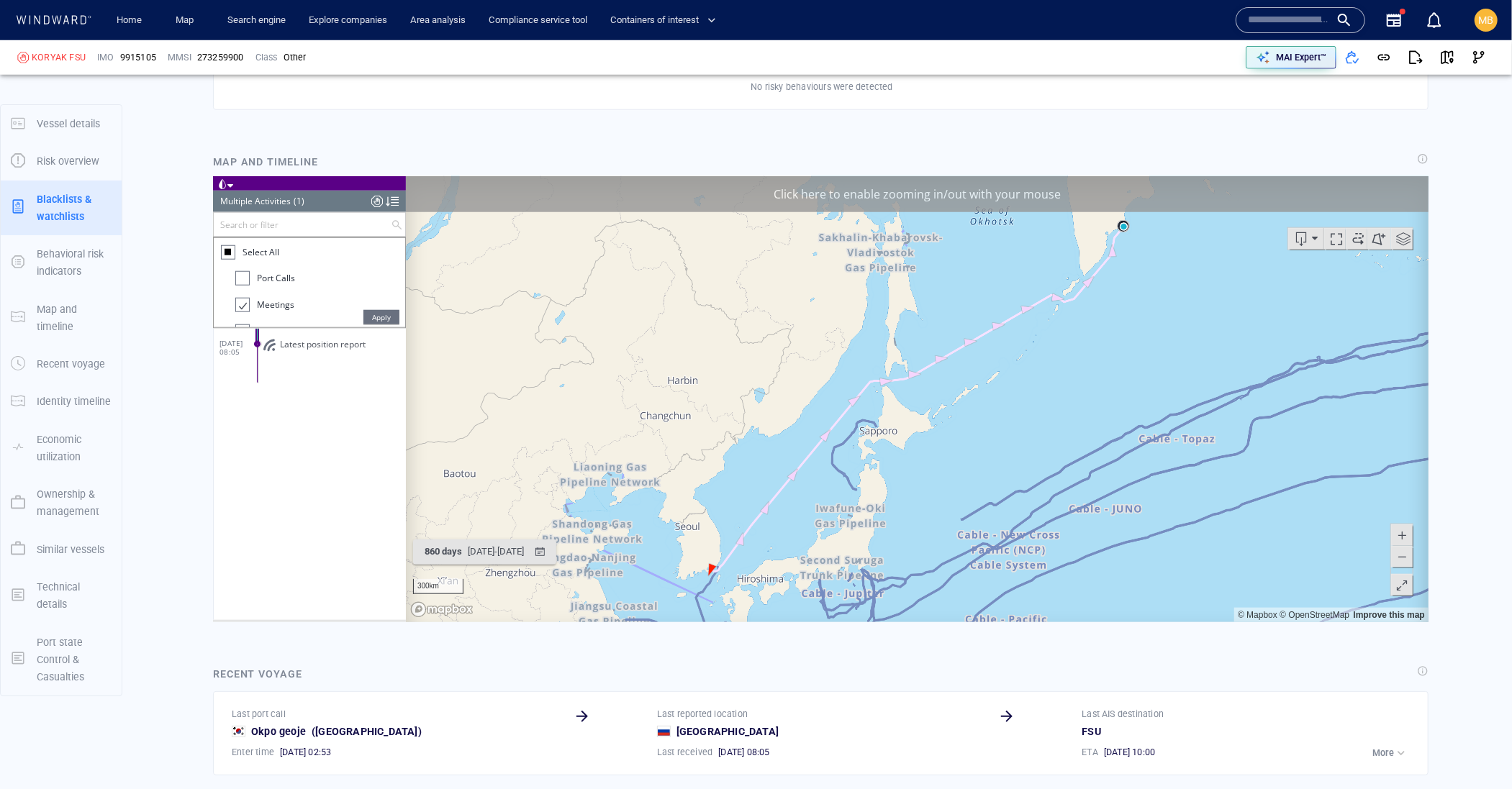
scroll to position [1095, 0]
